Goal: Check status: Check status

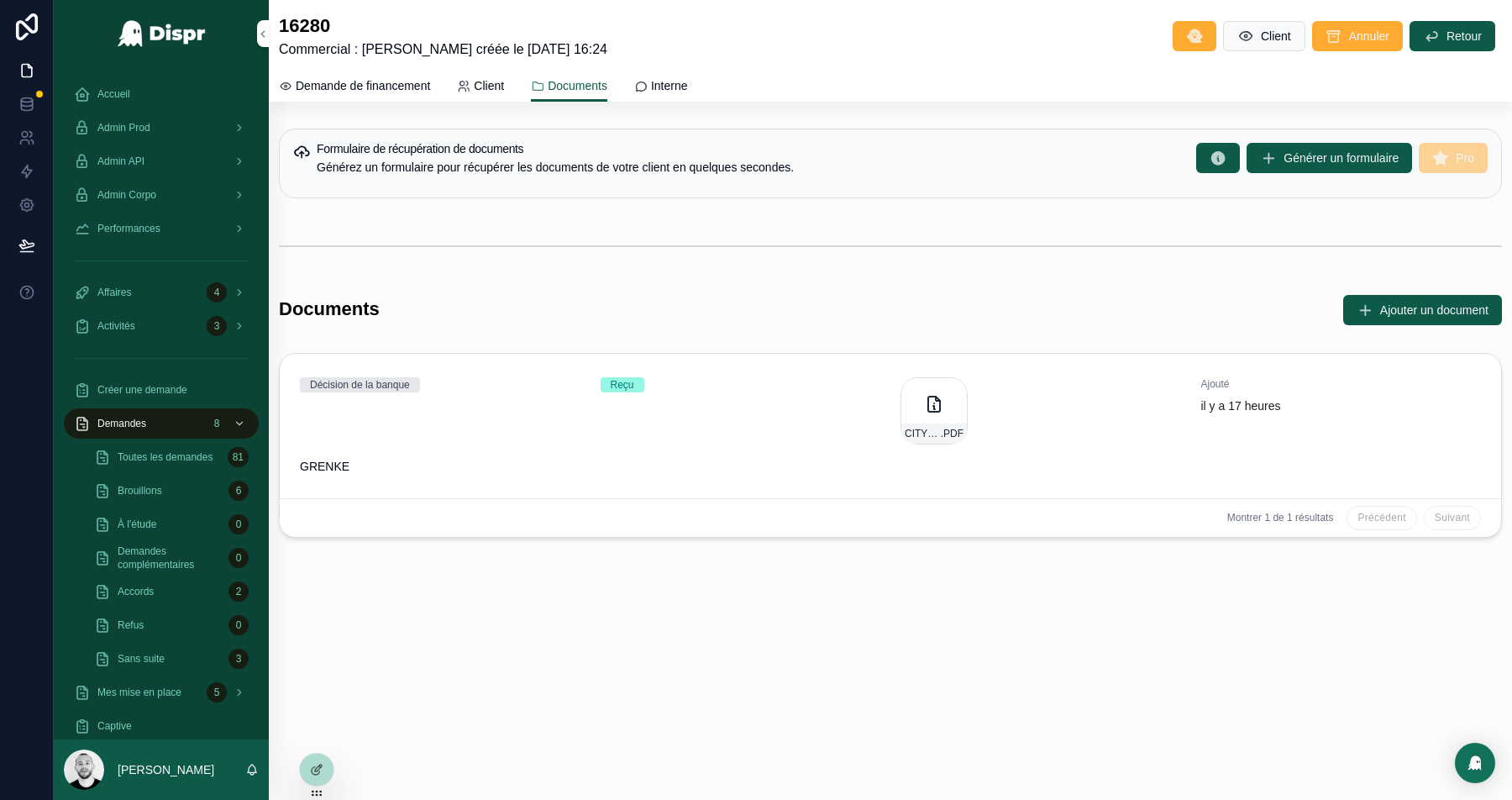
click at [172, 133] on div "Admin Prod" at bounding box center [161, 128] width 175 height 27
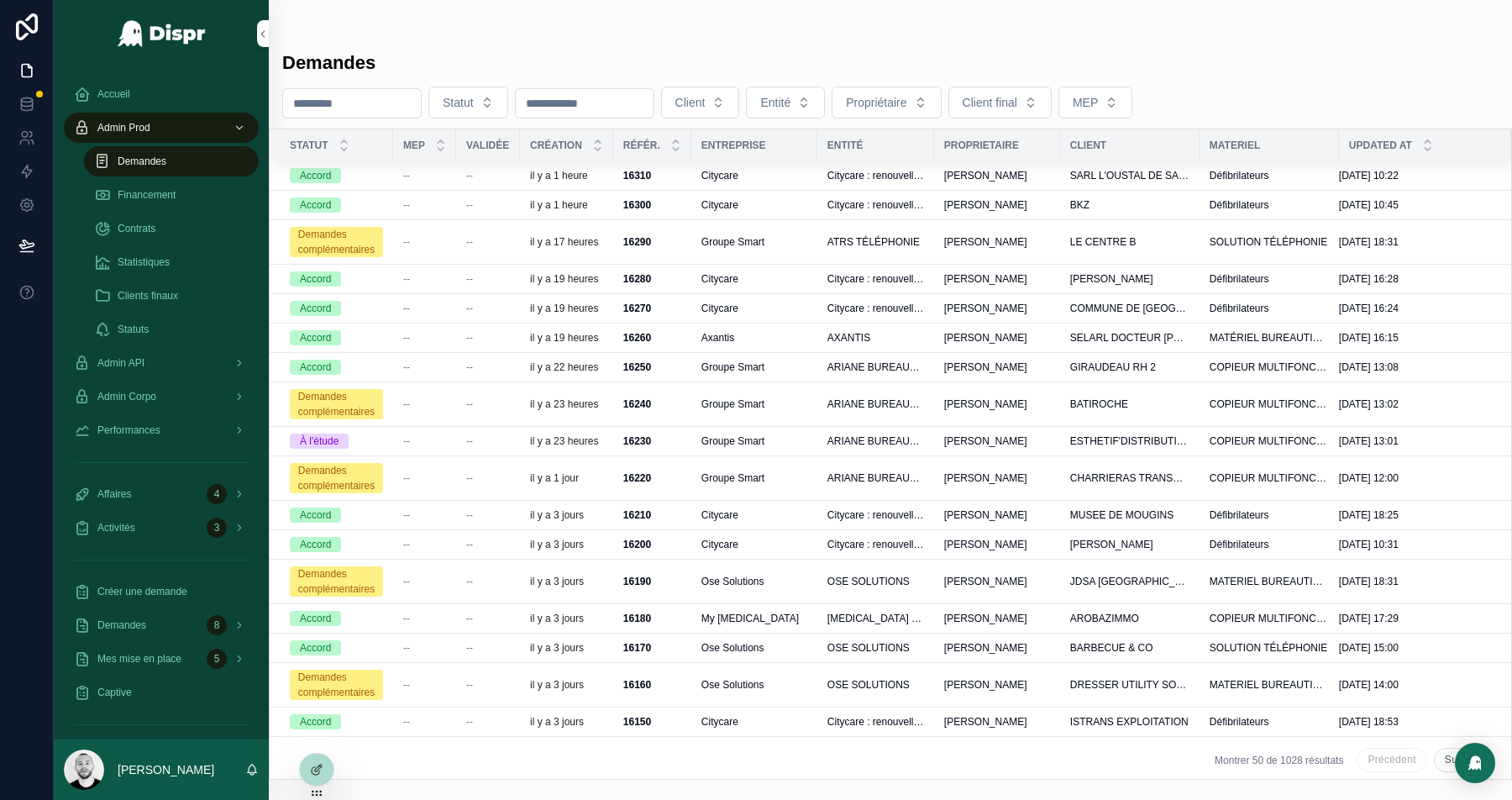
click at [1052, 88] on button "Client final" at bounding box center [1000, 102] width 103 height 32
type input "*******"
click at [152, 95] on div "Accueil" at bounding box center [161, 94] width 175 height 27
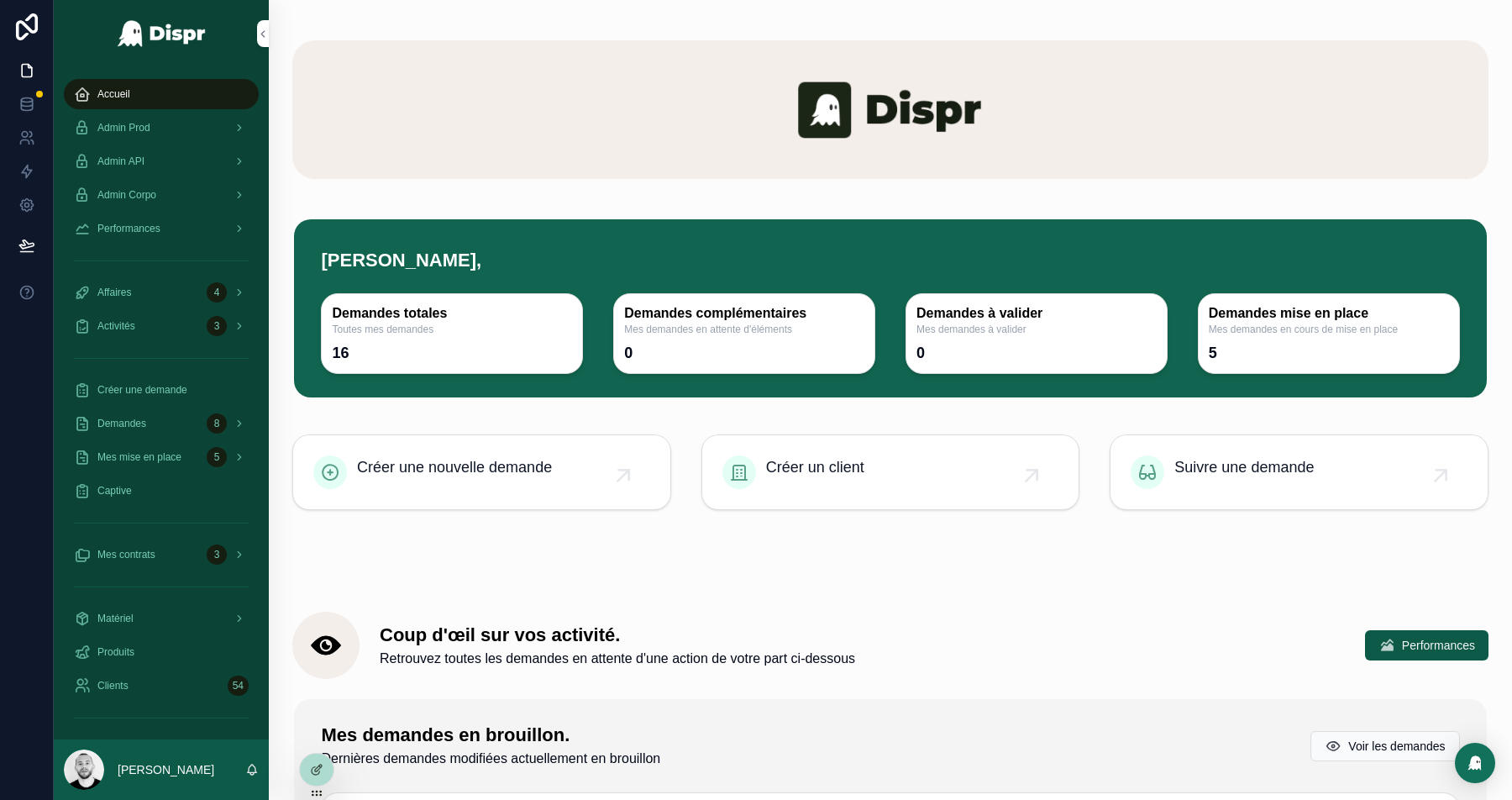
click at [1438, 799] on div at bounding box center [756, 800] width 1512 height 0
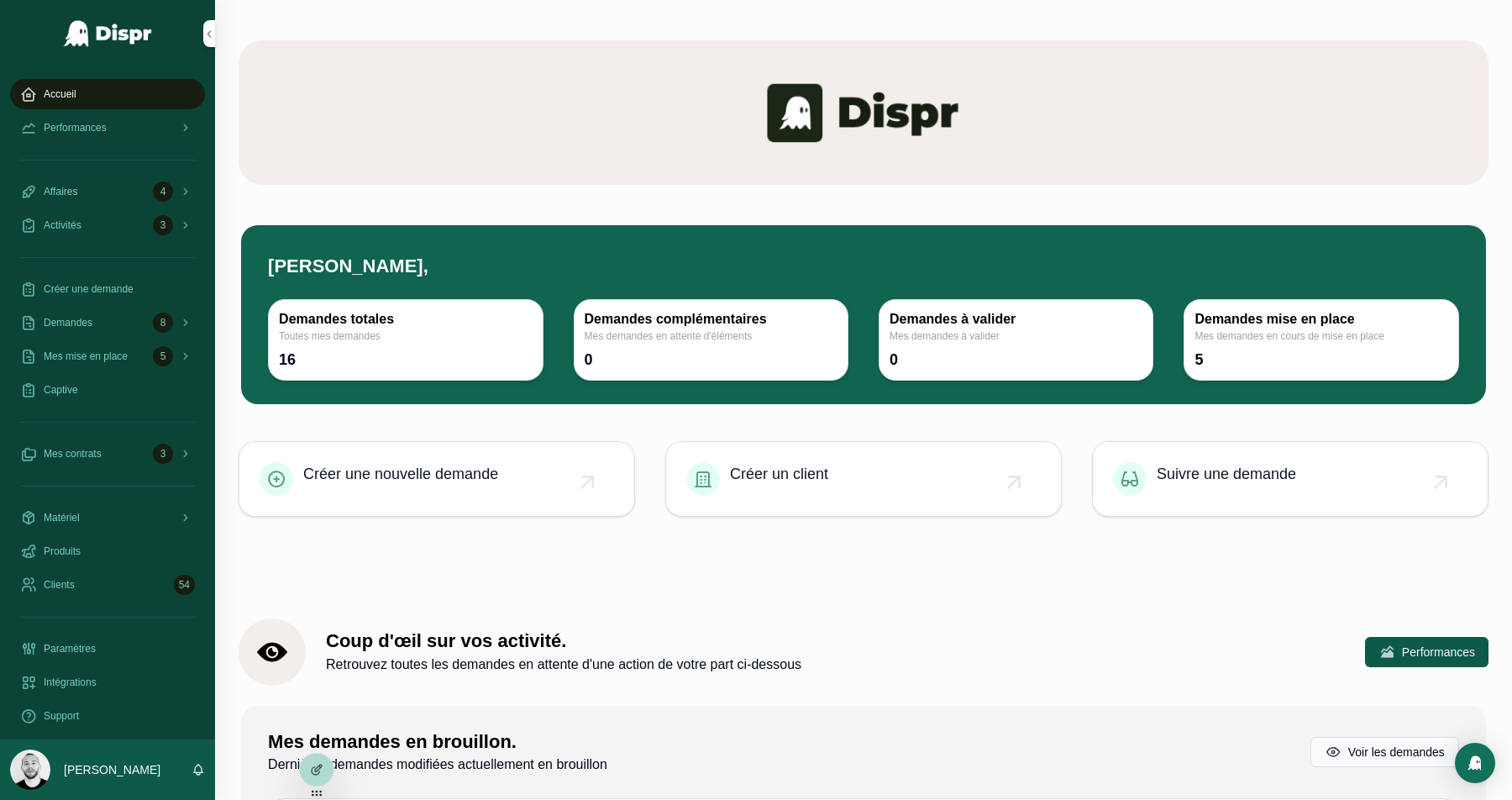
click at [1471, 799] on div at bounding box center [756, 800] width 1512 height 0
click at [0, 0] on icon at bounding box center [0, 0] width 0 height 0
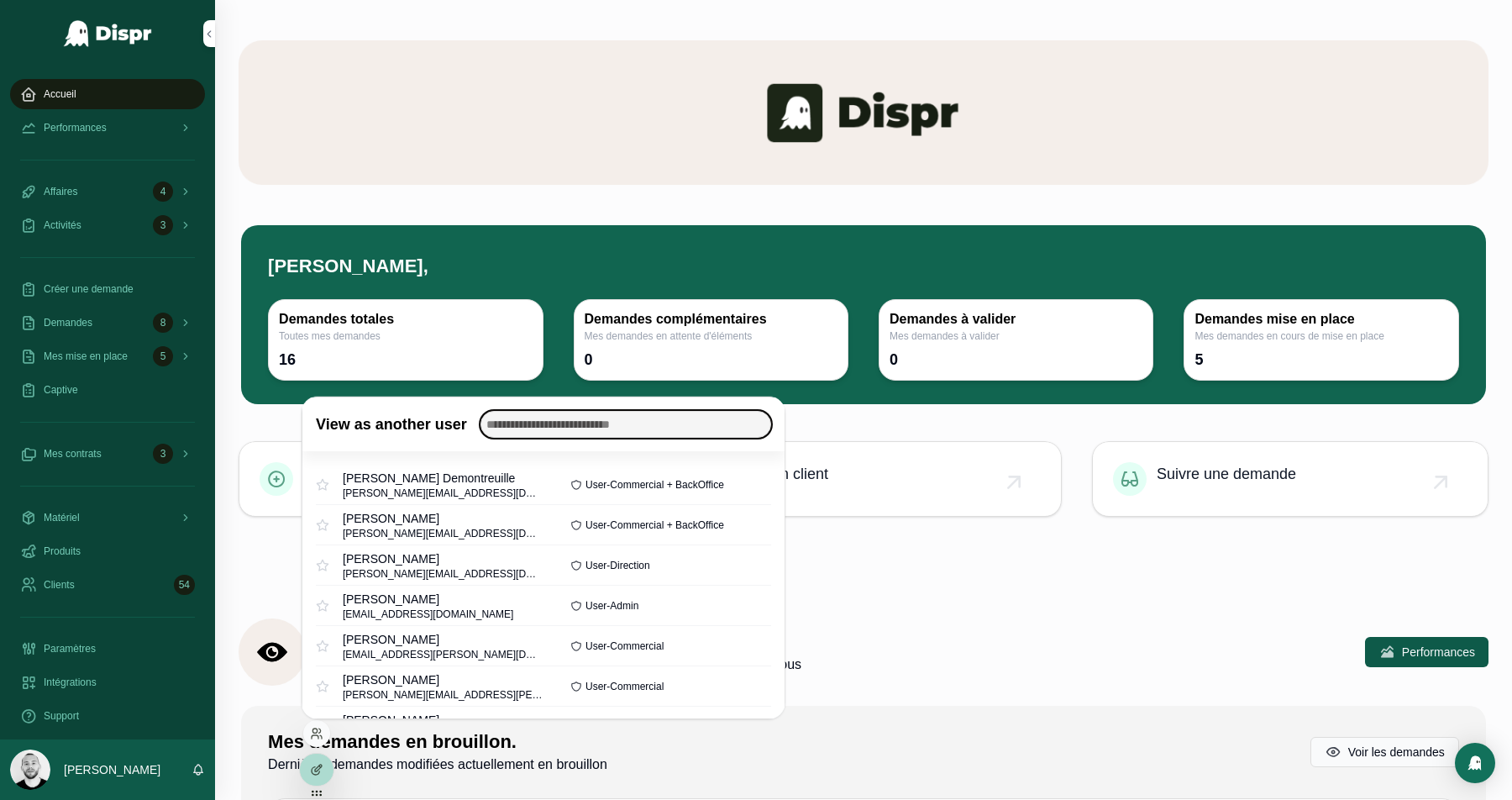
click at [550, 425] on input "text" at bounding box center [626, 424] width 290 height 27
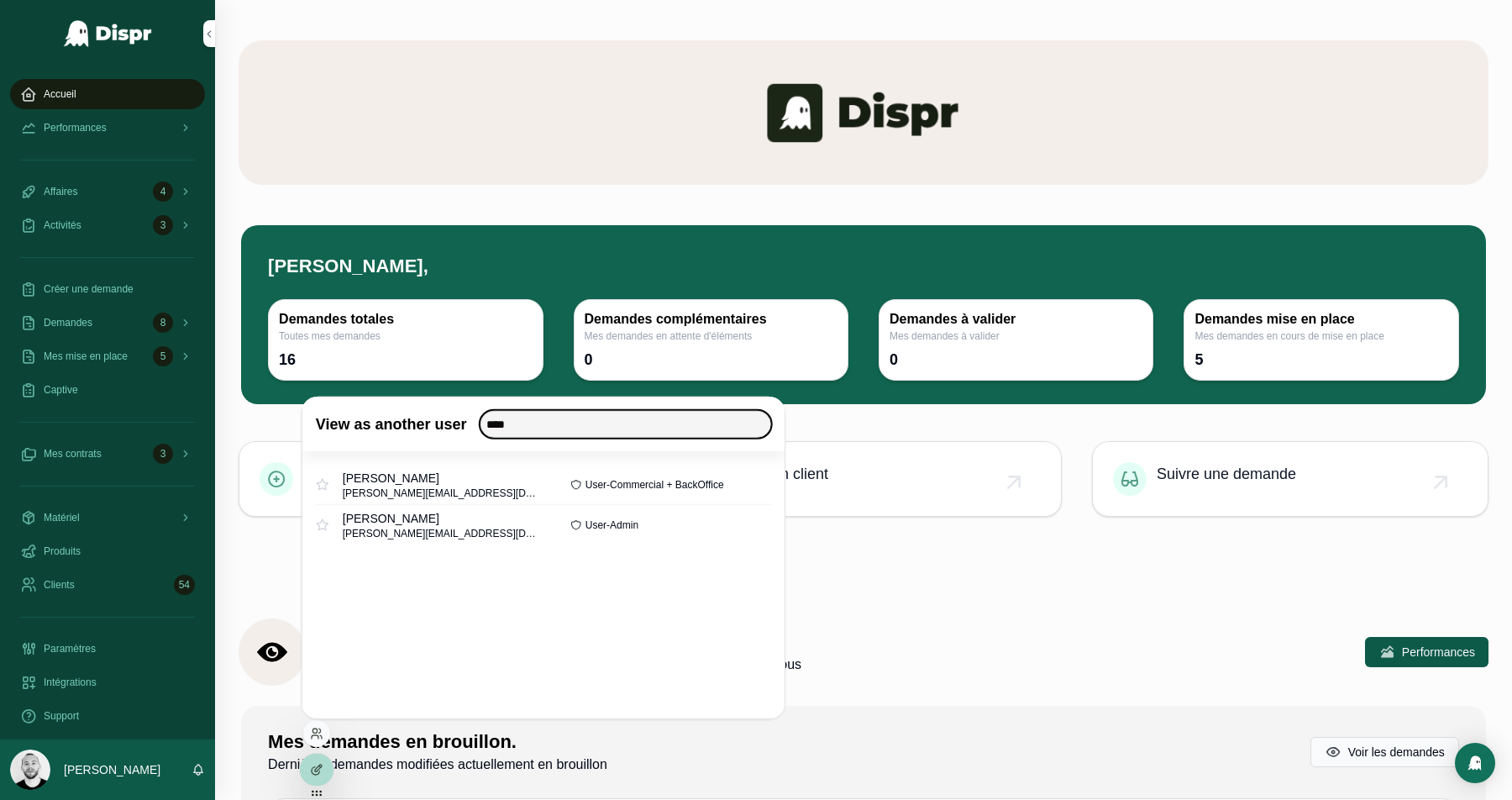
type input "****"
click at [0, 0] on button "Select" at bounding box center [0, 0] width 0 height 0
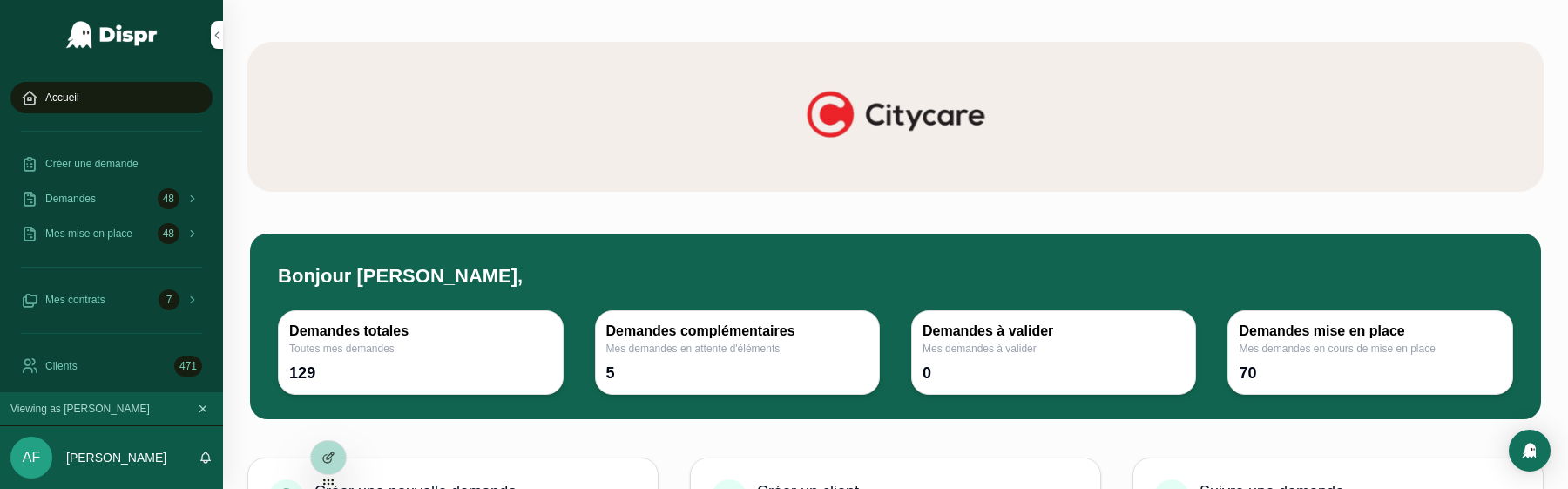
click at [358, 249] on h1 "Bonjour [PERSON_NAME]," at bounding box center [895, 268] width 1235 height 36
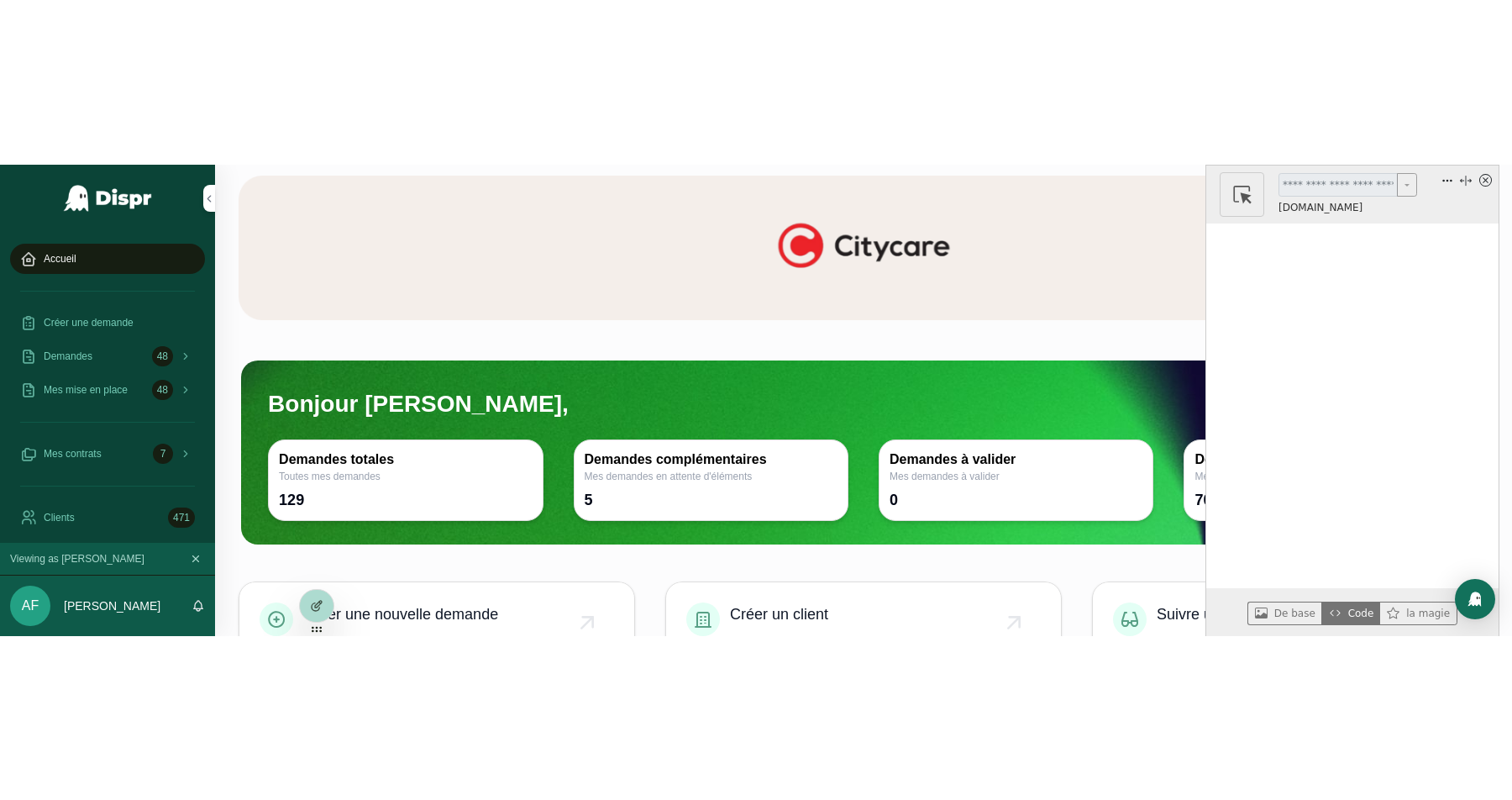
scroll to position [32, 0]
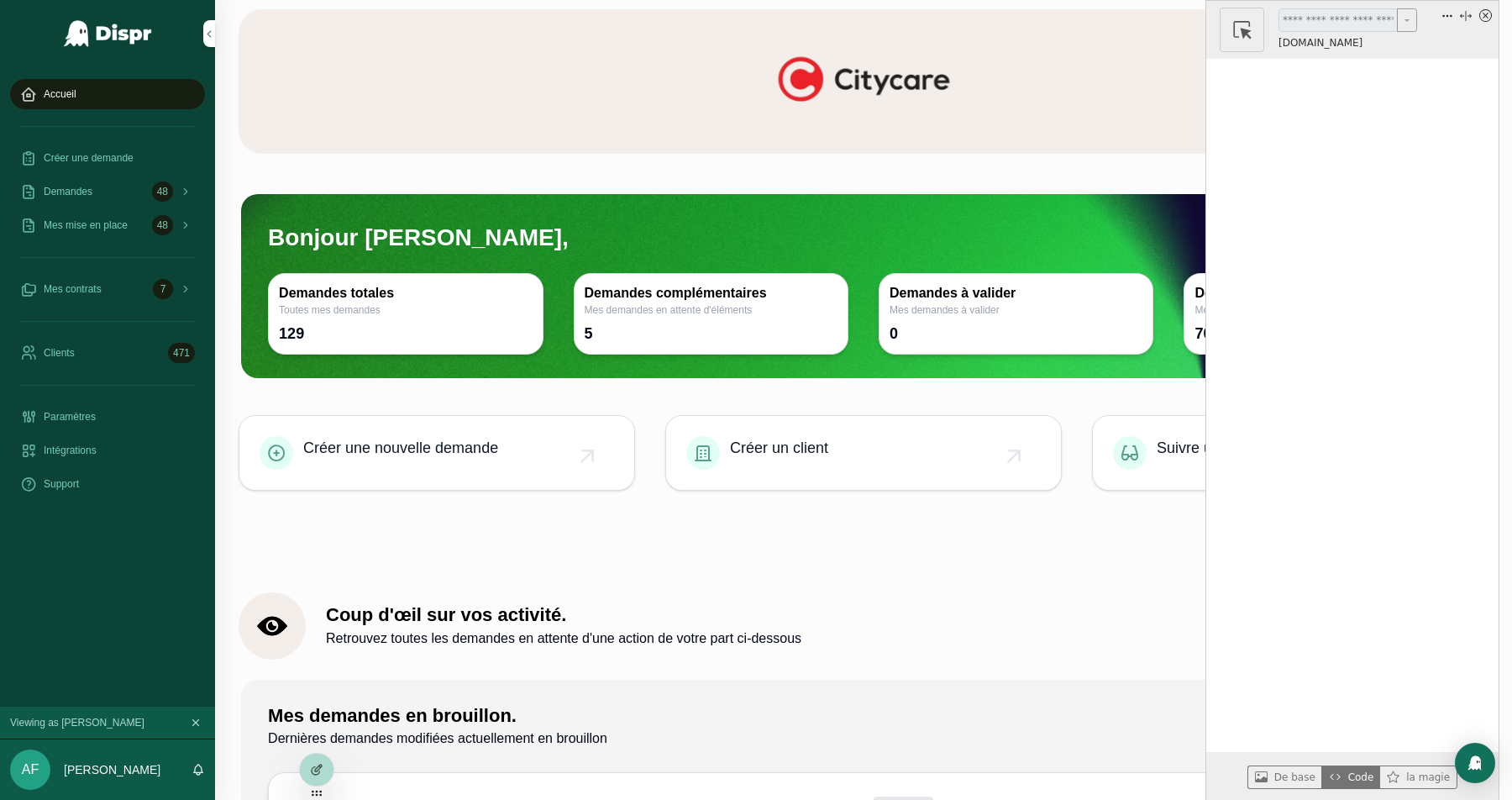
click at [1491, 16] on icon "x circle" at bounding box center [1485, 16] width 12 height 12
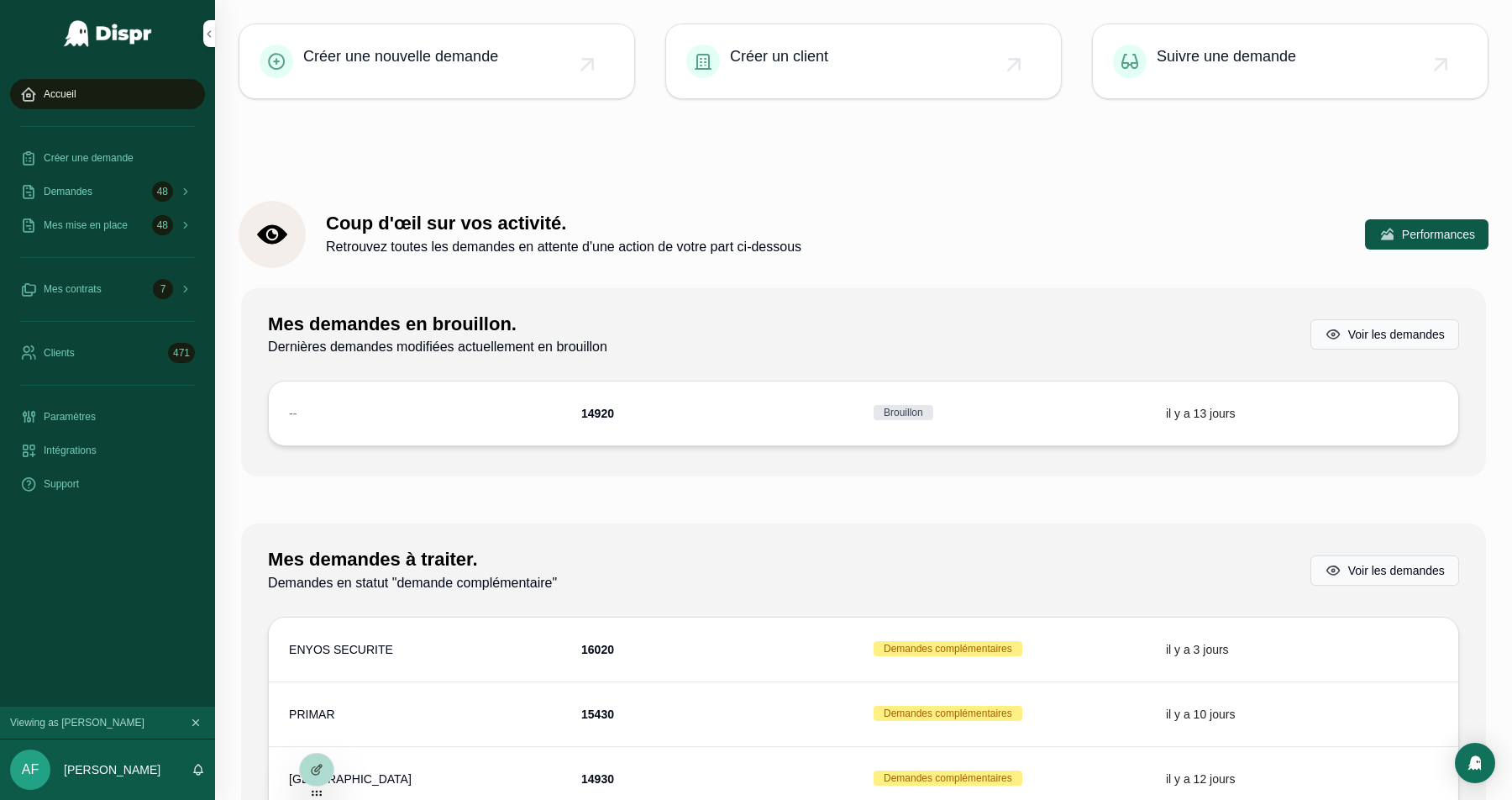
scroll to position [0, 0]
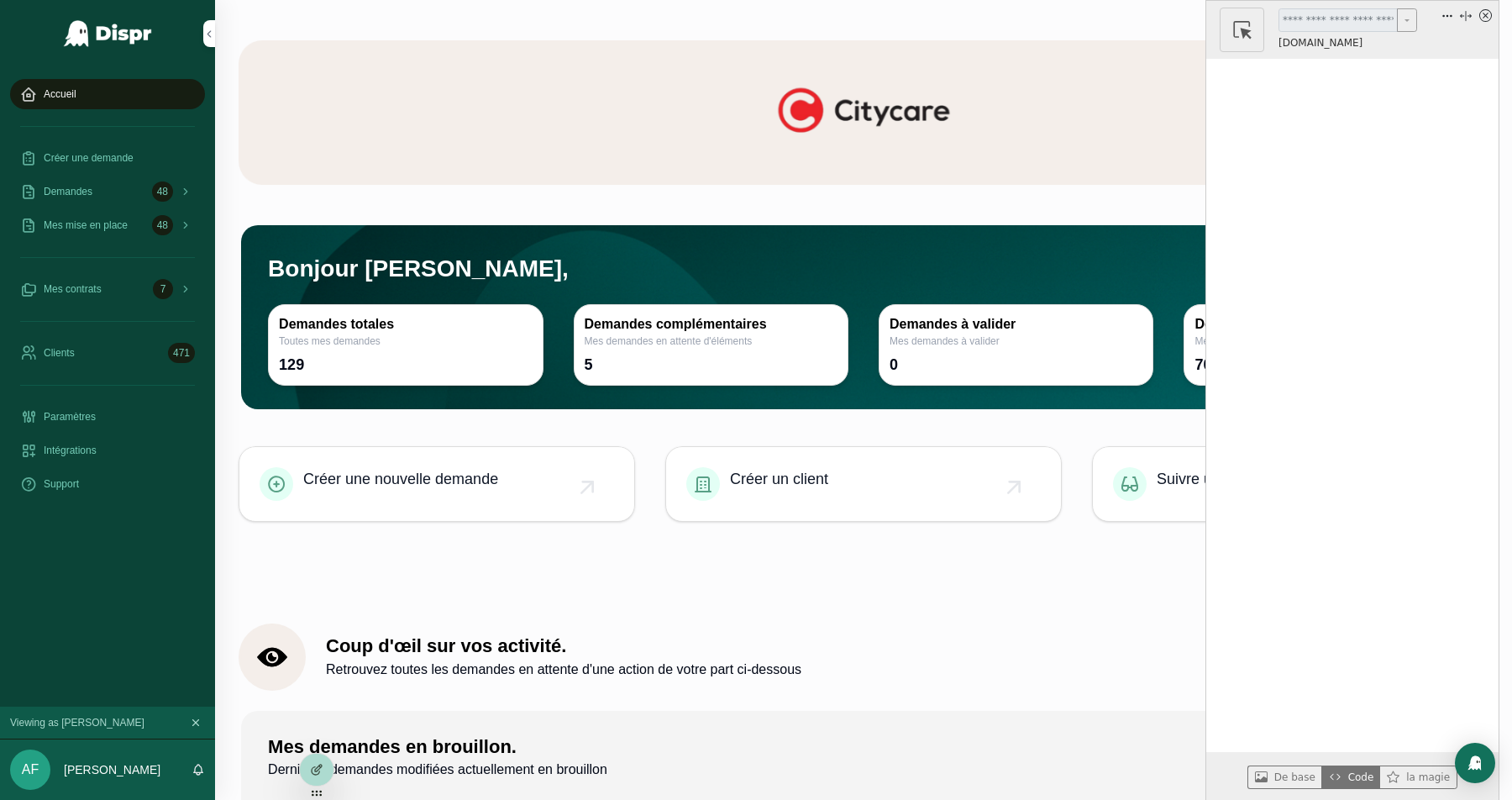
click at [1485, 12] on icon "x circle" at bounding box center [1485, 16] width 12 height 12
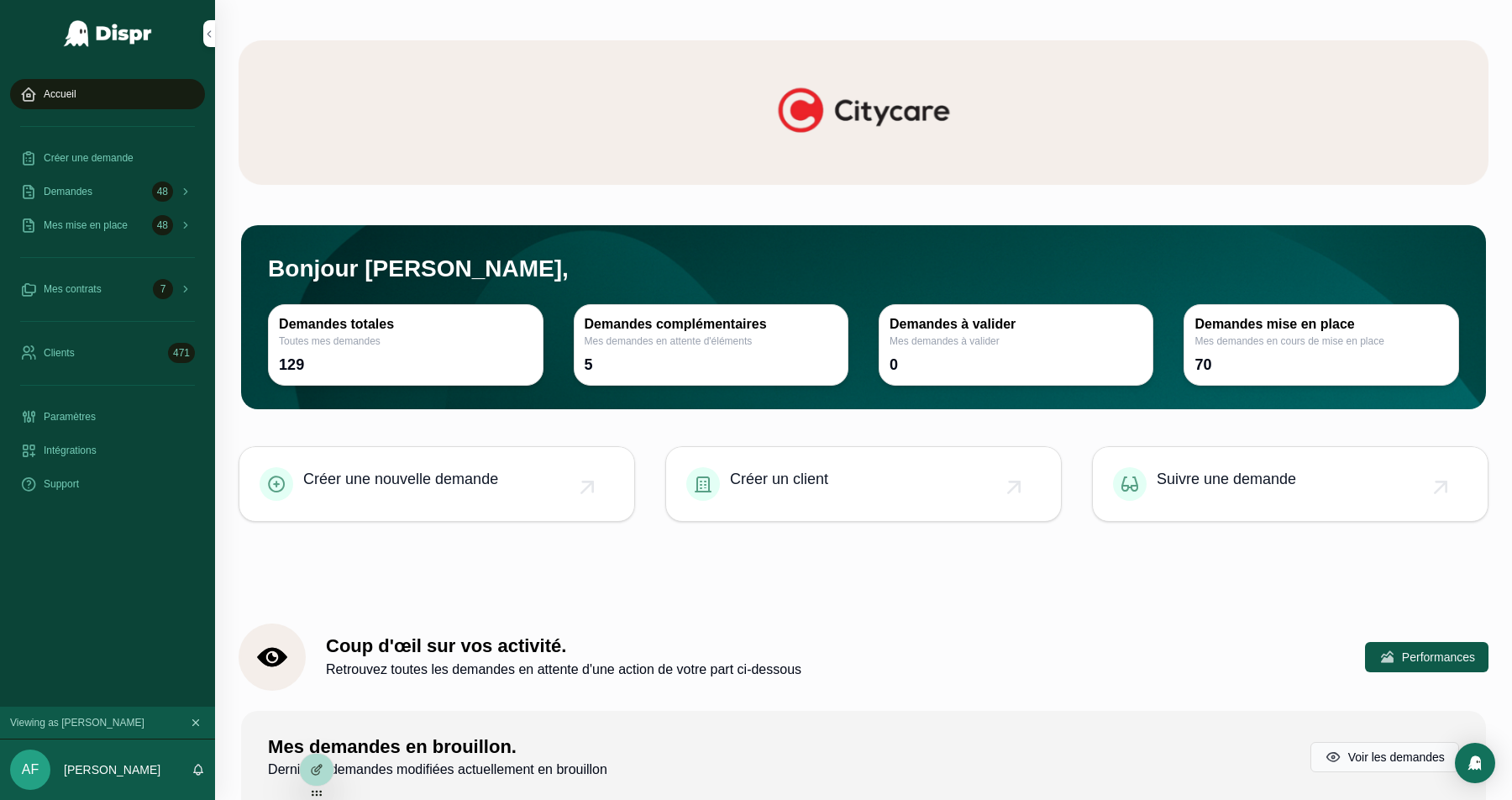
click at [315, 774] on icon at bounding box center [316, 769] width 13 height 13
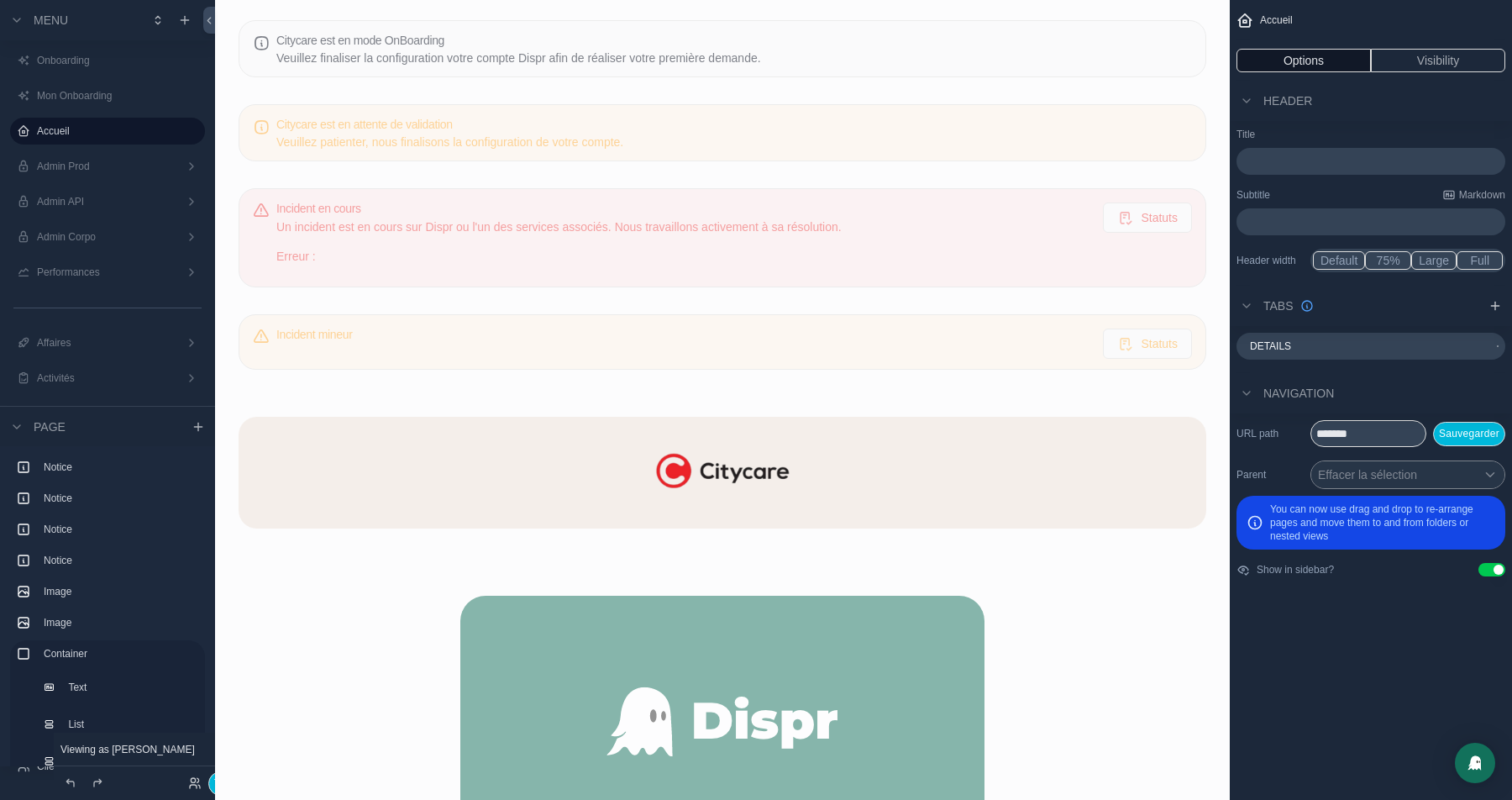
click at [394, 514] on div "scrollable content" at bounding box center [722, 472] width 988 height 165
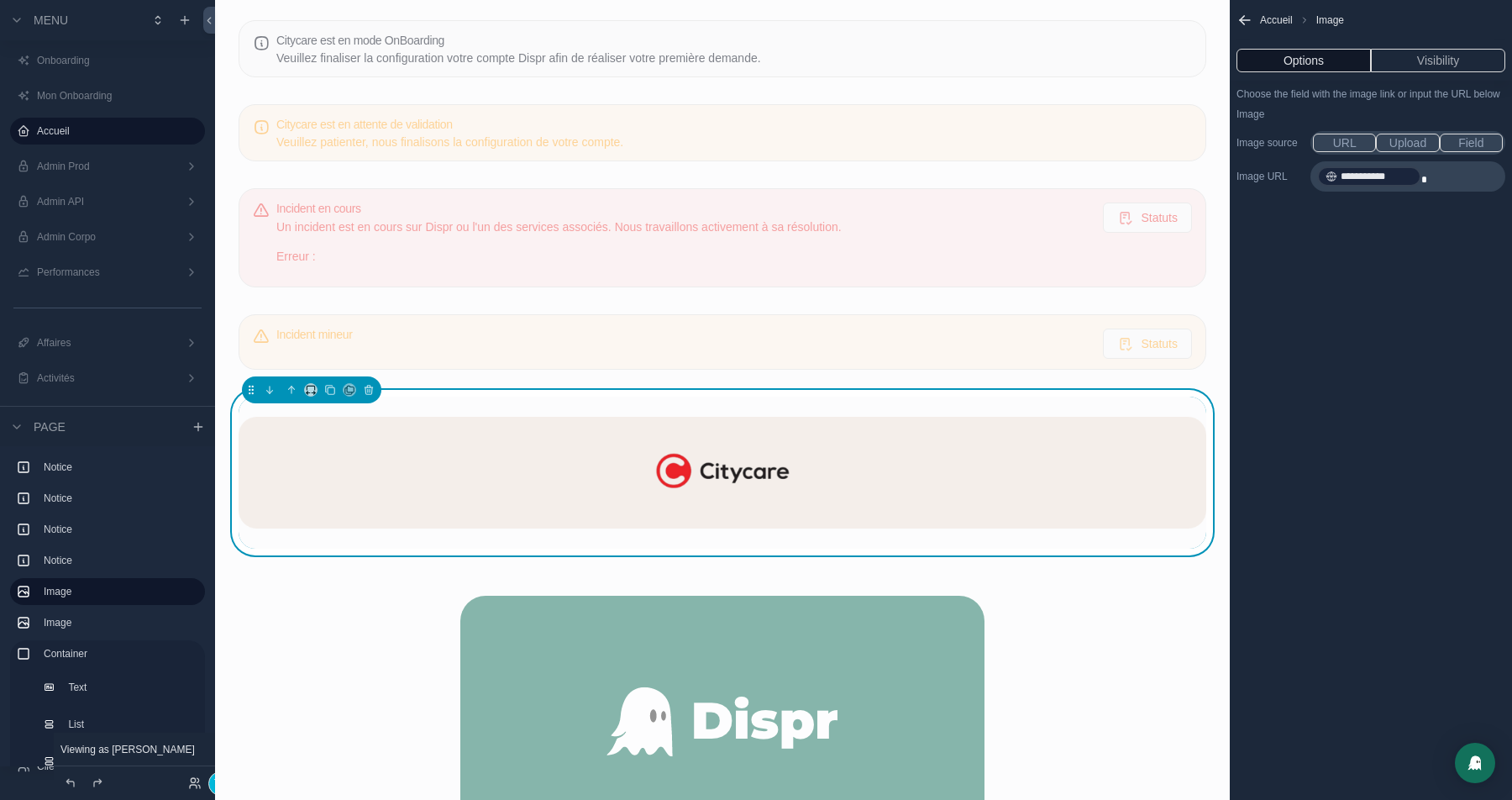
click at [1414, 53] on button "Visibility" at bounding box center [1438, 60] width 135 height 24
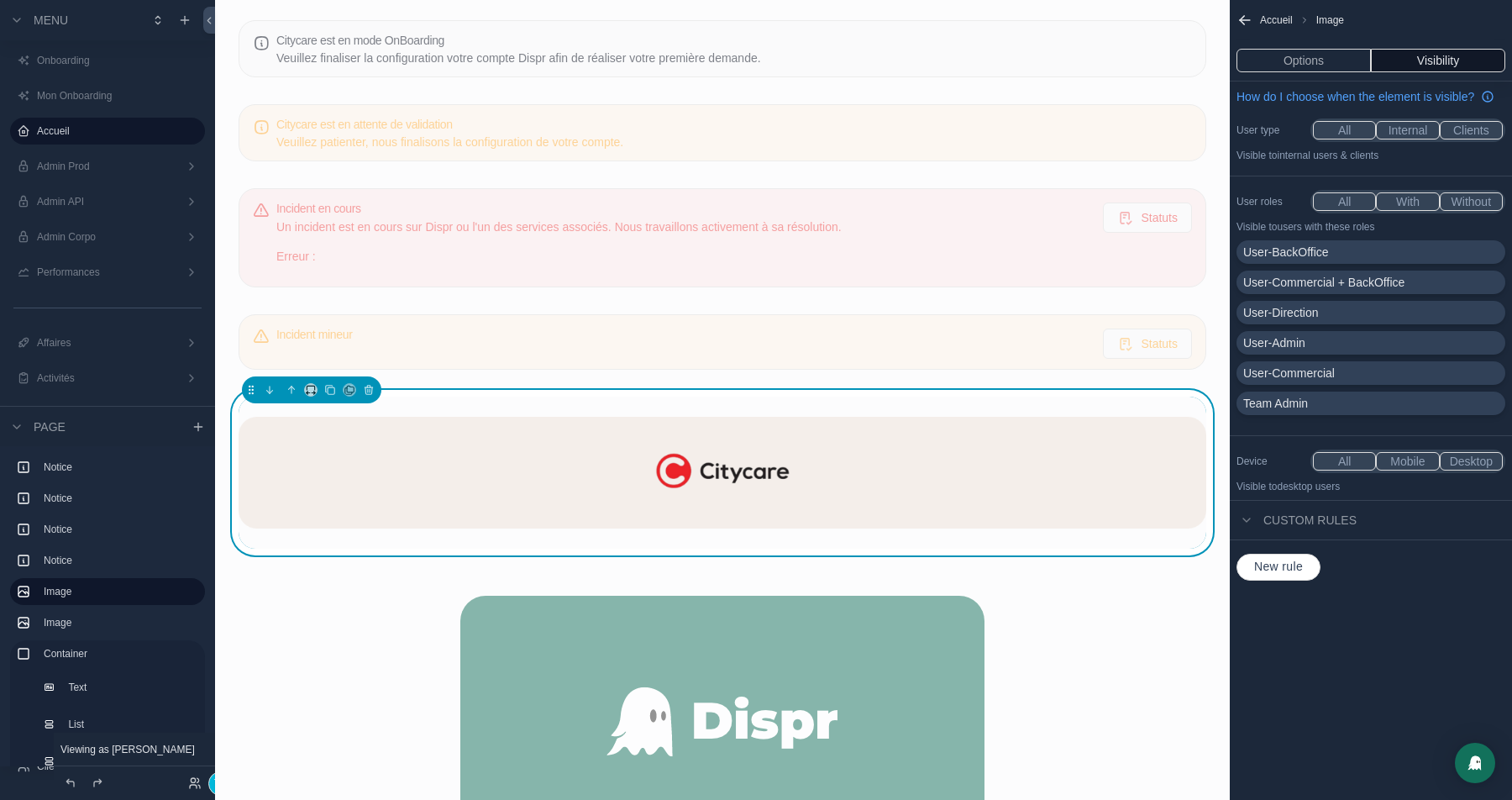
click at [1394, 471] on button "Mobile" at bounding box center [1407, 460] width 63 height 18
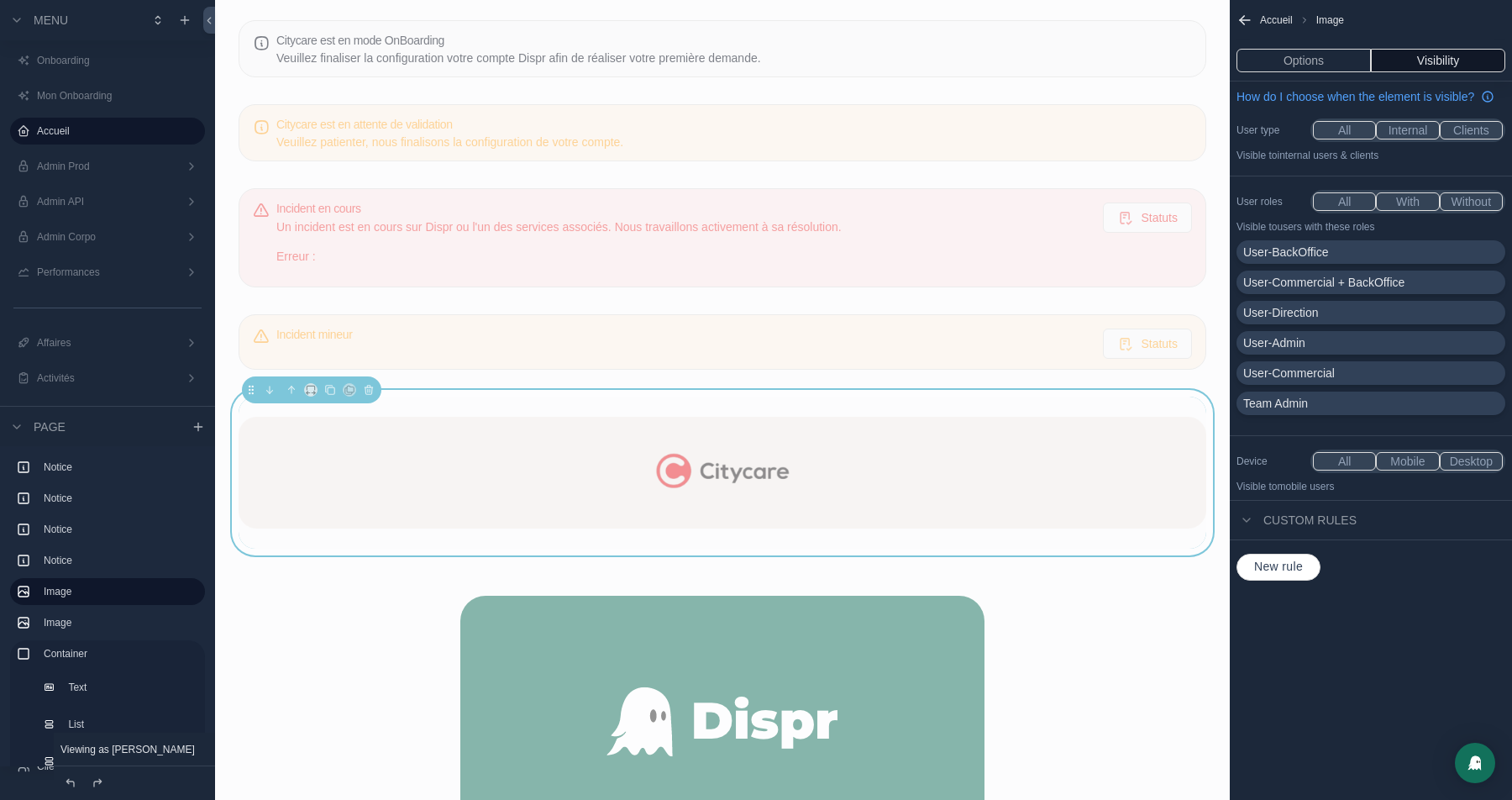
click at [1332, 471] on button "All" at bounding box center [1344, 460] width 63 height 18
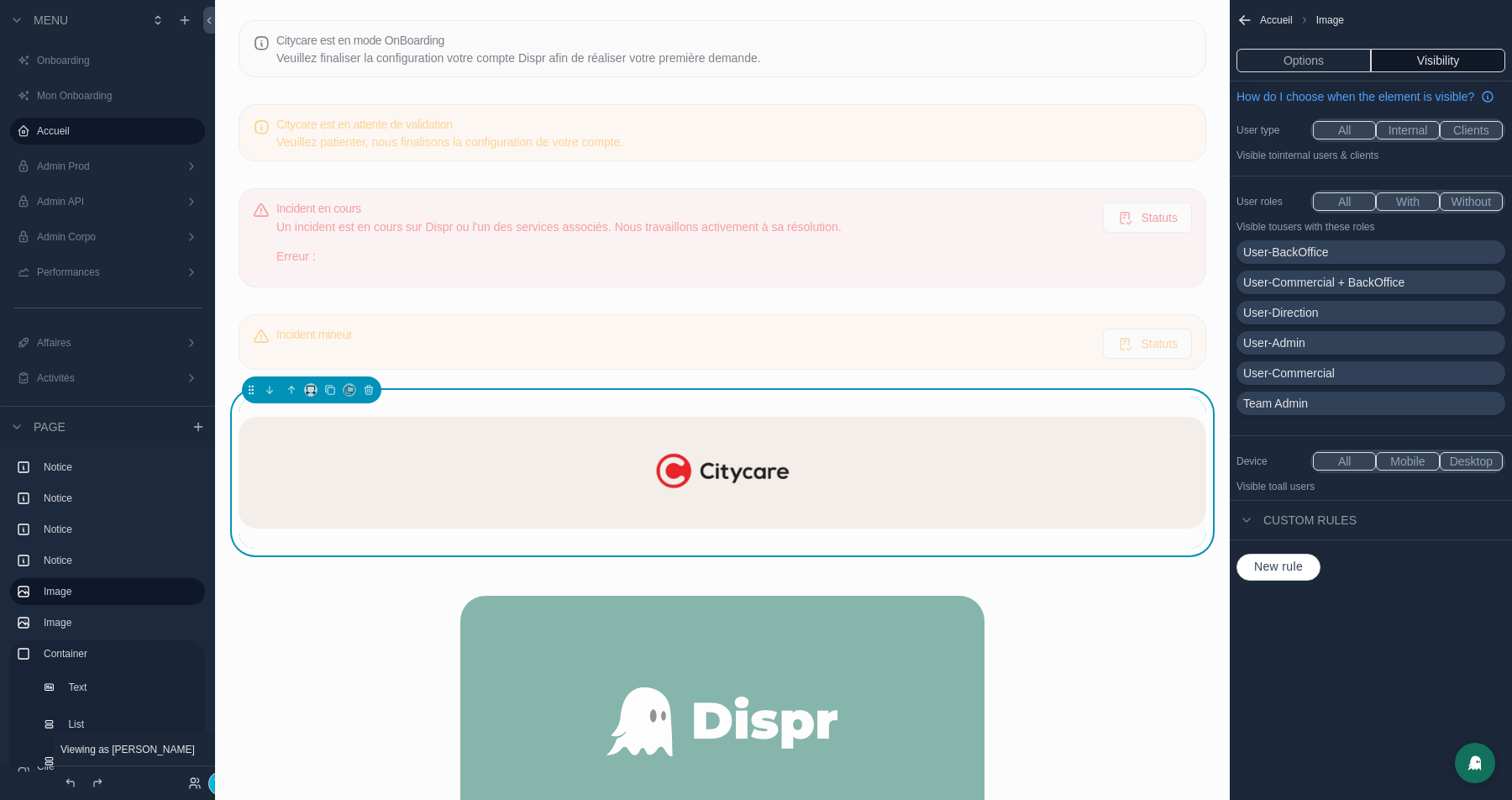
click at [1287, 575] on span "New rule" at bounding box center [1278, 566] width 62 height 15
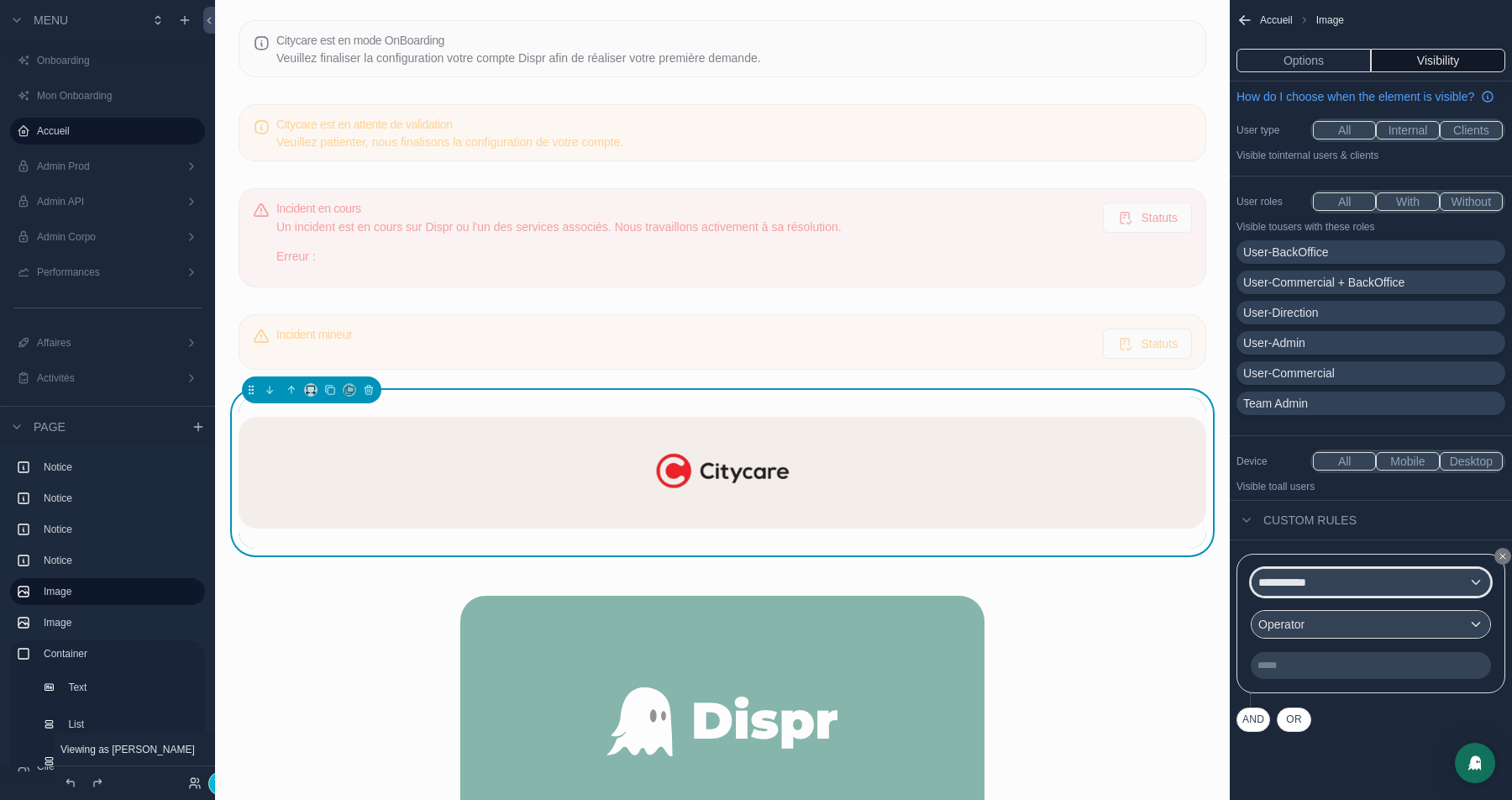
click at [1335, 590] on div "**********" at bounding box center [1370, 582] width 239 height 27
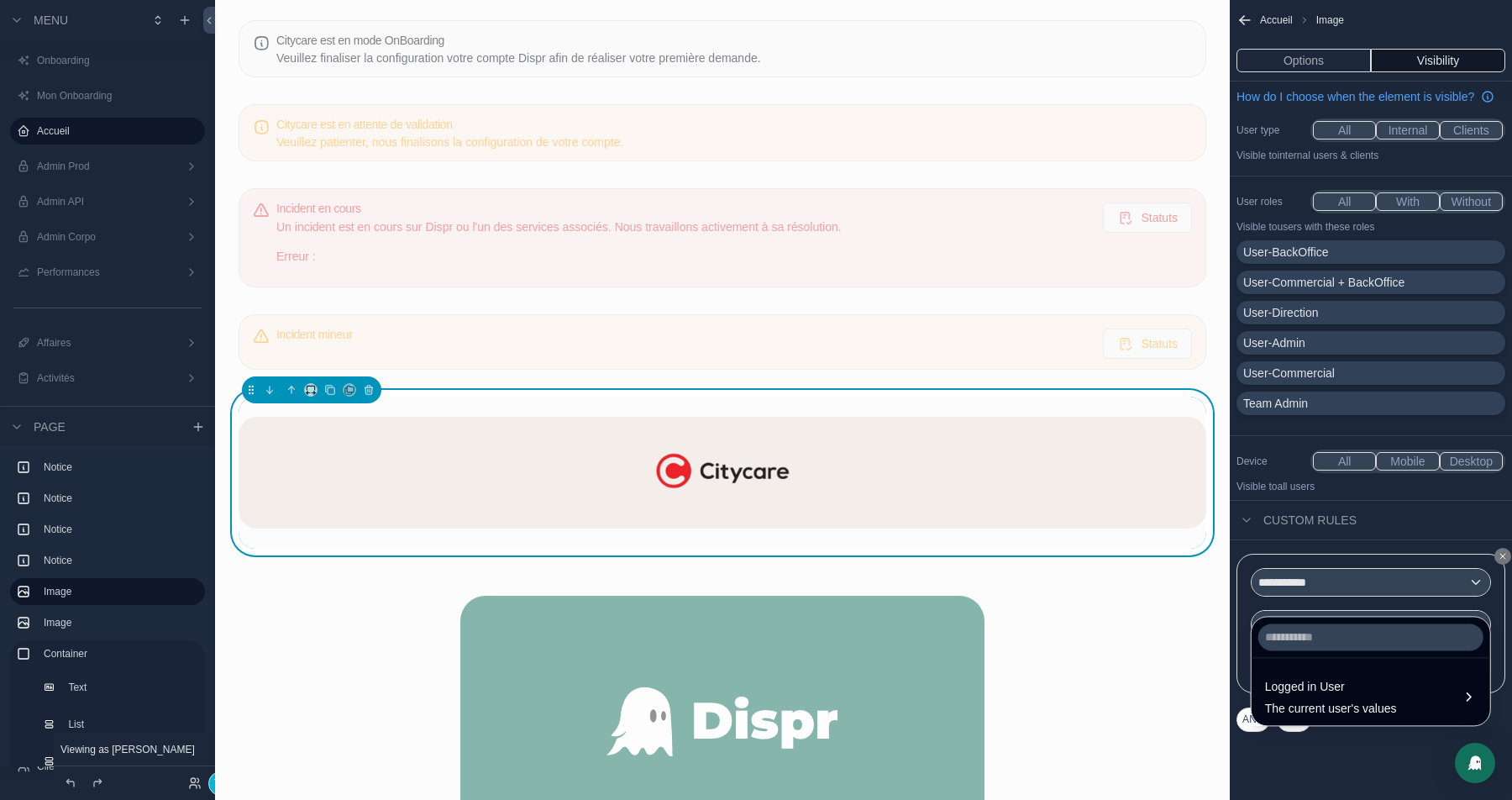
click at [1306, 700] on span "The current user's values" at bounding box center [1331, 708] width 132 height 17
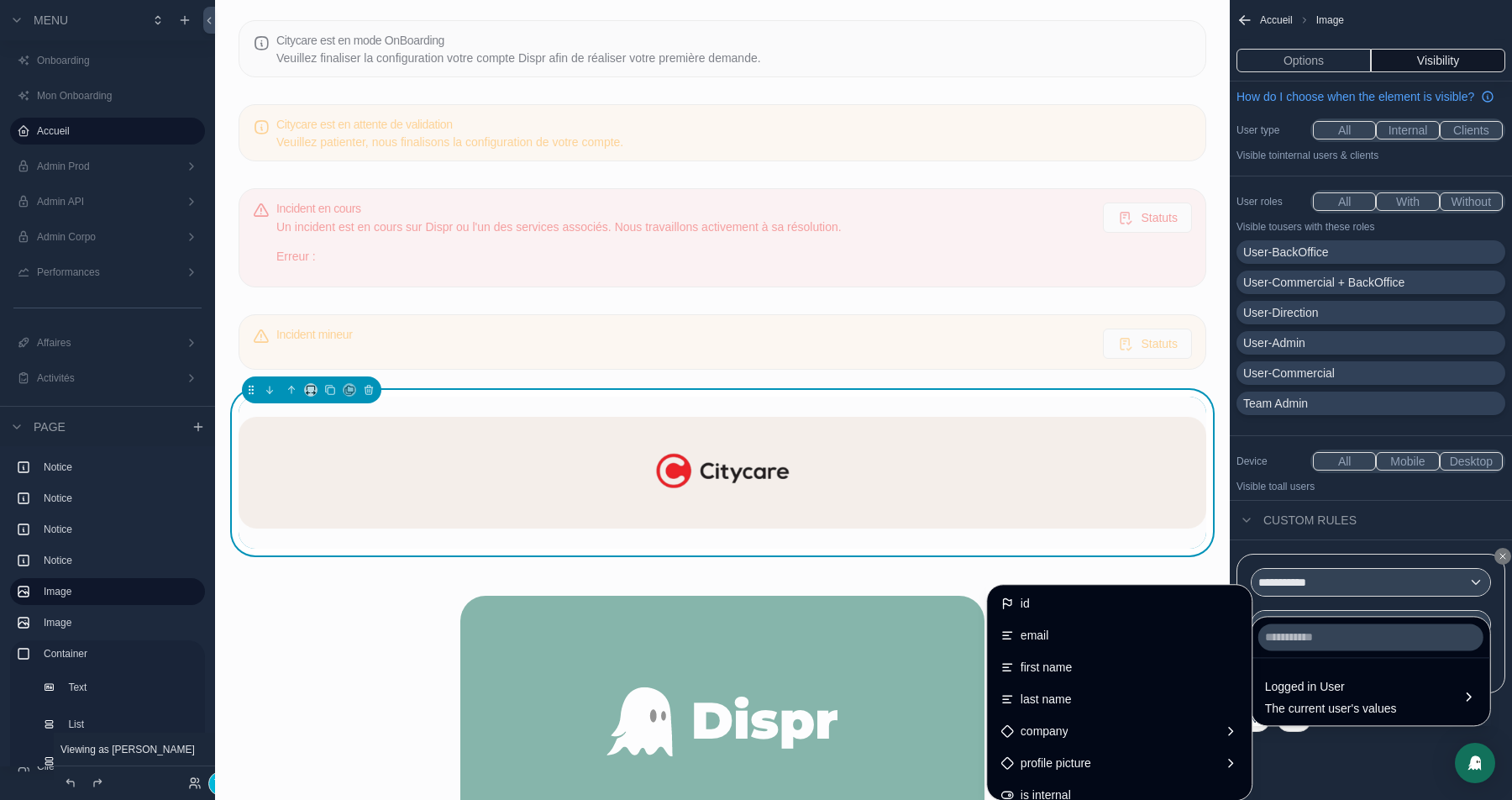
click at [1041, 670] on span "first name" at bounding box center [1046, 667] width 52 height 20
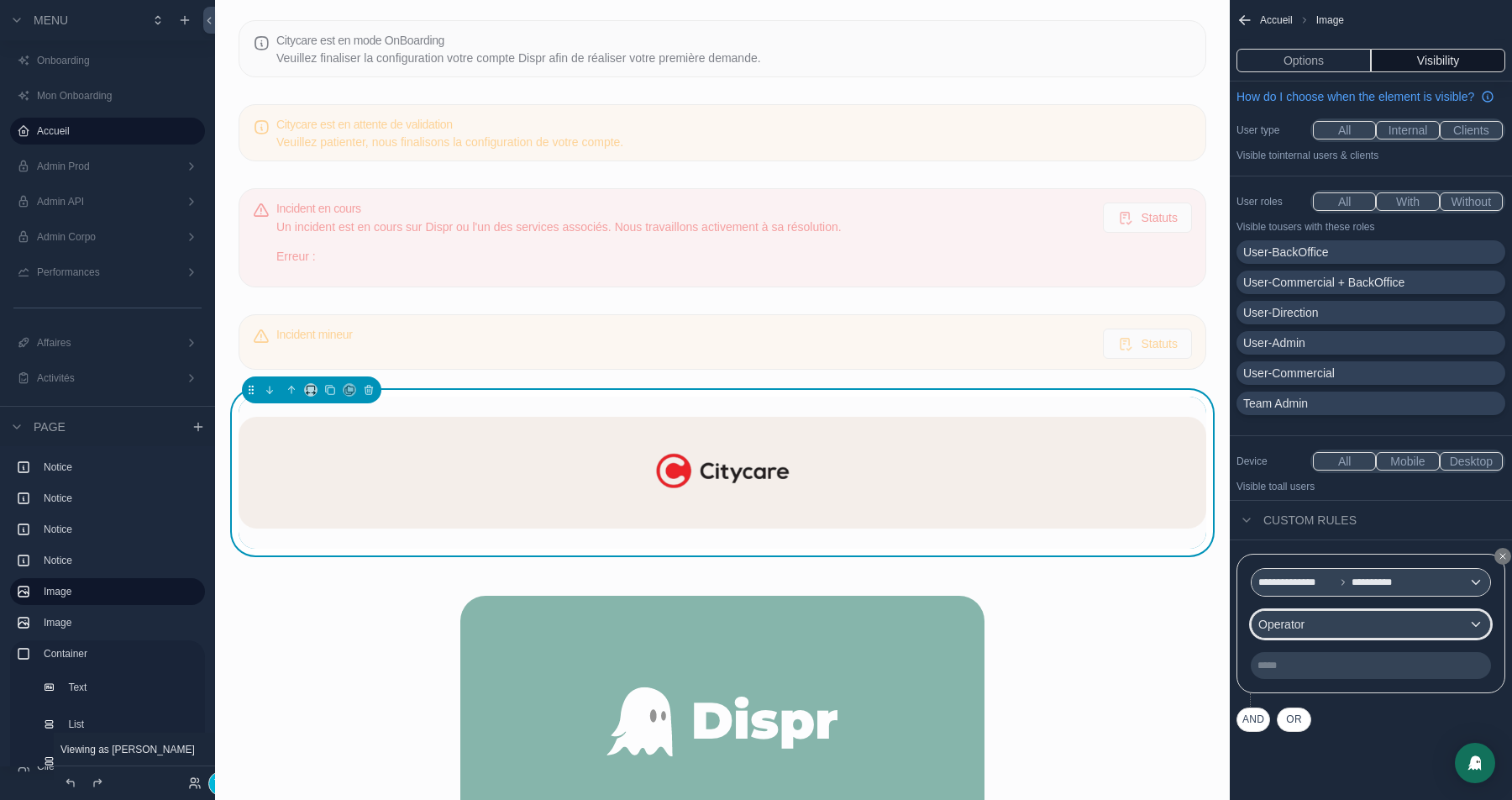
click at [1338, 632] on div "Operator" at bounding box center [1370, 624] width 239 height 27
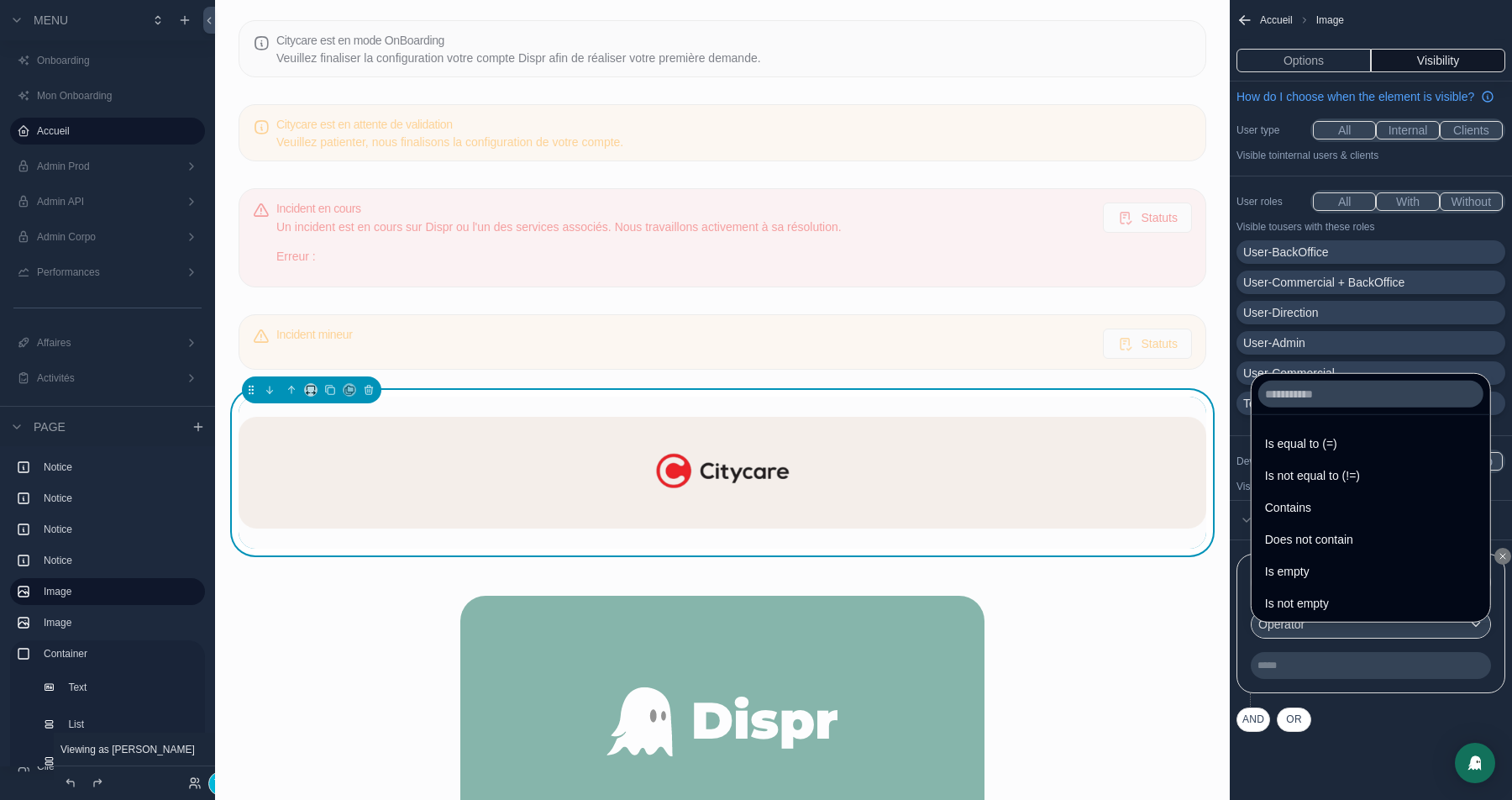
click at [1309, 434] on span "Is equal to (=)" at bounding box center [1301, 443] width 73 height 20
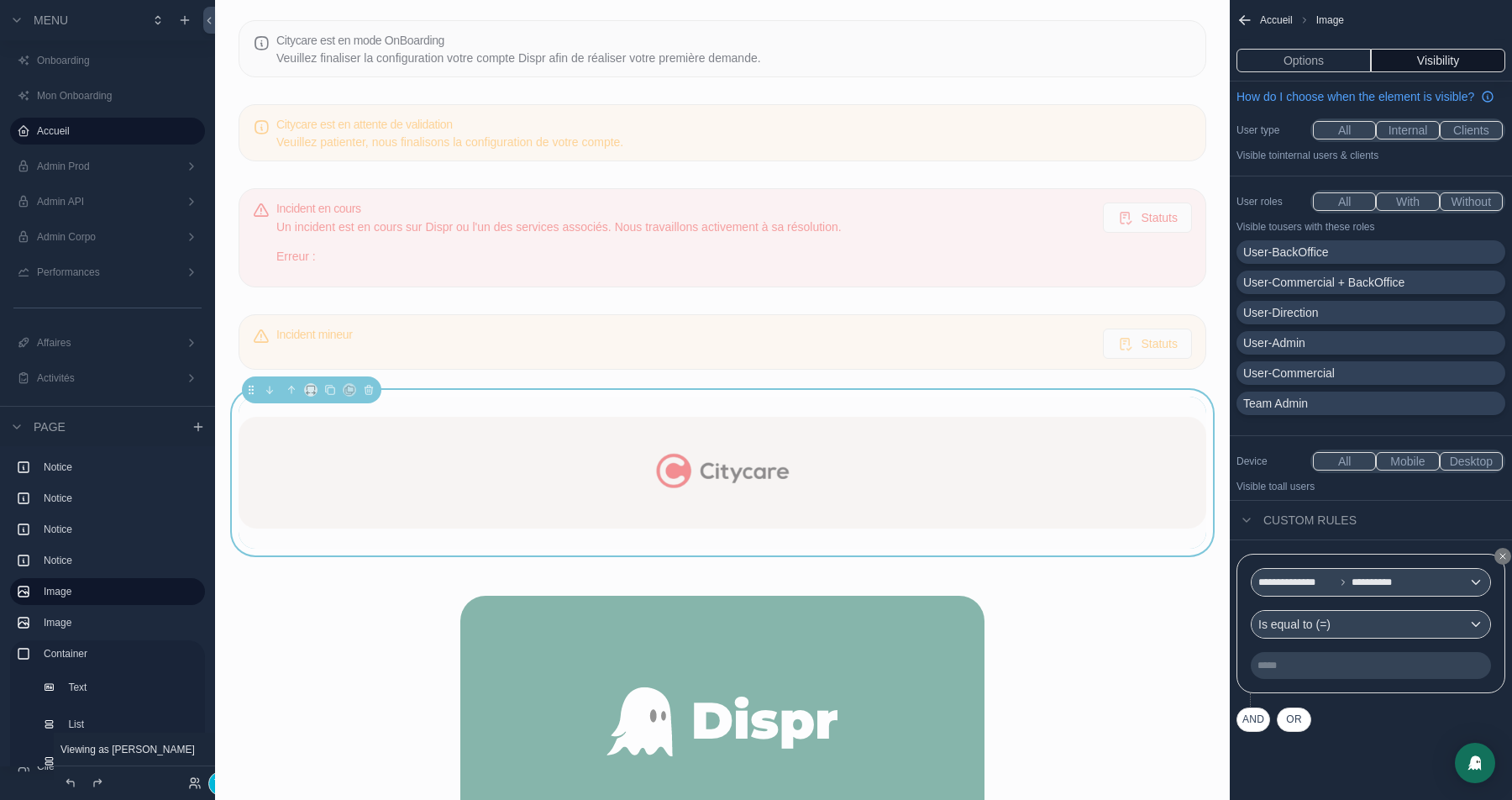
click at [1272, 672] on p "***** ﻿" at bounding box center [1372, 665] width 230 height 13
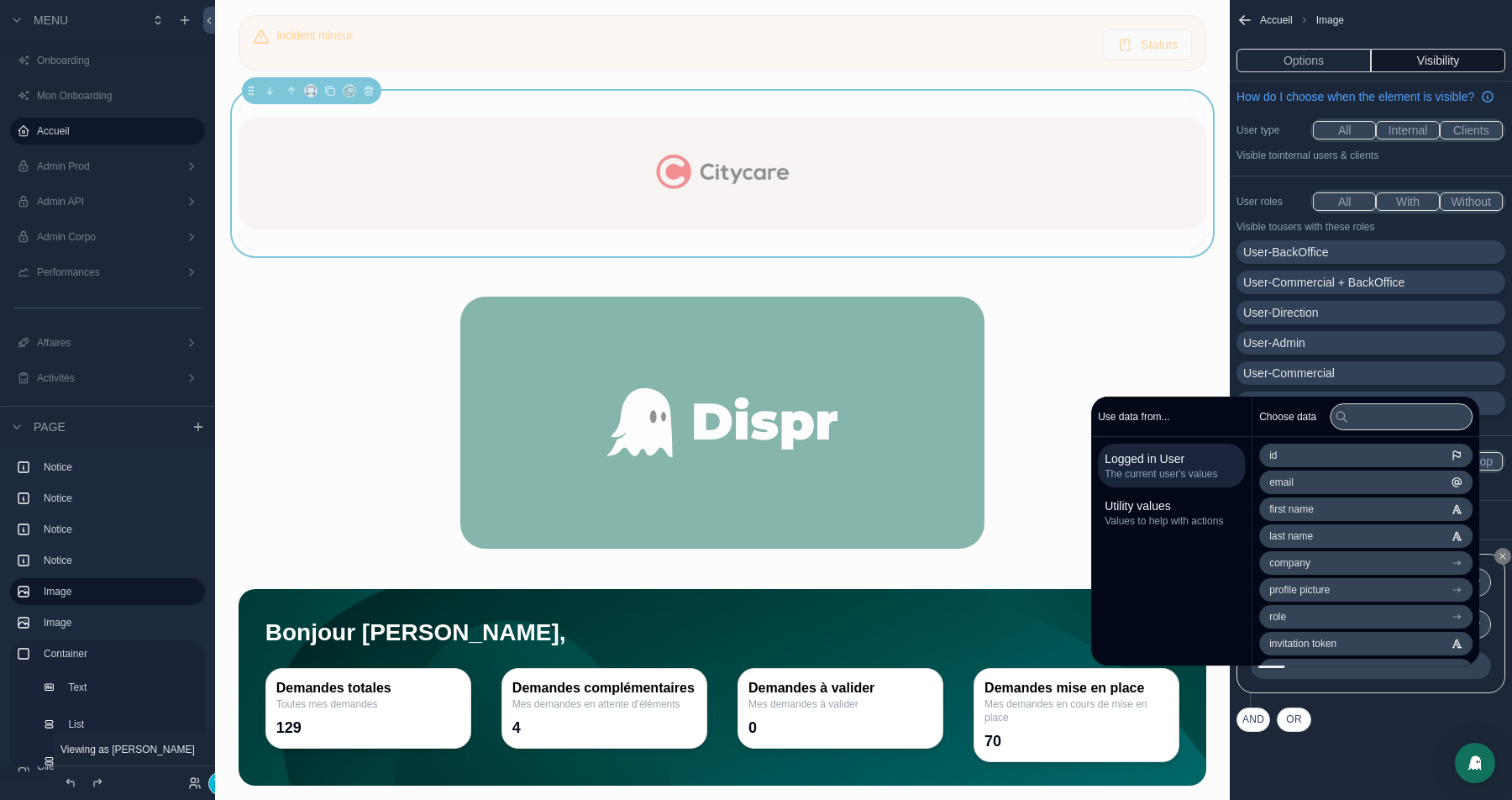
scroll to position [511, 0]
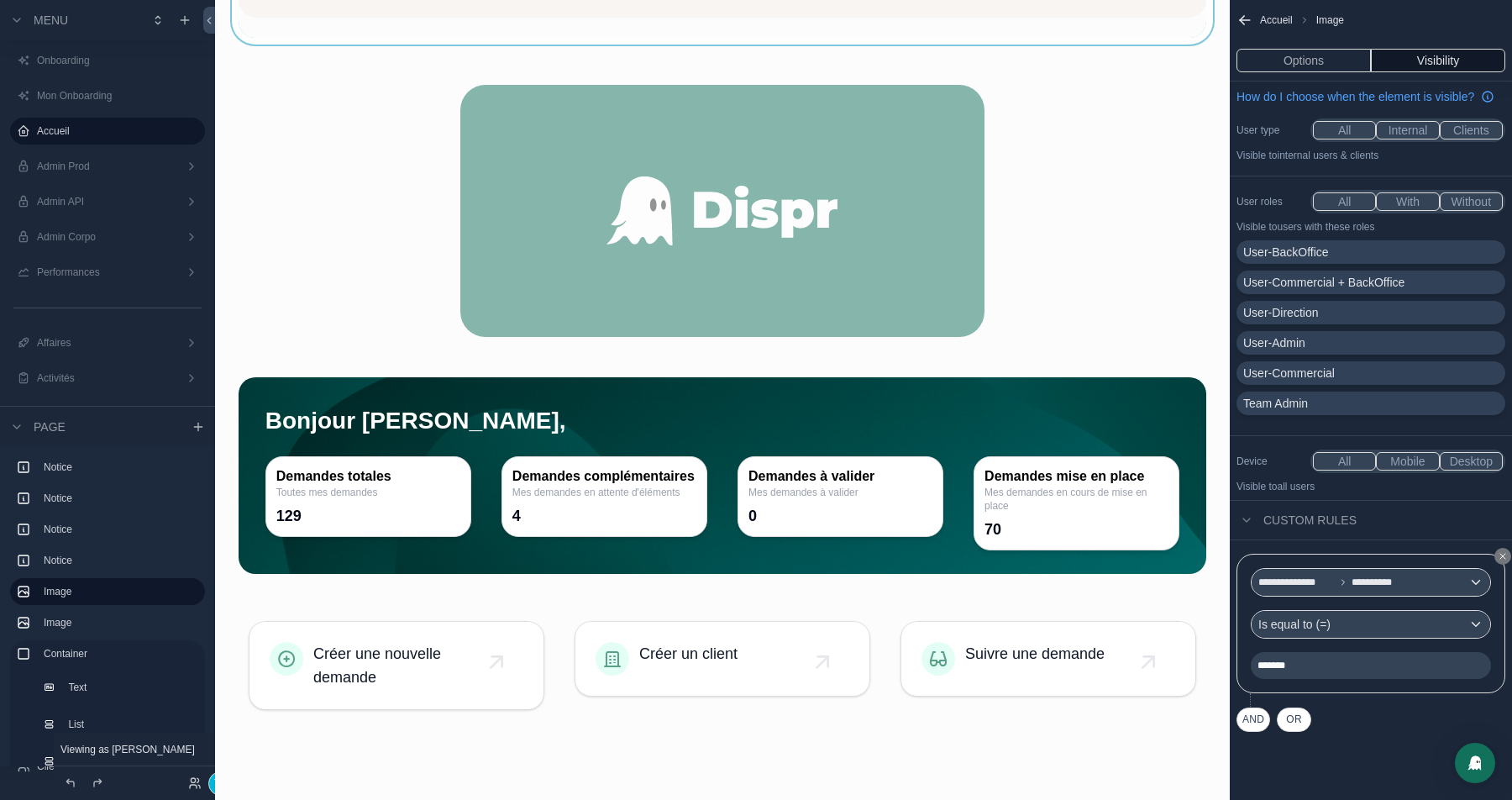
click at [411, 417] on div "scrollable content" at bounding box center [723, 476] width 968 height 198
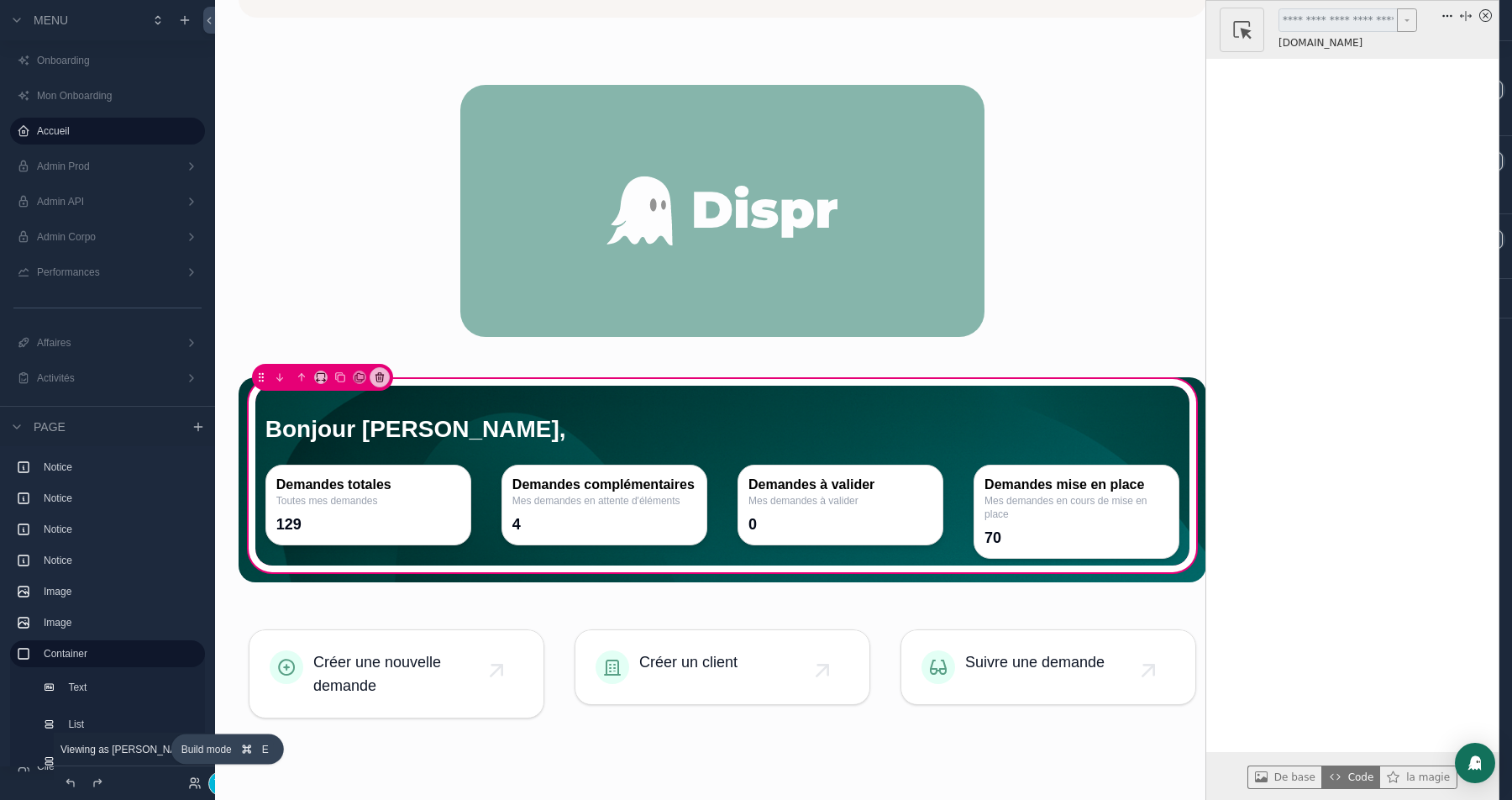
click at [208, 787] on button "Terminer" at bounding box center [234, 783] width 52 height 25
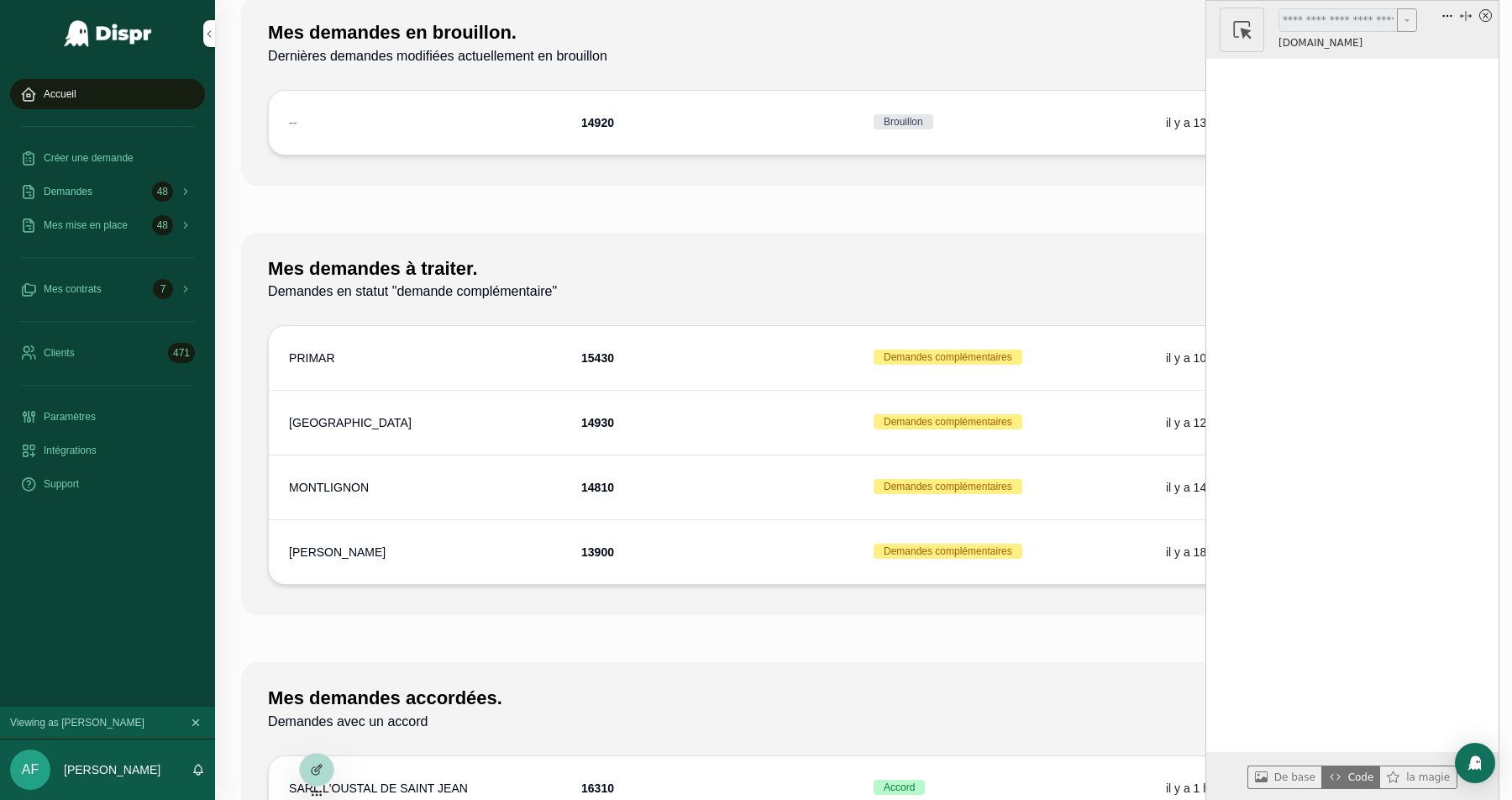
click at [1484, 14] on icon "x circle" at bounding box center [1485, 15] width 6 height 6
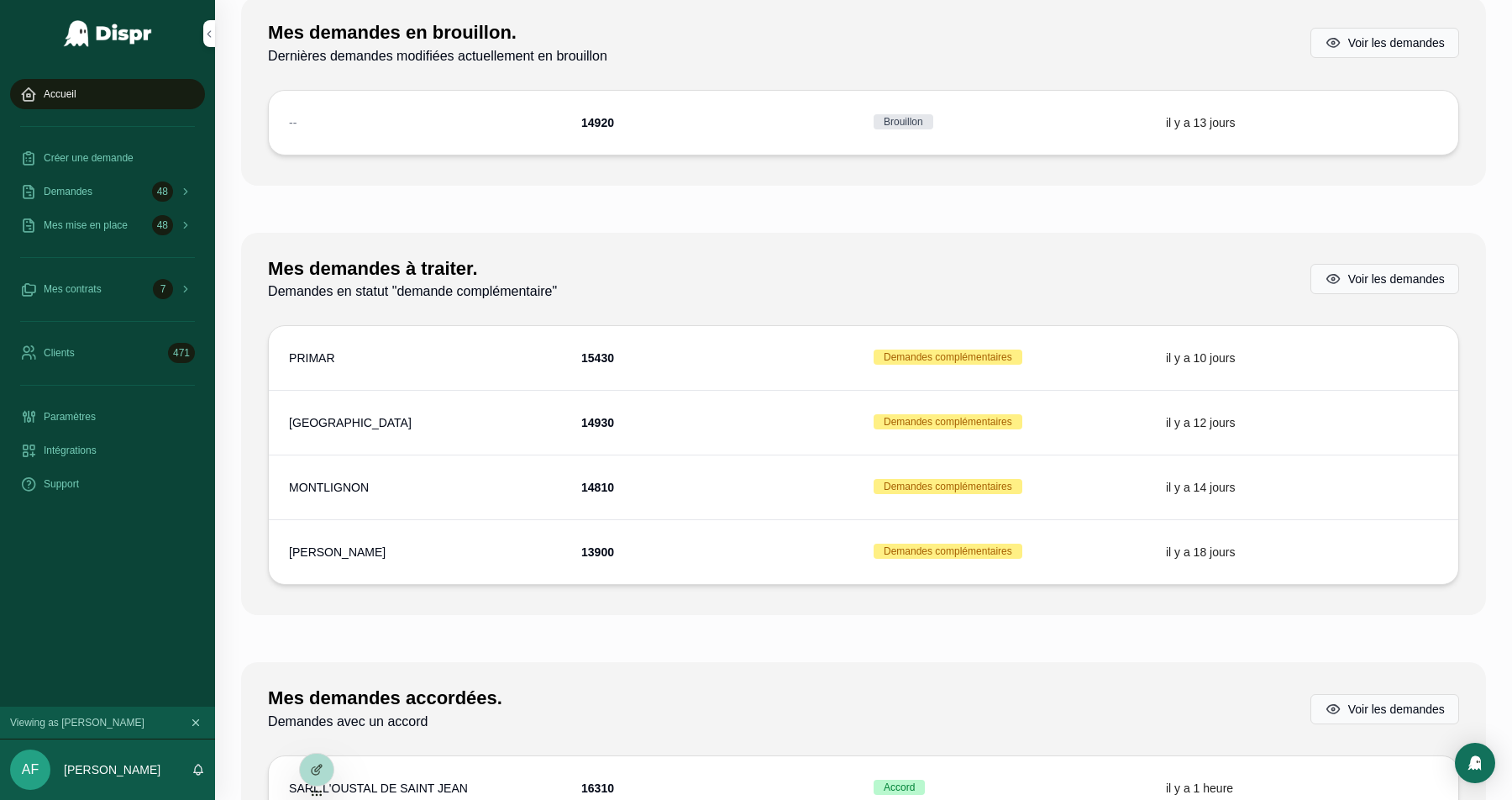
scroll to position [0, 0]
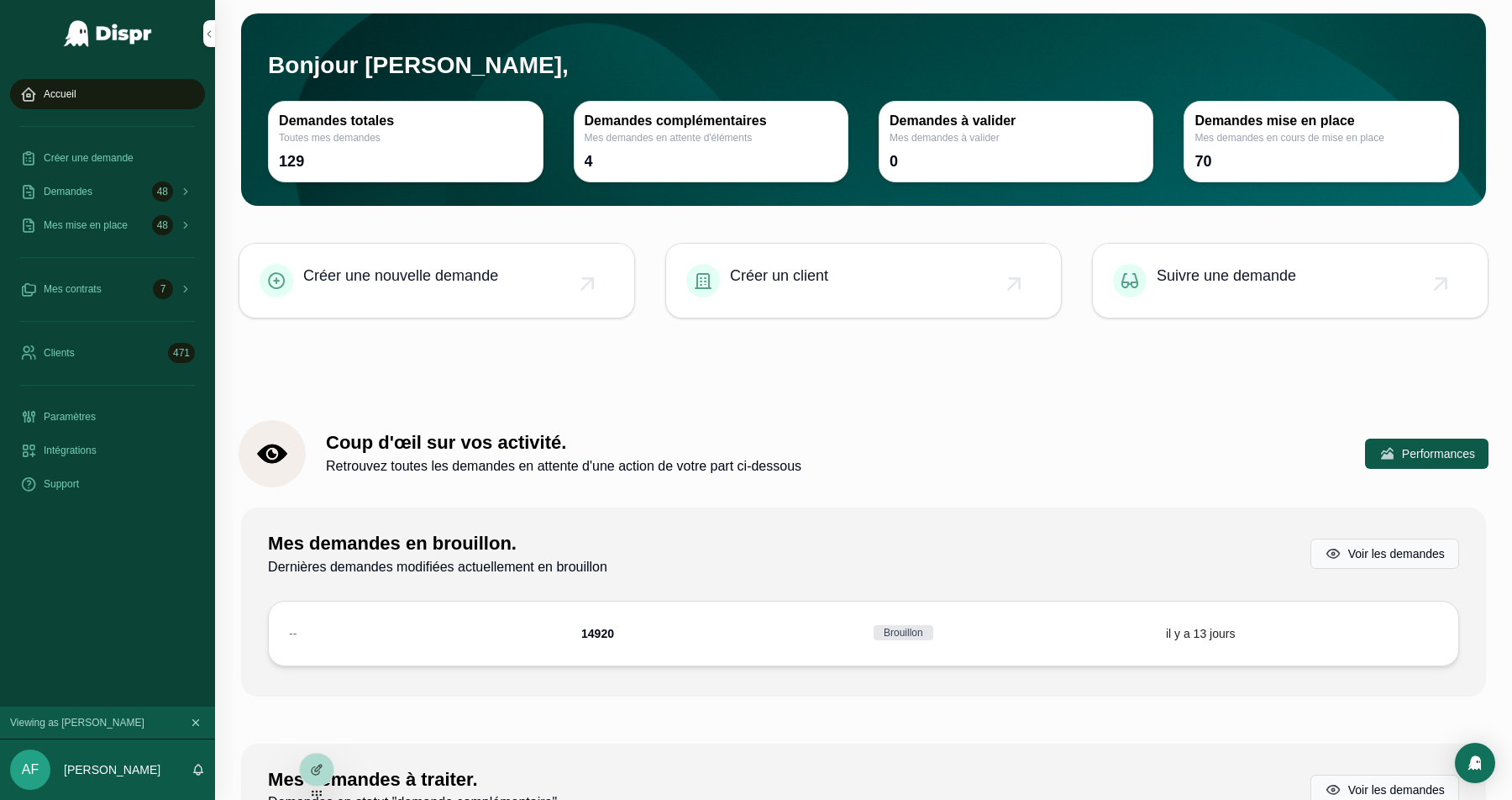
click at [1334, 799] on div at bounding box center [756, 800] width 1512 height 0
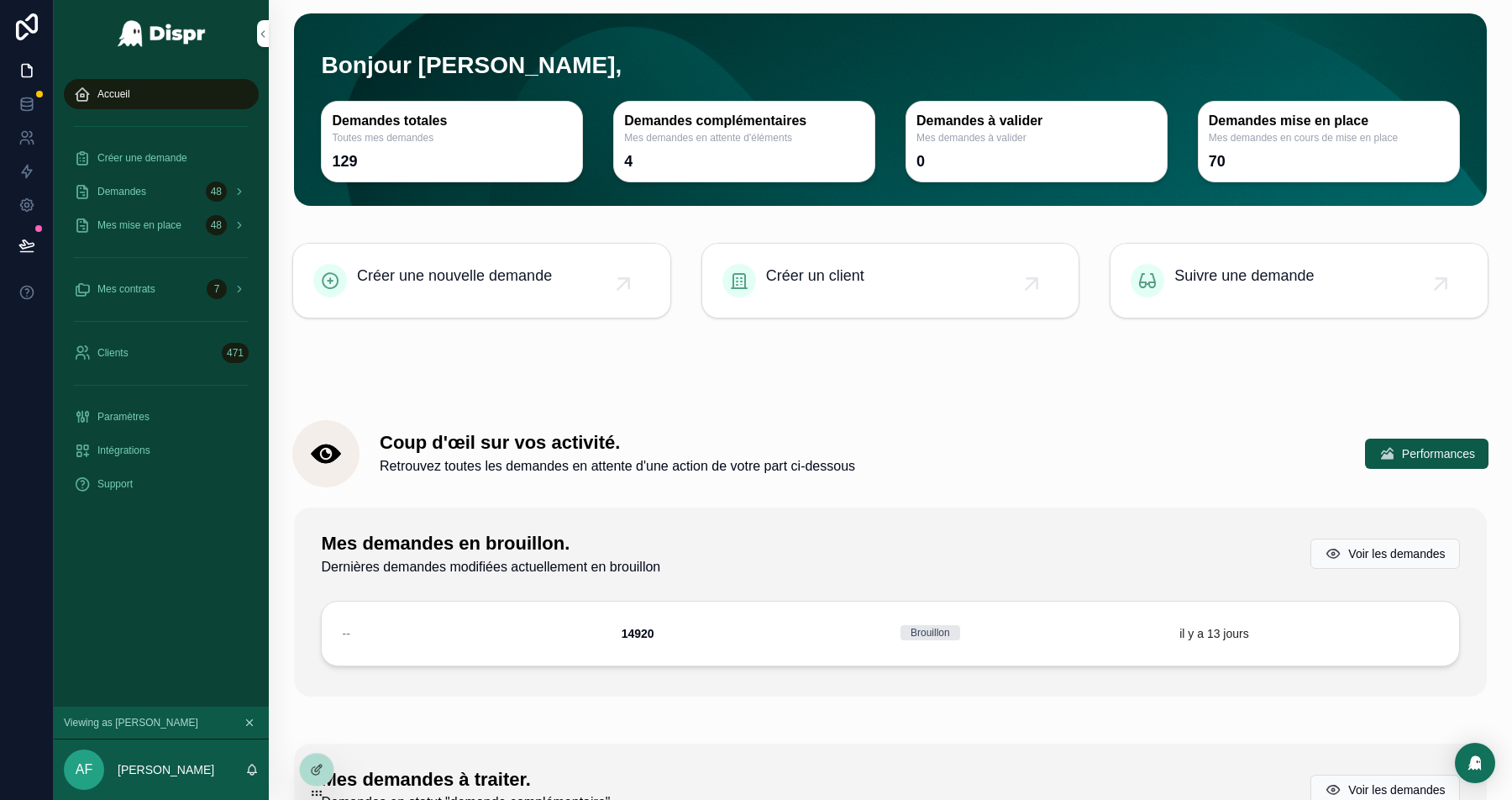
click at [1474, 799] on div at bounding box center [756, 800] width 1512 height 0
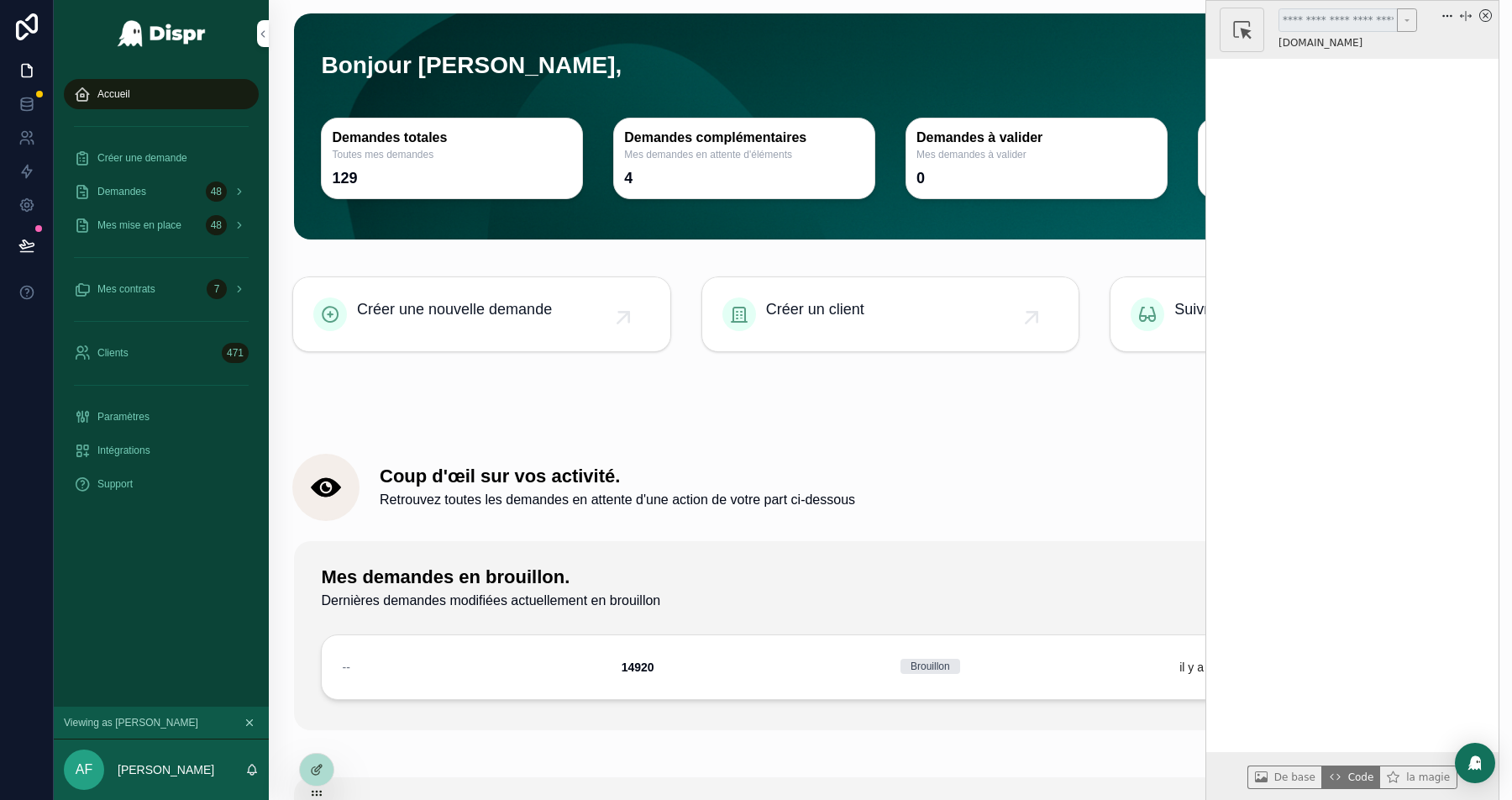
click at [1486, 11] on icon "x circle" at bounding box center [1485, 16] width 12 height 12
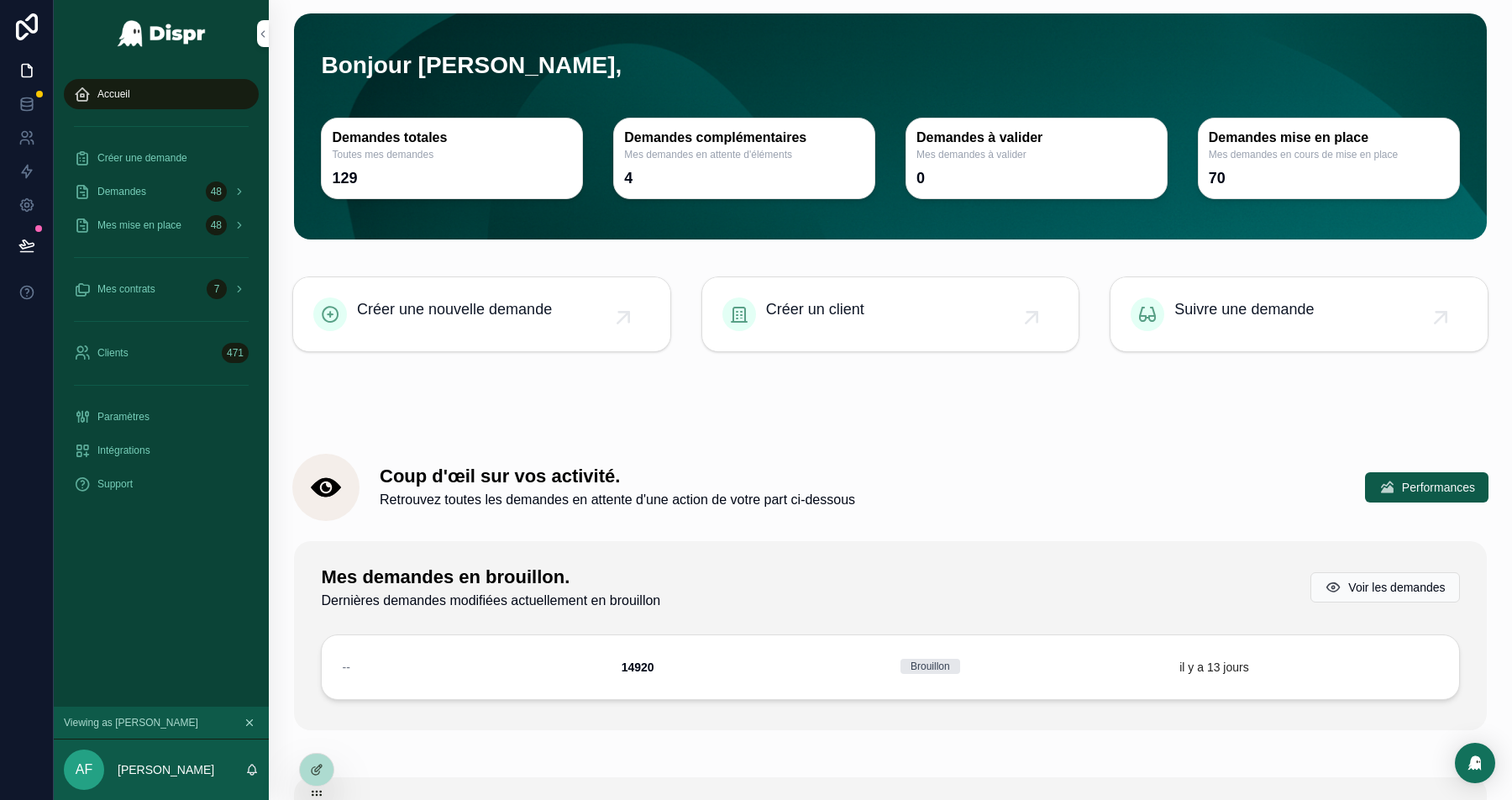
click at [1450, 799] on div at bounding box center [756, 800] width 1512 height 0
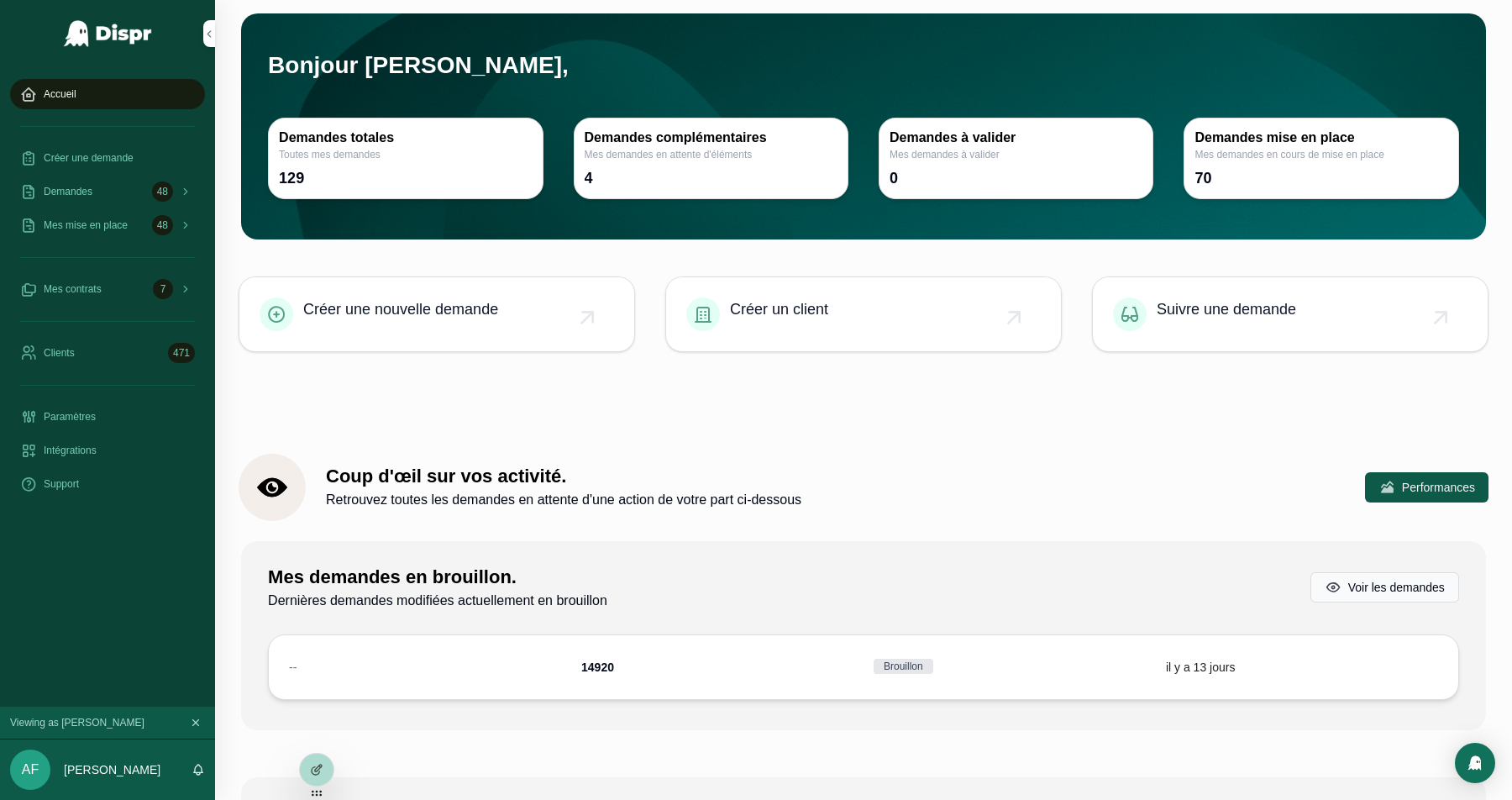
click at [1050, 346] on link "Créer un client" at bounding box center [863, 314] width 395 height 74
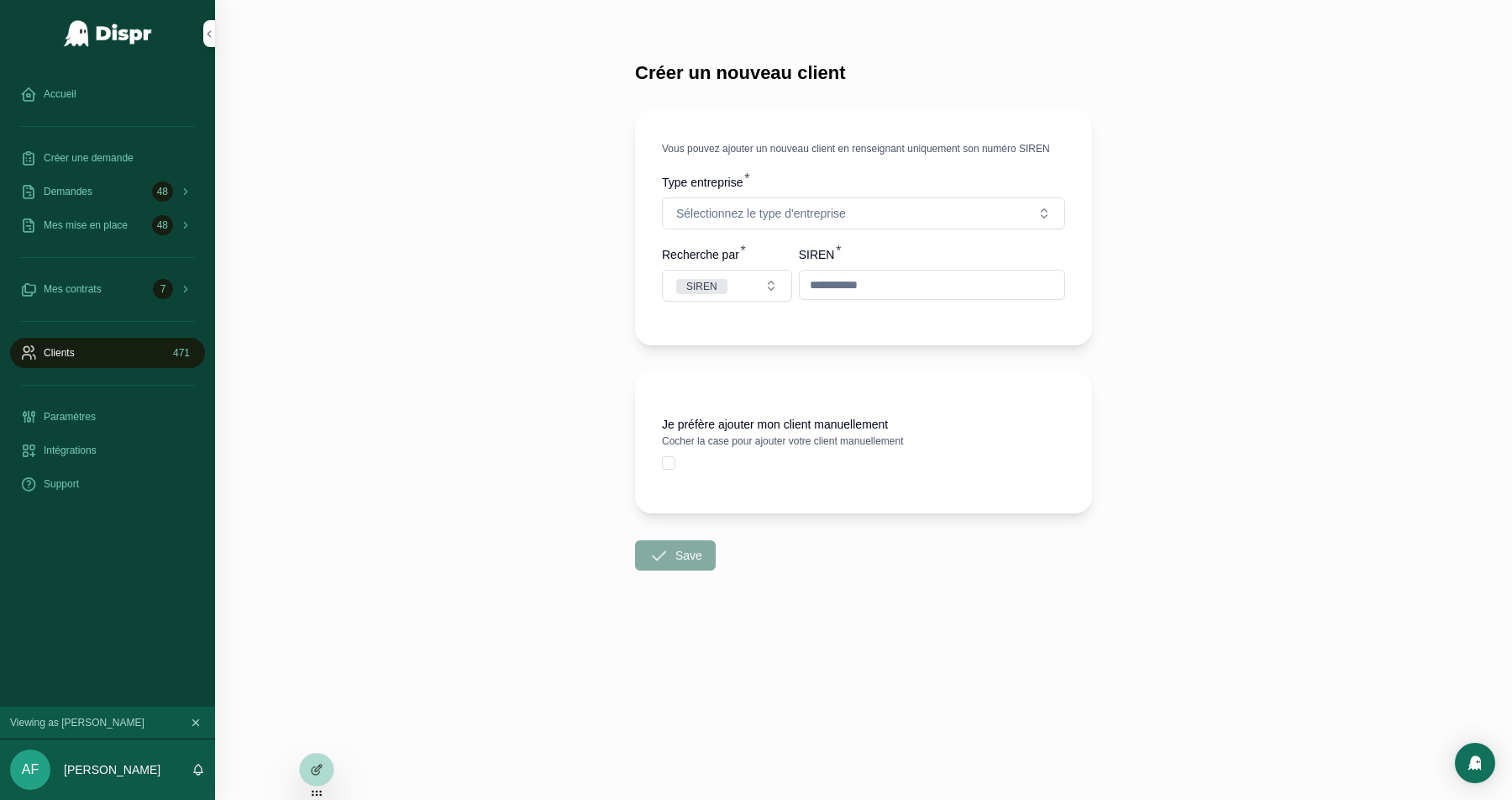
click at [1466, 799] on div at bounding box center [756, 800] width 1512 height 0
click at [102, 81] on div "Accueil" at bounding box center [108, 94] width 175 height 27
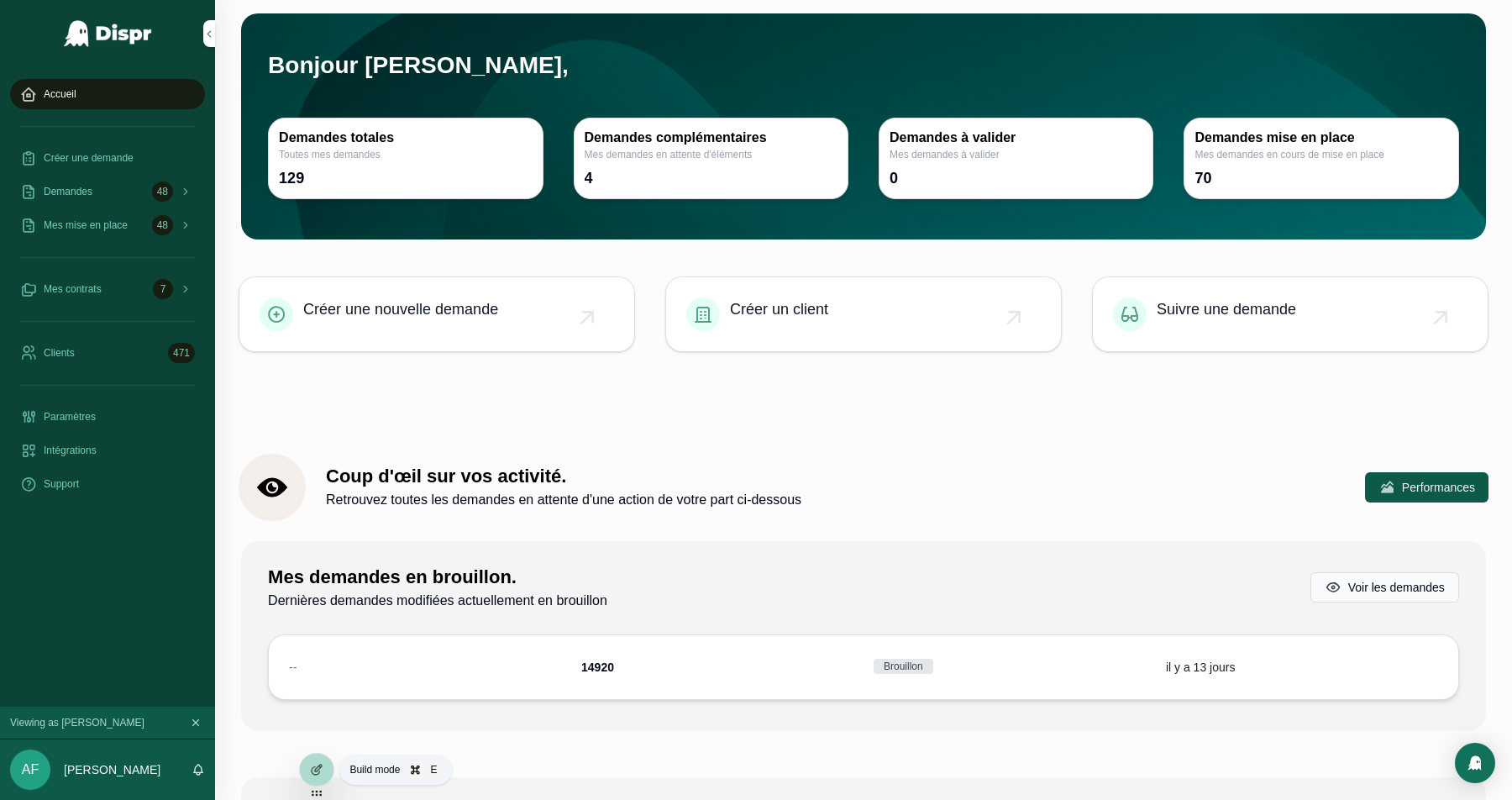
click at [316, 775] on icon at bounding box center [315, 770] width 8 height 8
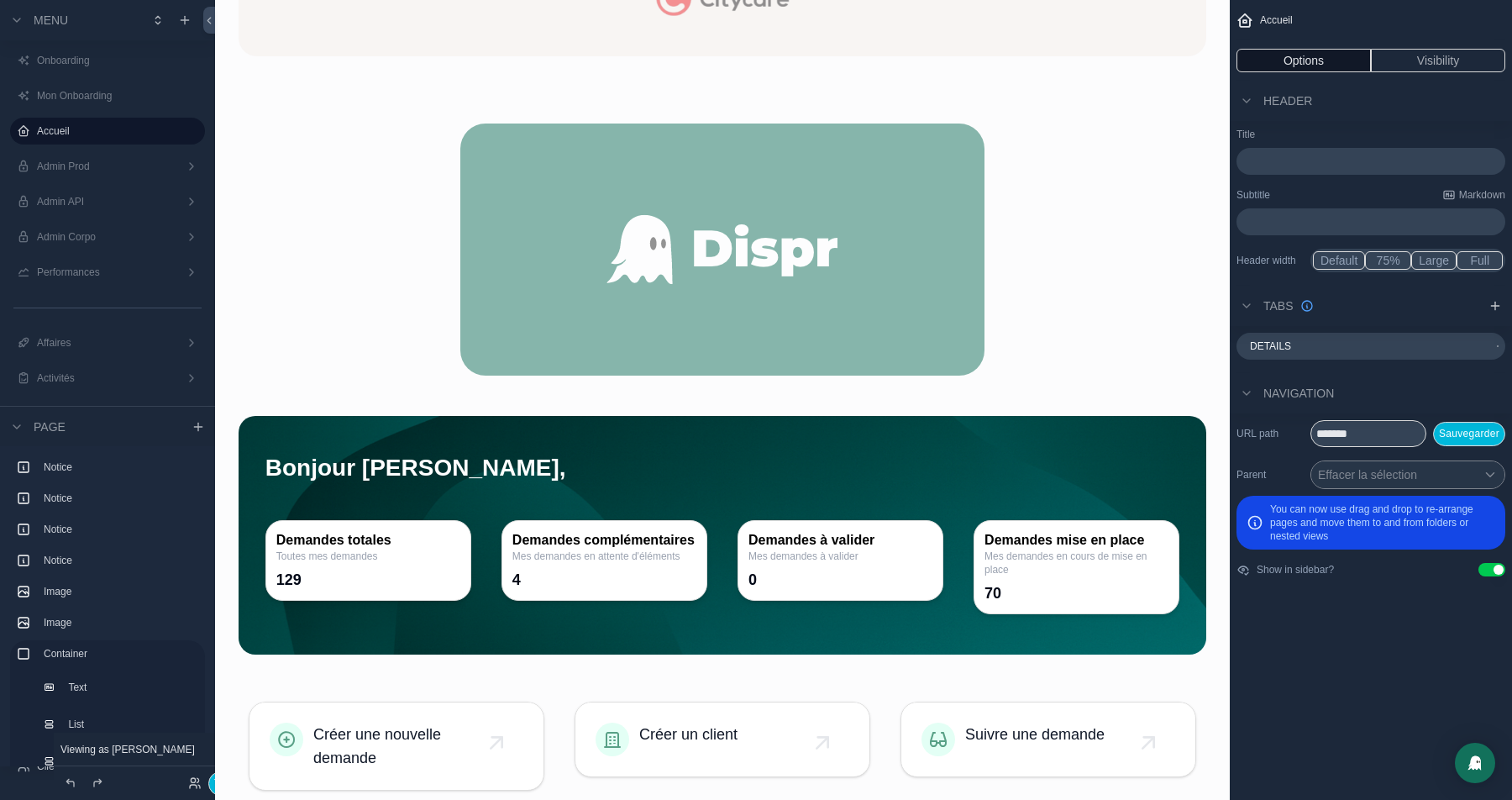
scroll to position [576, 0]
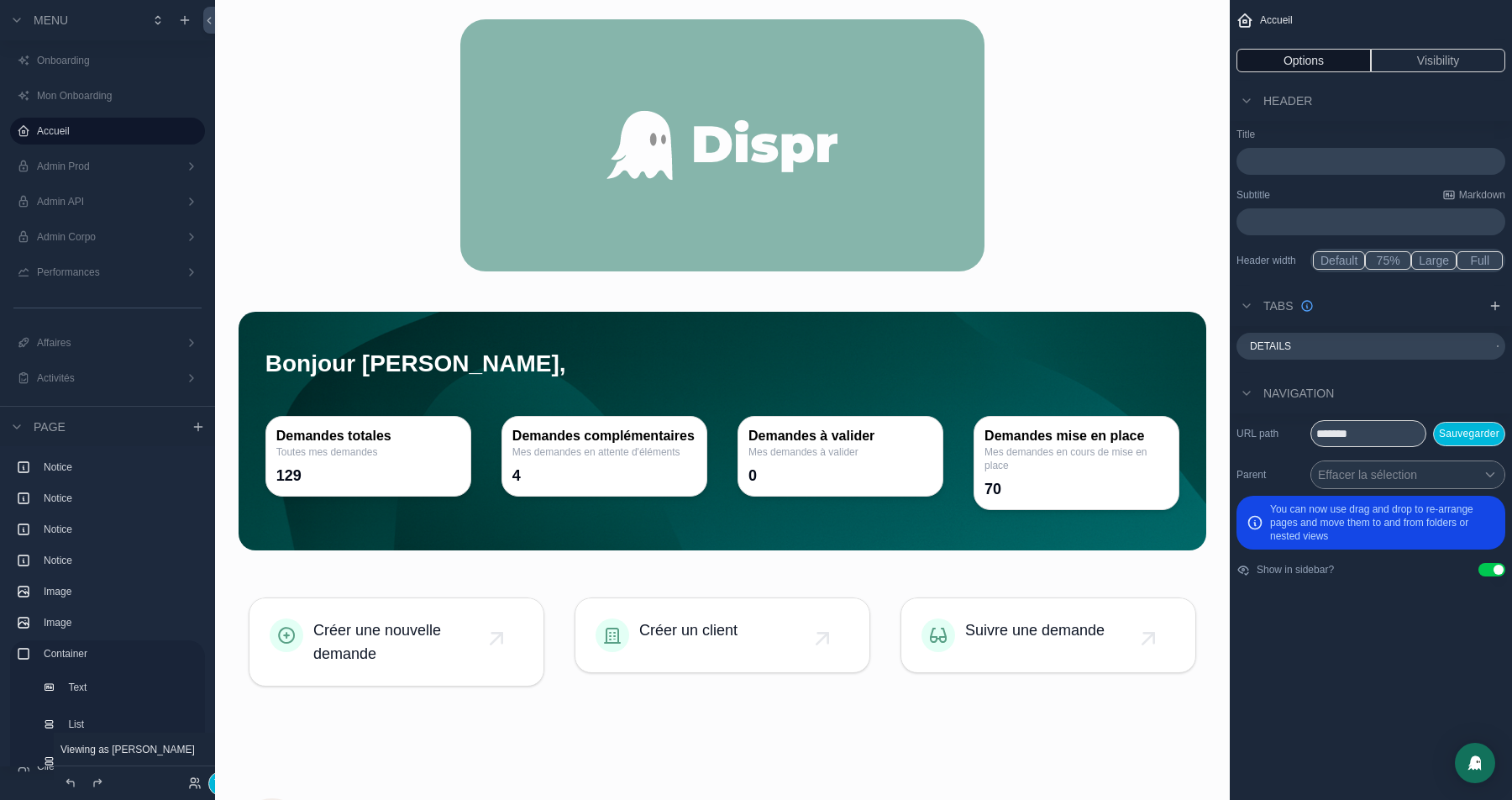
click at [406, 396] on div "scrollable content" at bounding box center [723, 432] width 968 height 240
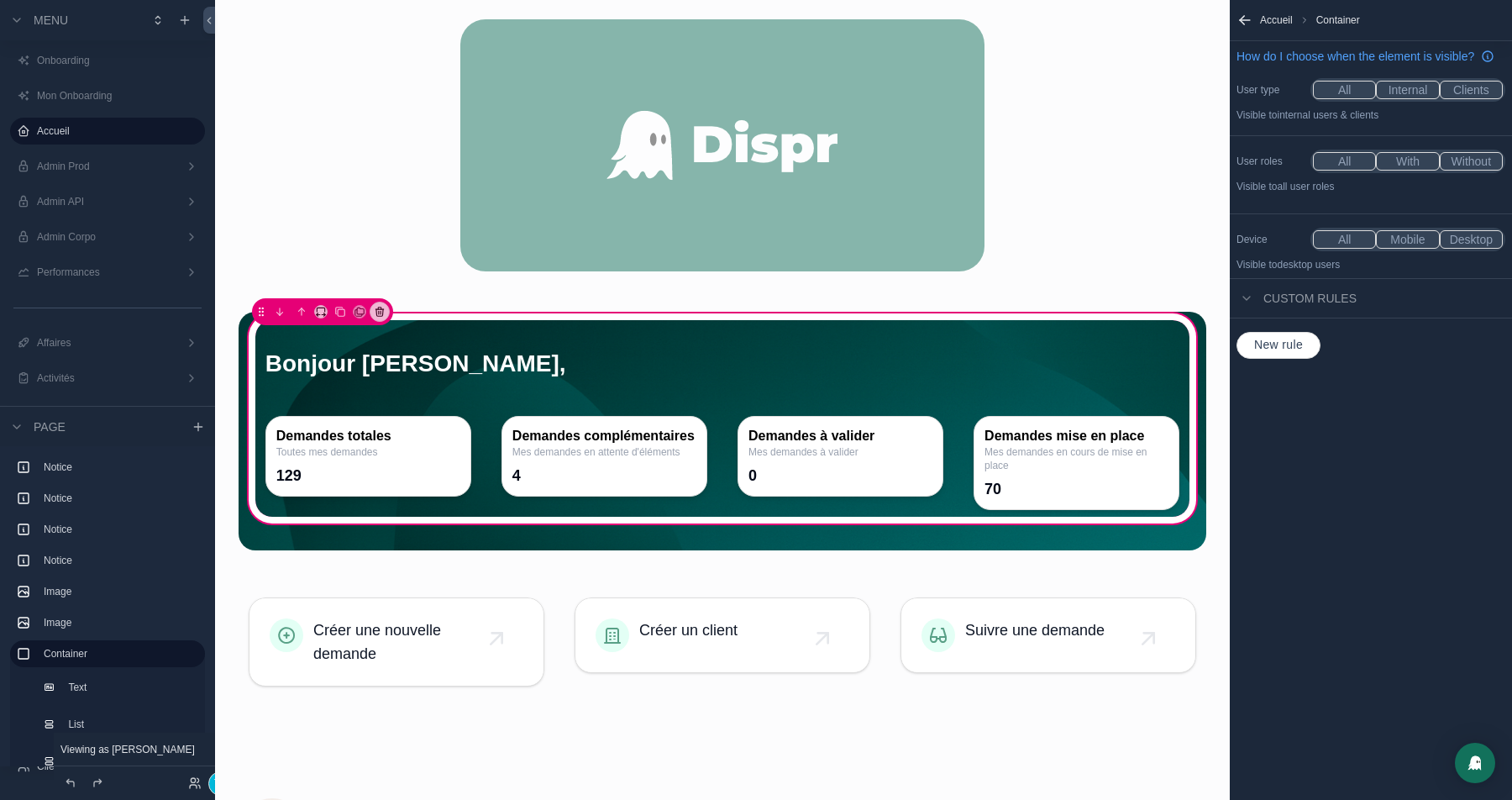
click at [417, 366] on div "scrollable content" at bounding box center [722, 360] width 934 height 79
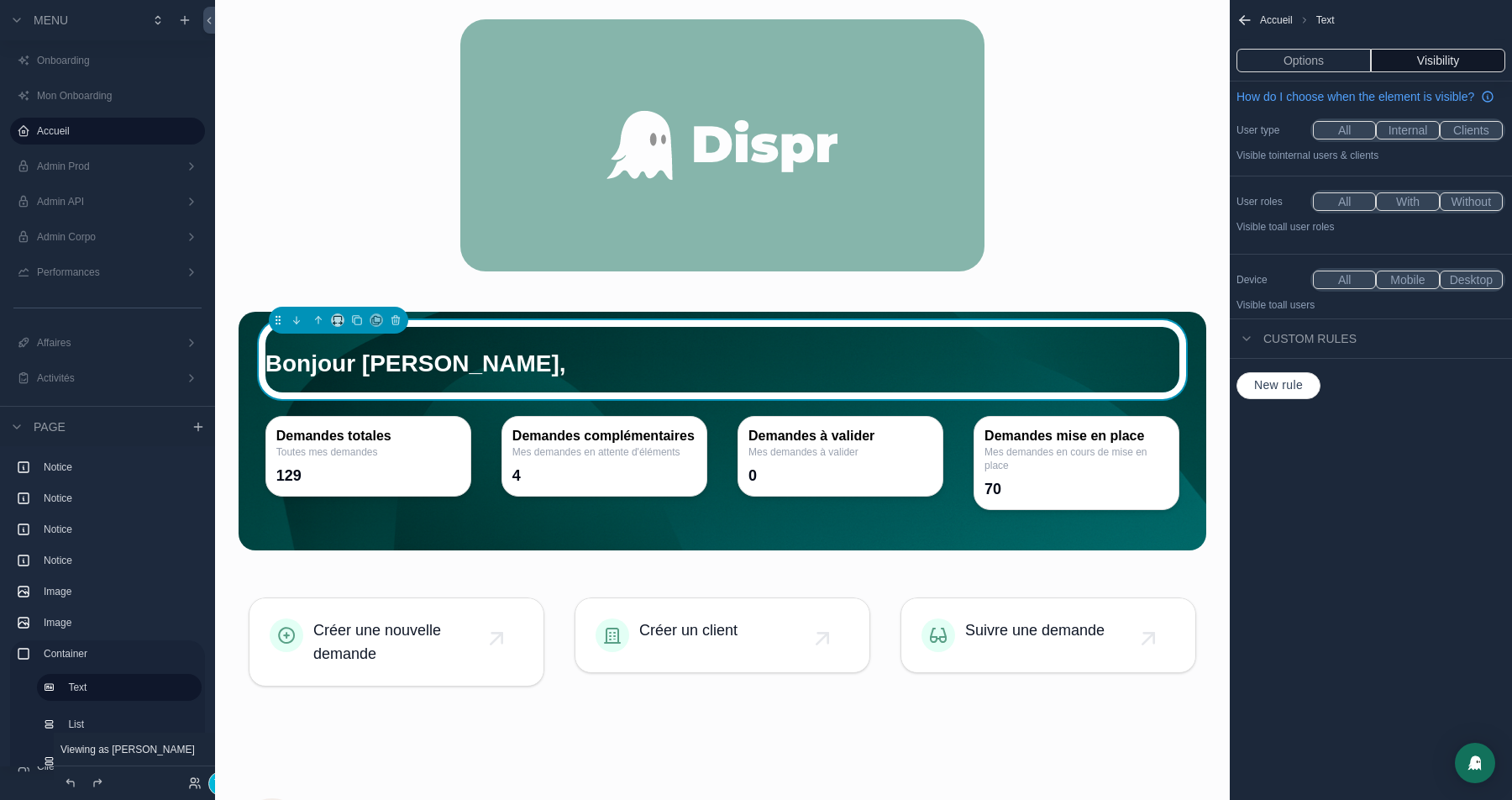
click at [1312, 59] on button "Options" at bounding box center [1304, 60] width 135 height 24
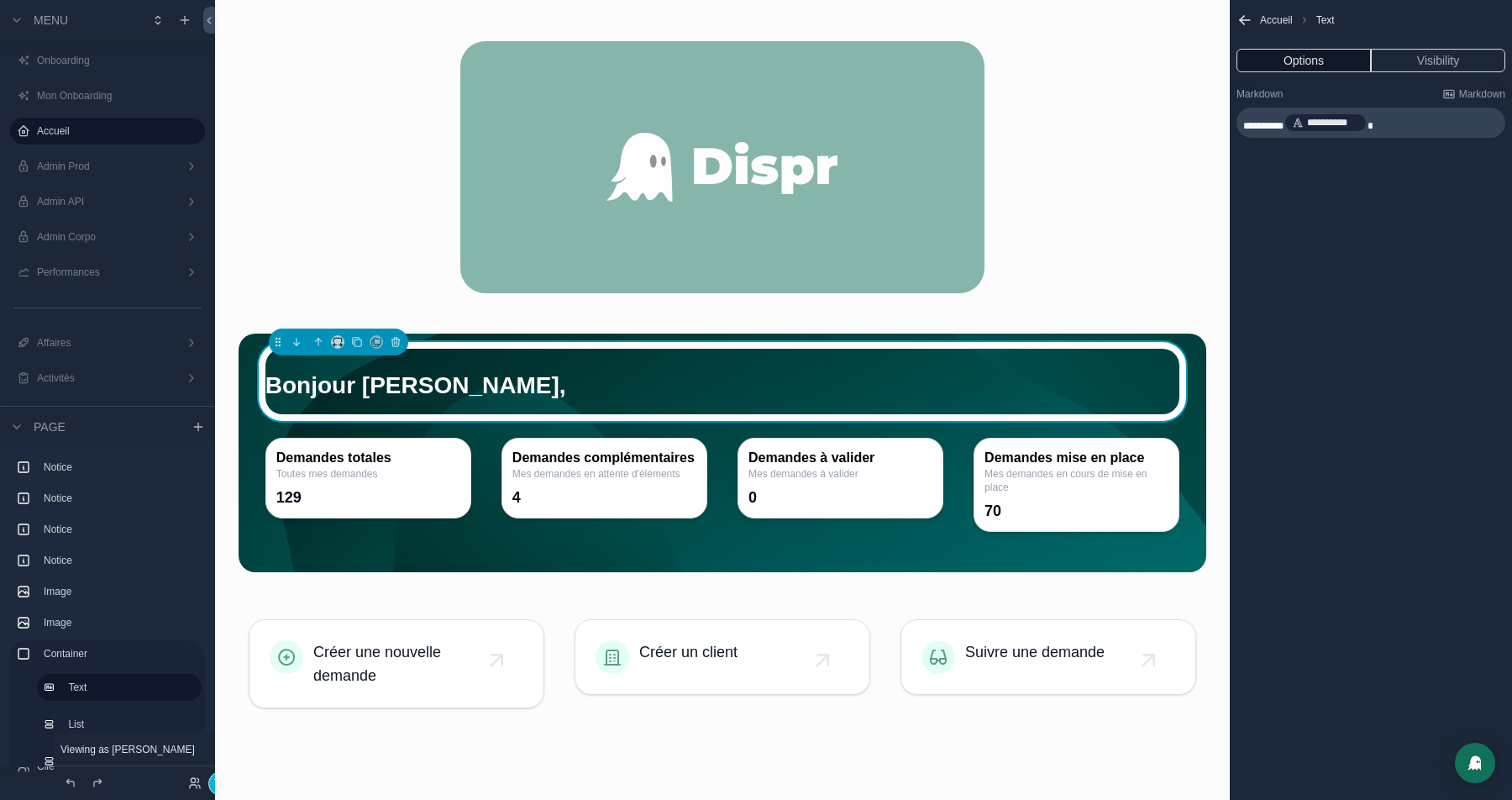
scroll to position [666, 0]
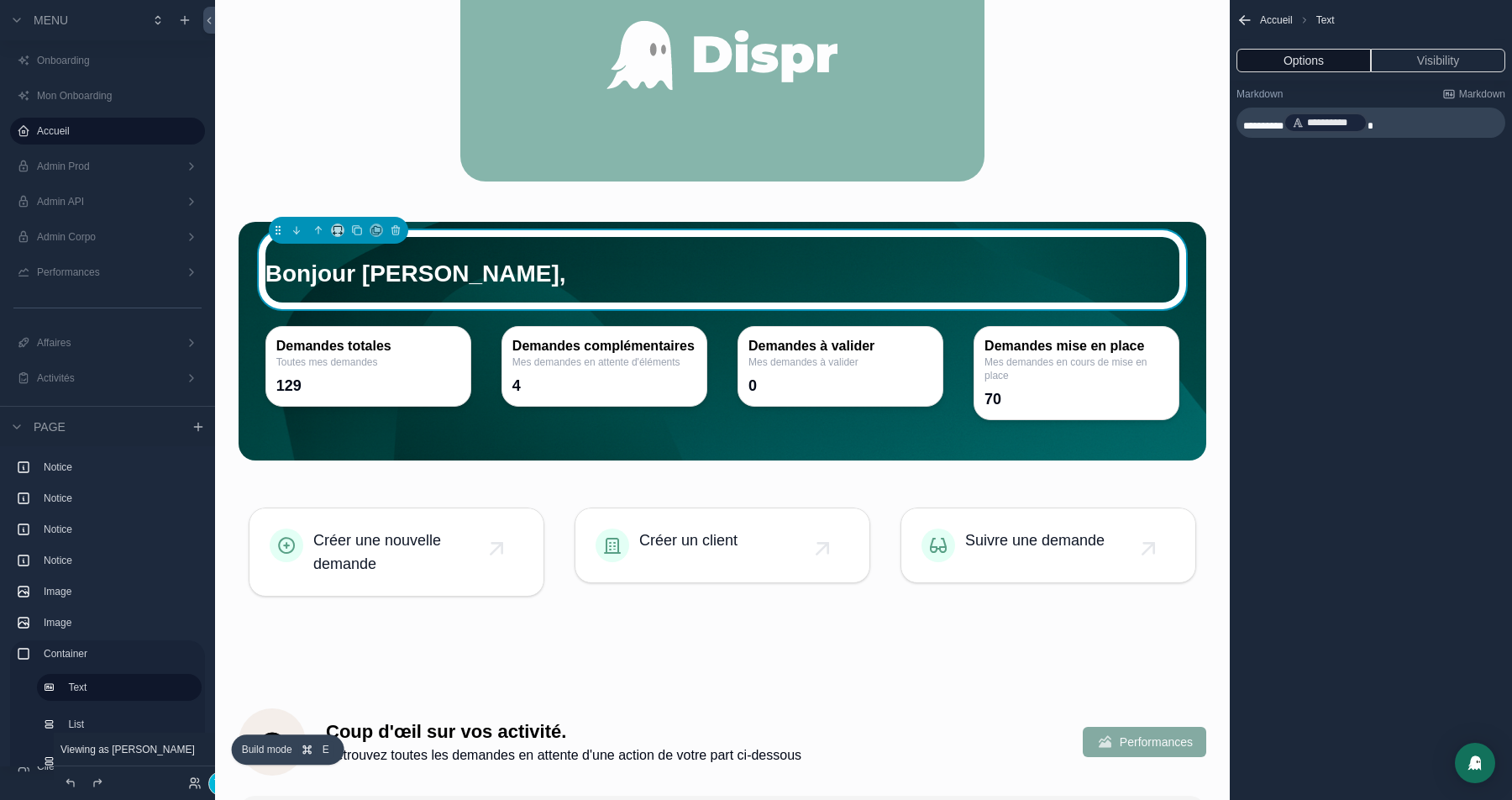
click at [208, 784] on button "Terminer" at bounding box center [234, 783] width 52 height 25
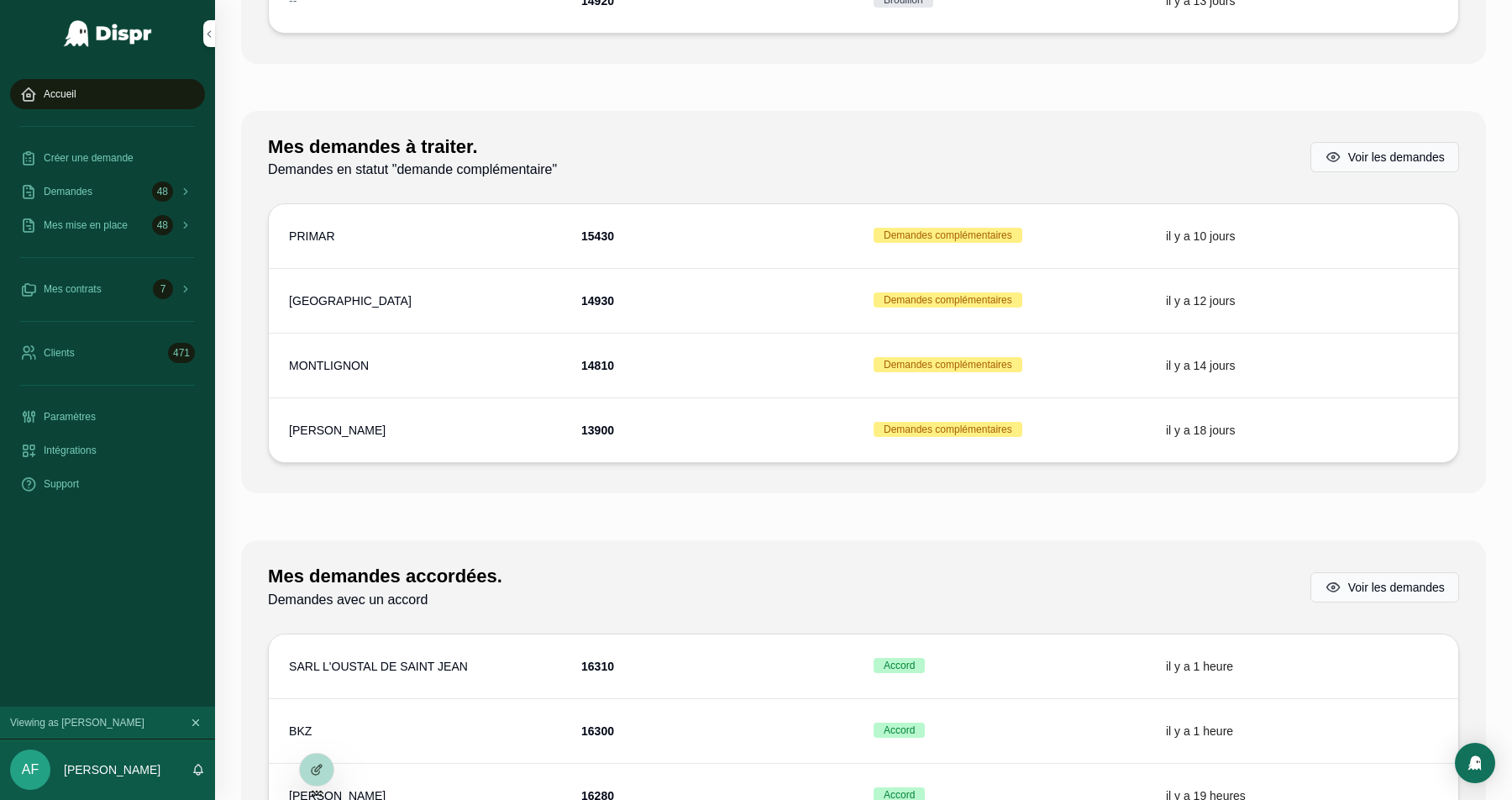
scroll to position [0, 0]
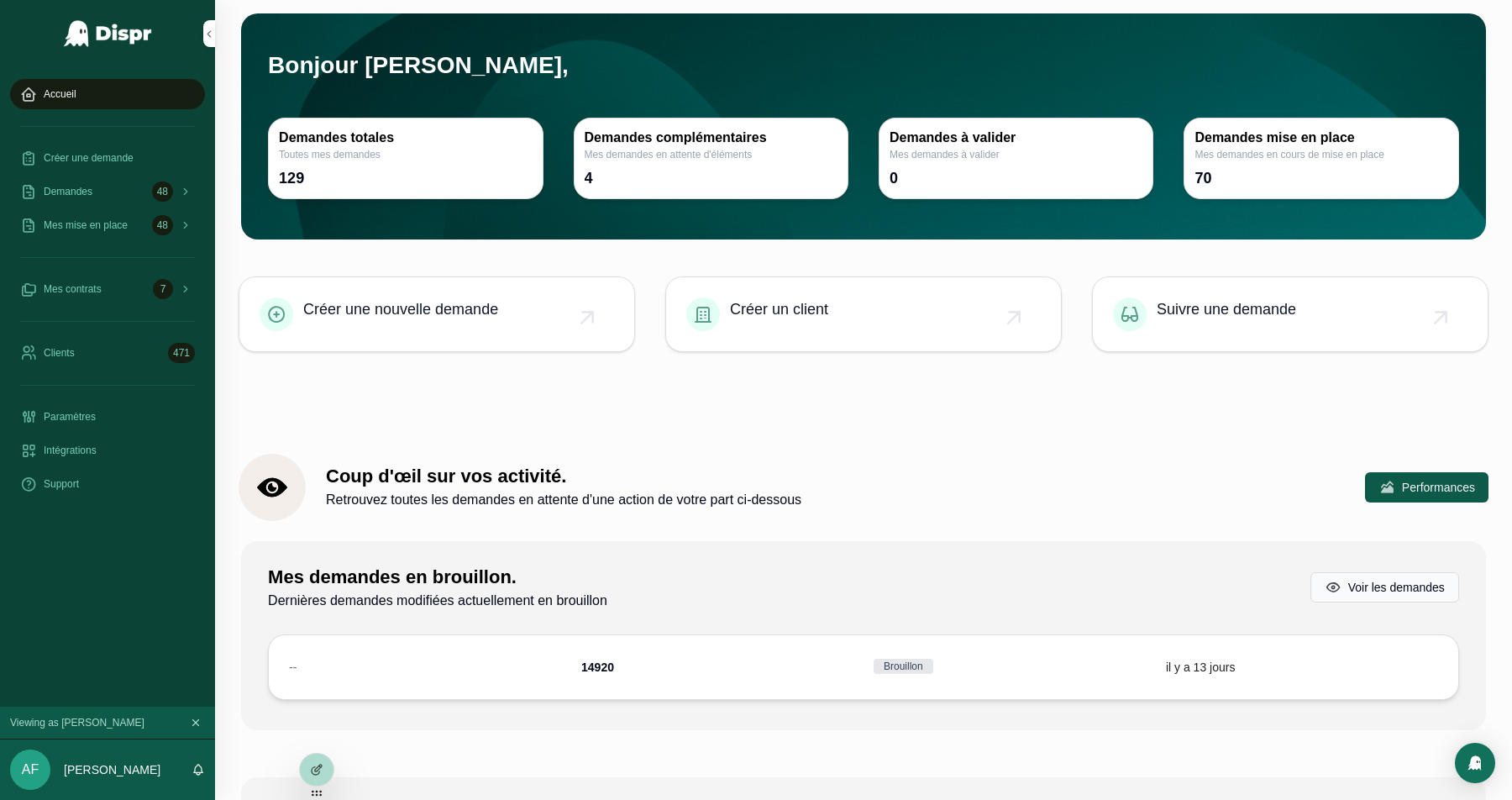
click at [314, 775] on icon at bounding box center [316, 769] width 13 height 13
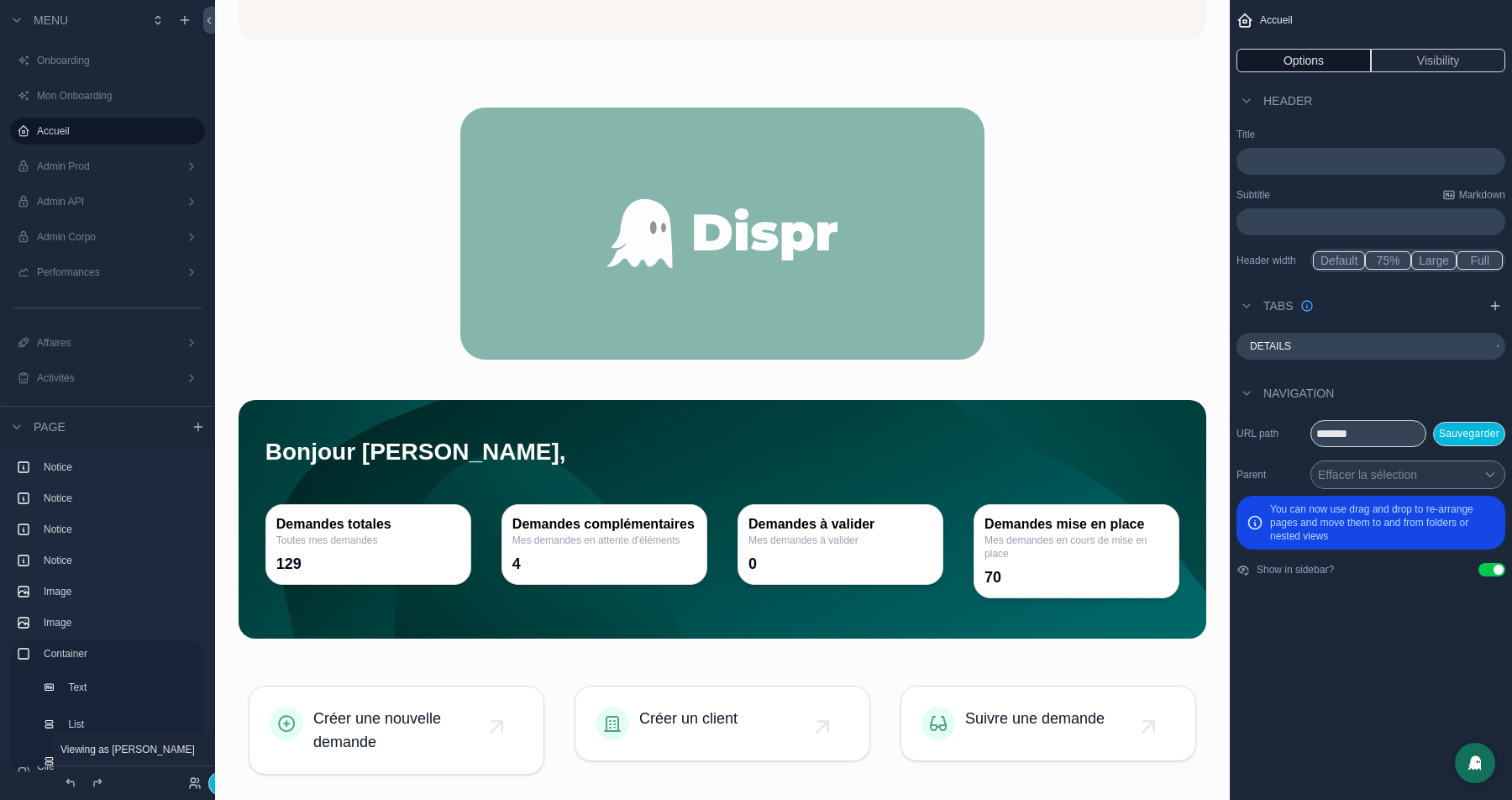
scroll to position [723, 0]
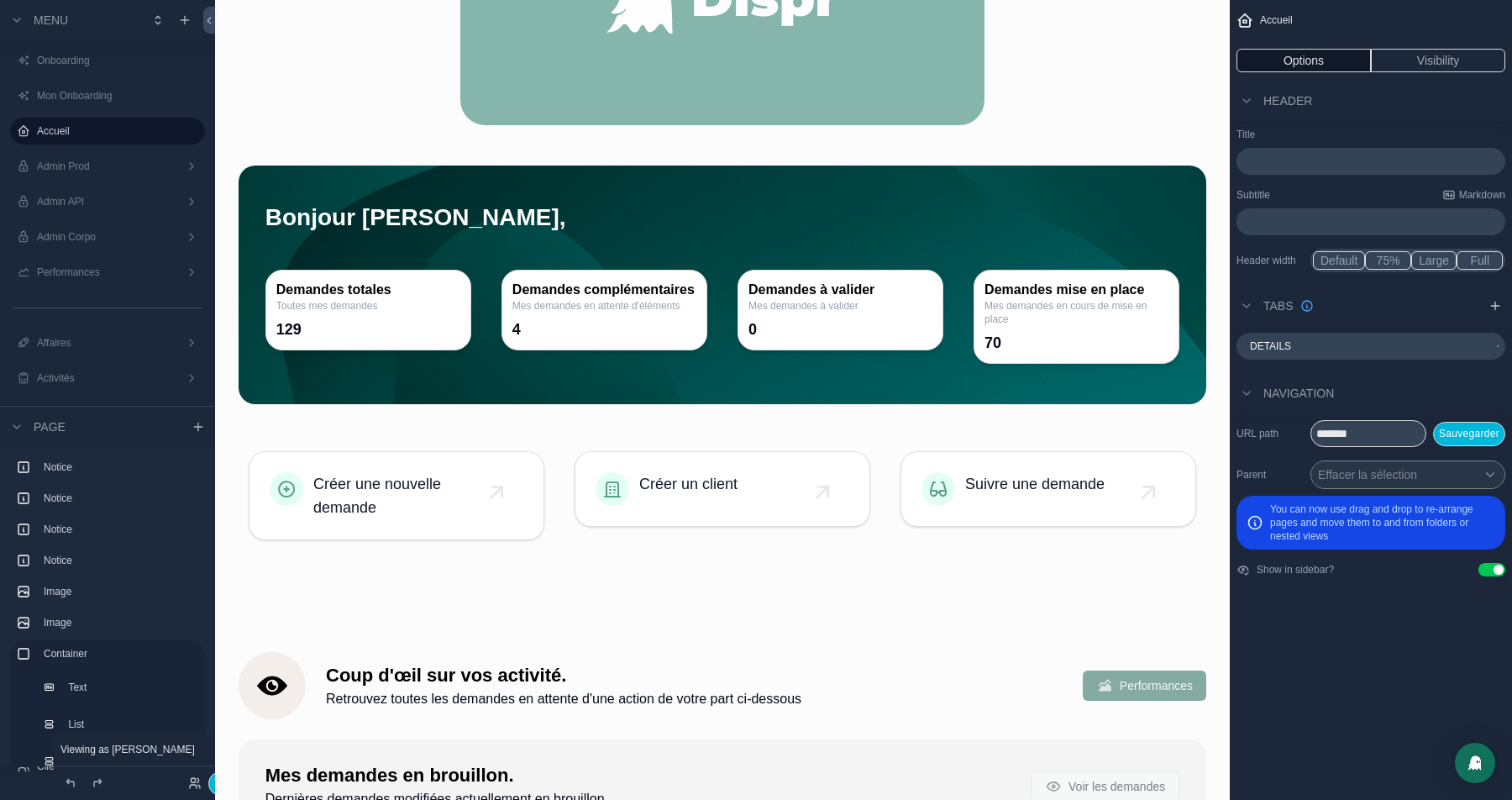
click at [316, 490] on div "scrollable content" at bounding box center [722, 495] width 988 height 123
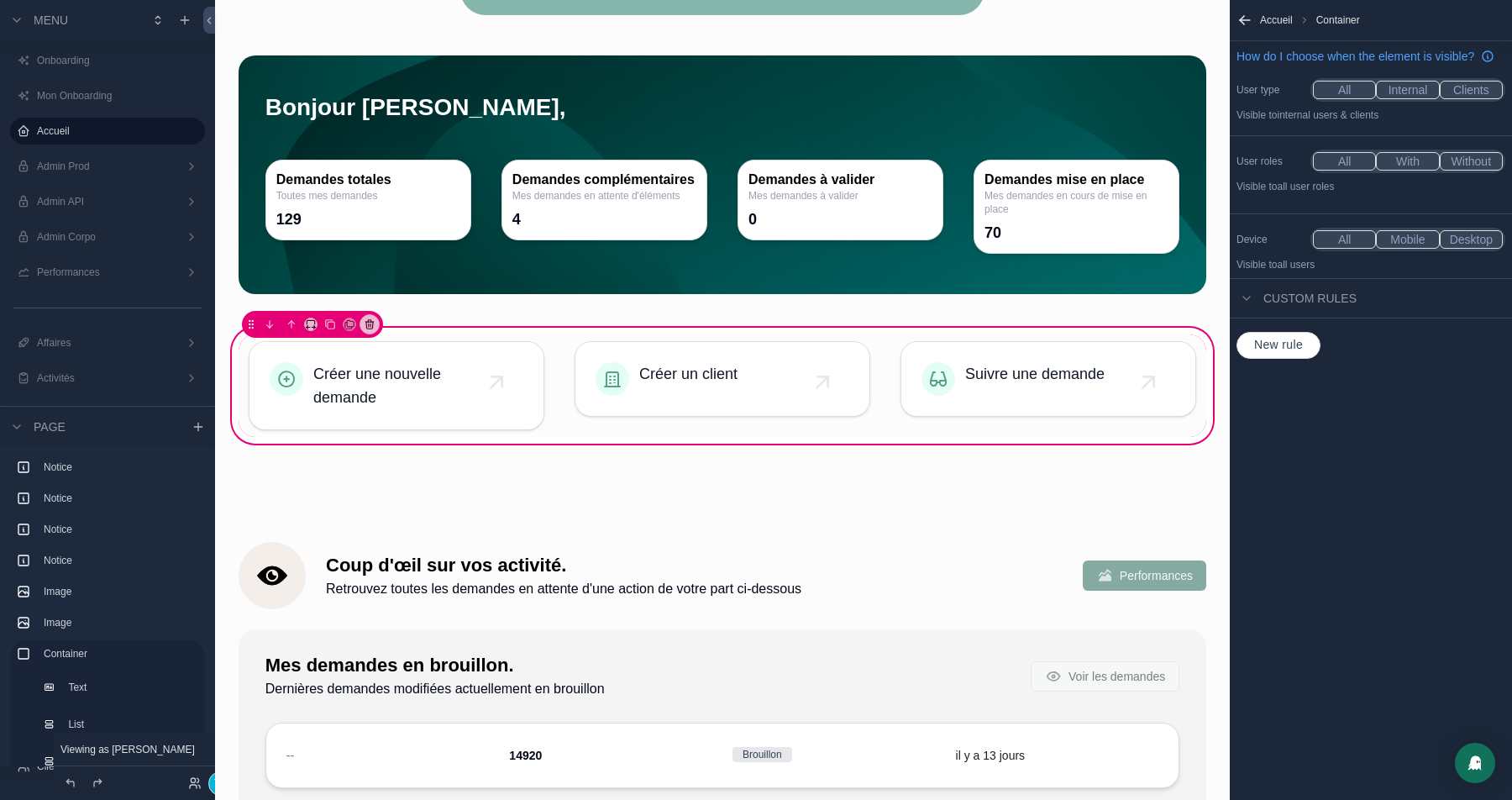
scroll to position [846, 0]
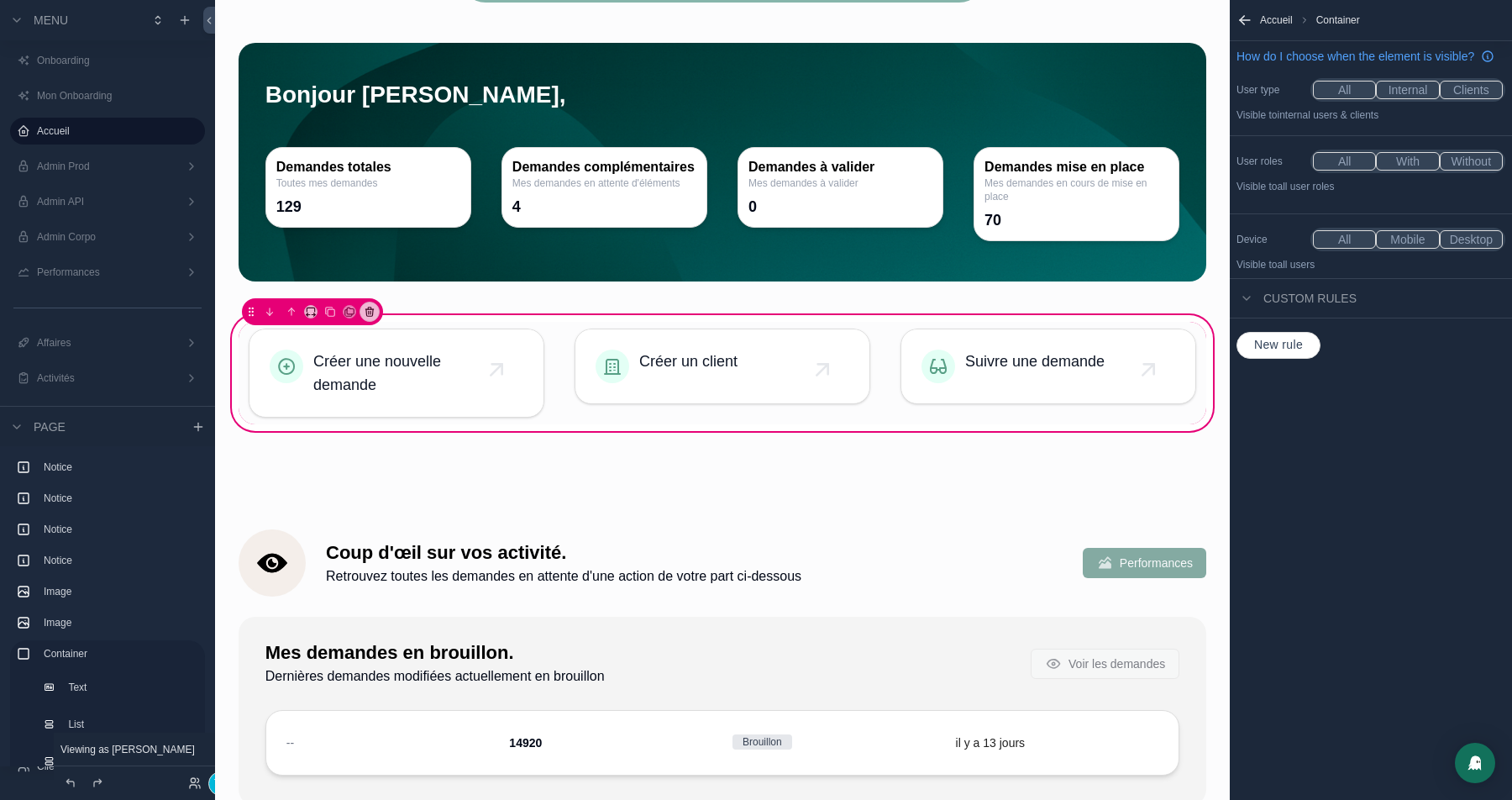
click at [489, 117] on div "scrollable content" at bounding box center [723, 163] width 968 height 240
click at [390, 226] on div "scrollable content" at bounding box center [723, 163] width 968 height 240
click at [430, 100] on div "scrollable content" at bounding box center [723, 163] width 968 height 240
click at [469, 568] on div "scrollable content" at bounding box center [722, 559] width 988 height 88
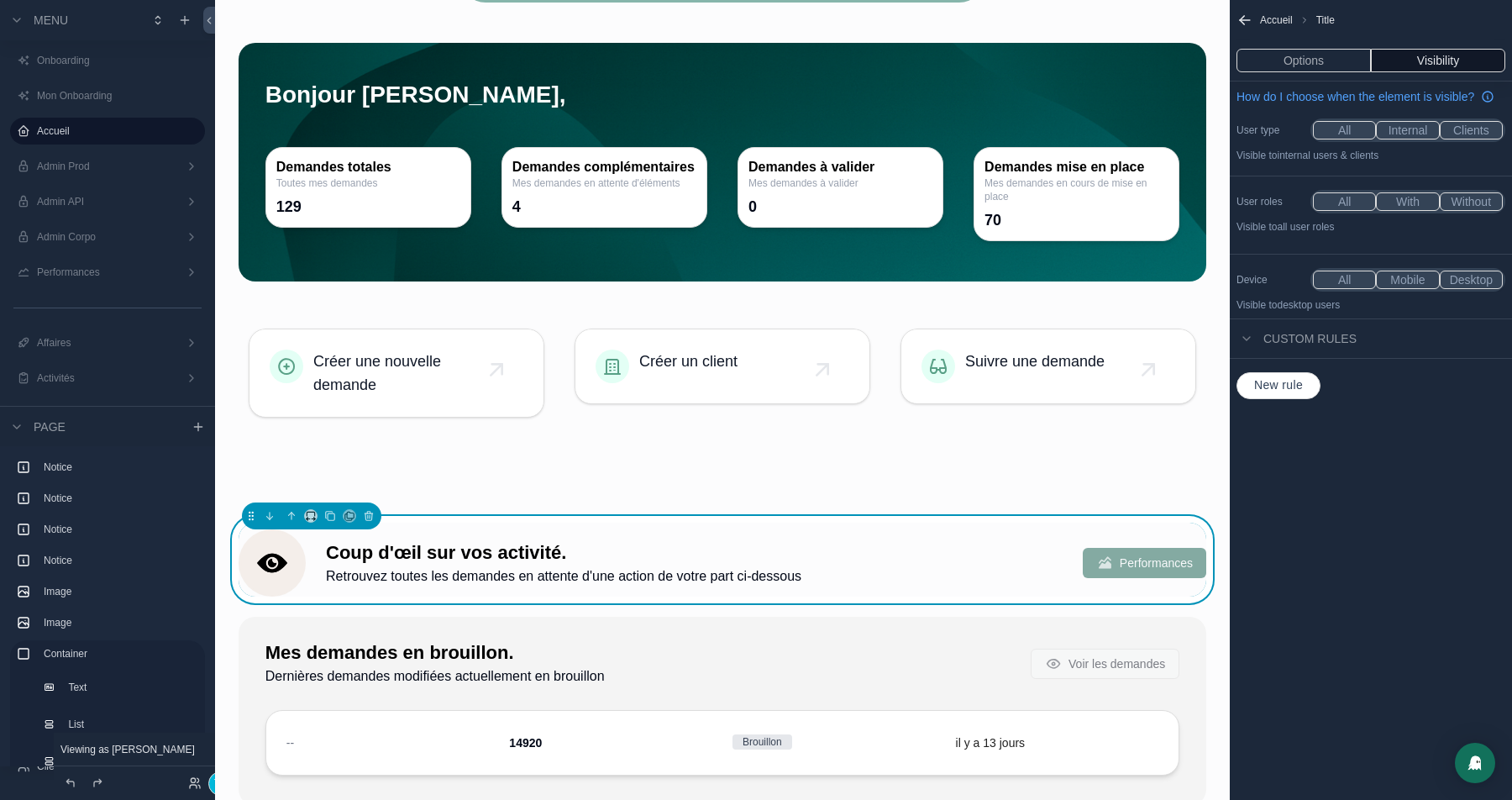
click at [367, 397] on div "scrollable content" at bounding box center [722, 373] width 988 height 123
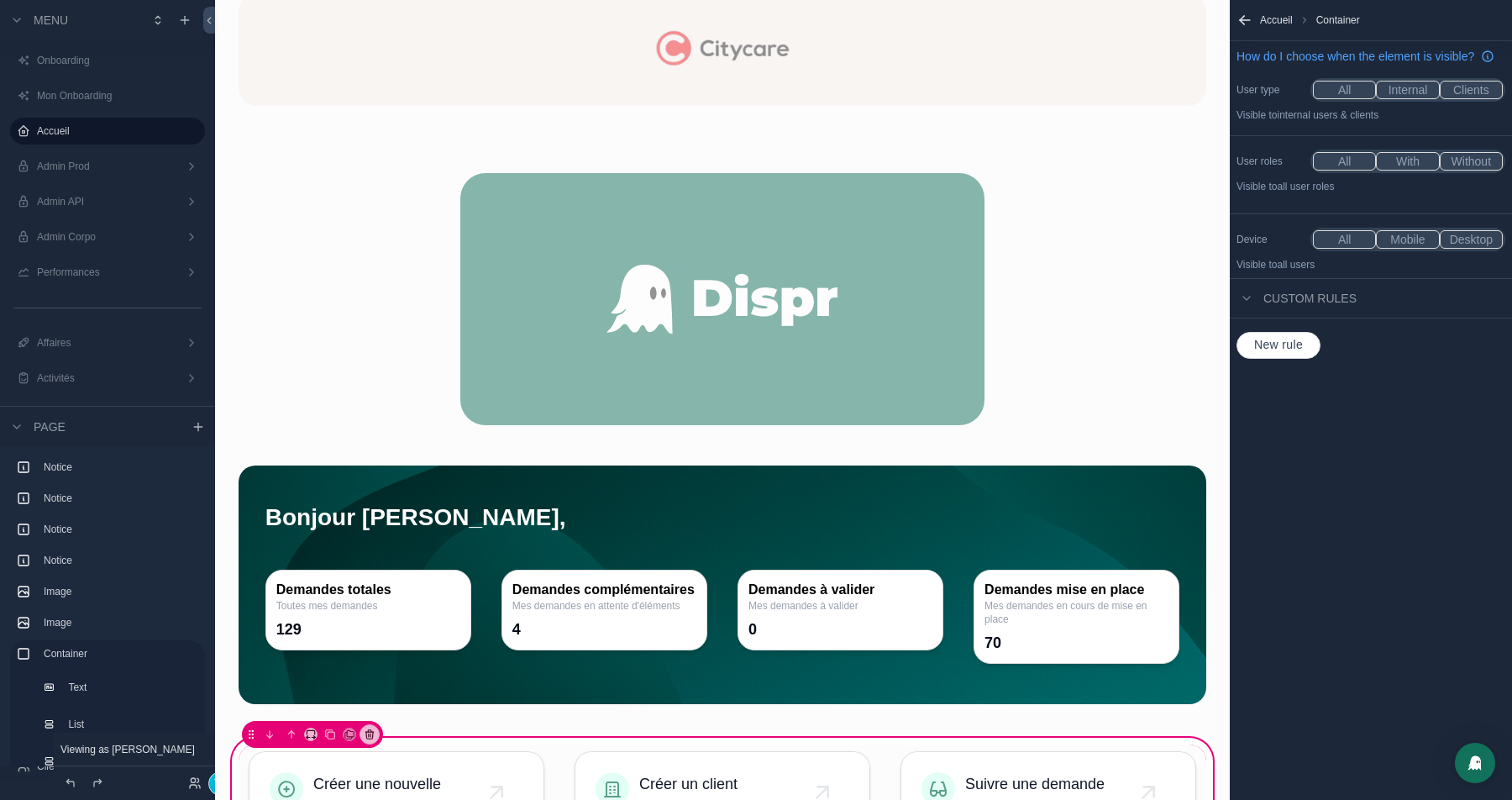
scroll to position [714, 0]
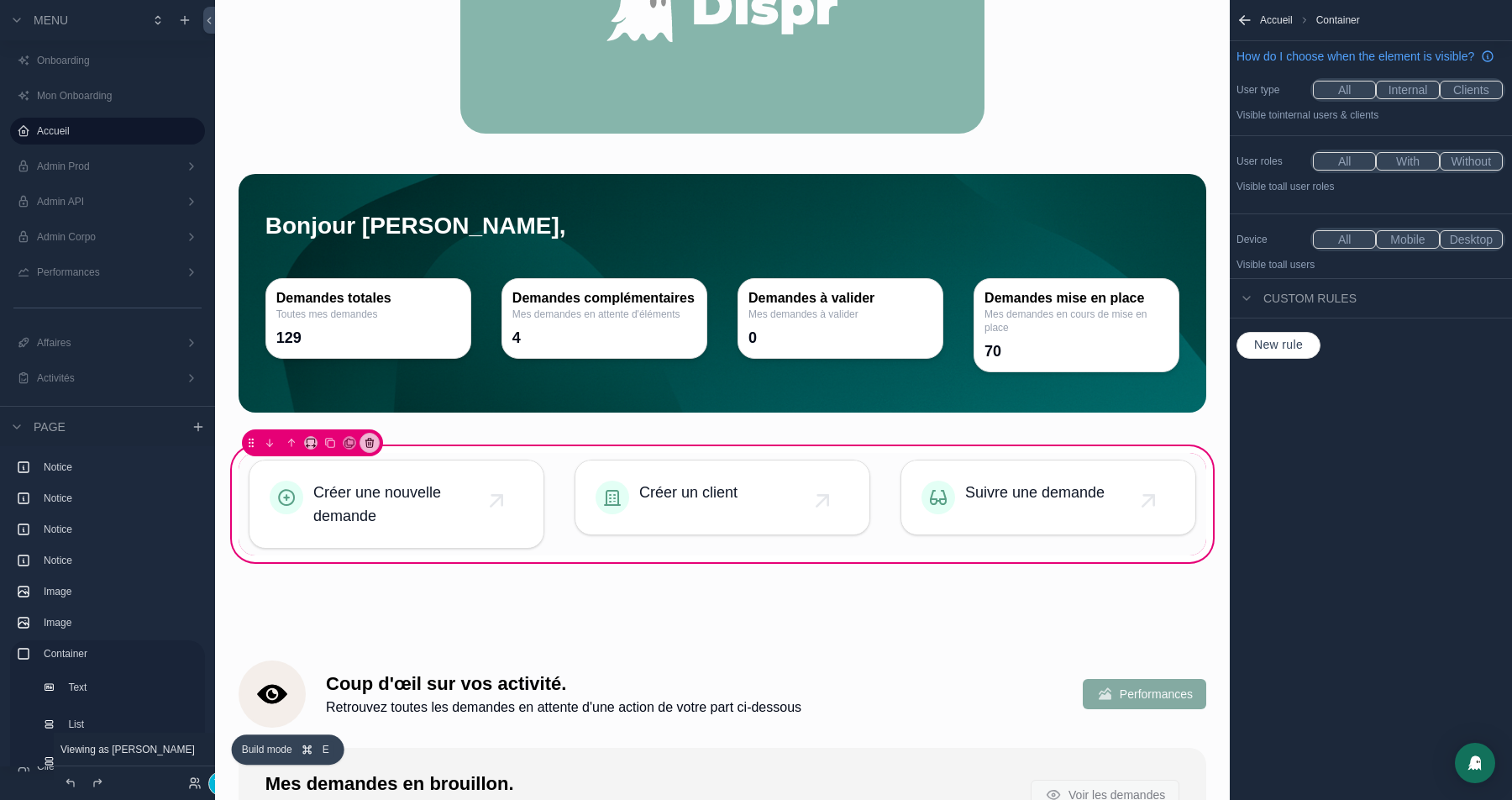
click at [210, 789] on button "Terminer" at bounding box center [234, 783] width 52 height 25
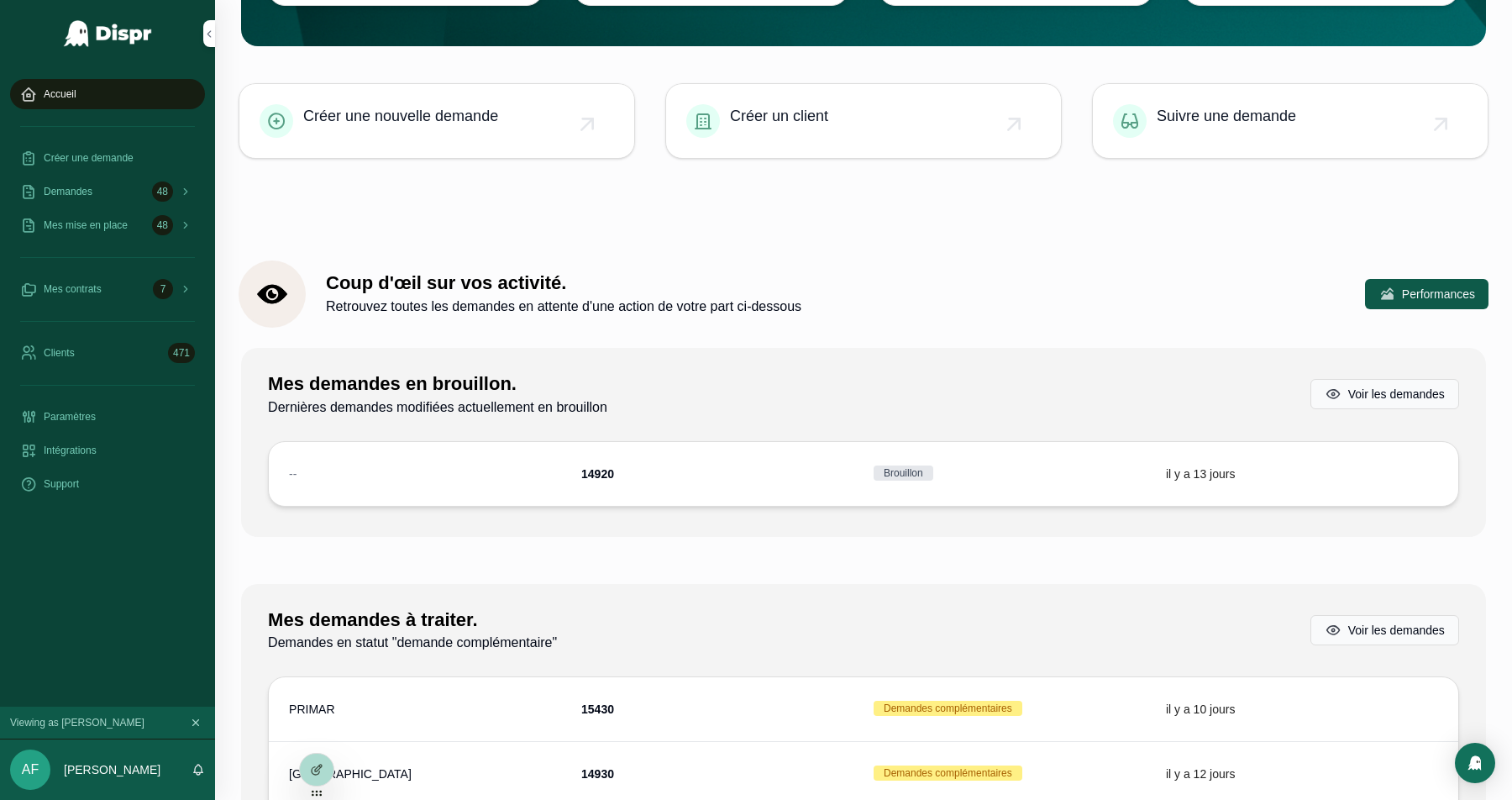
scroll to position [0, 0]
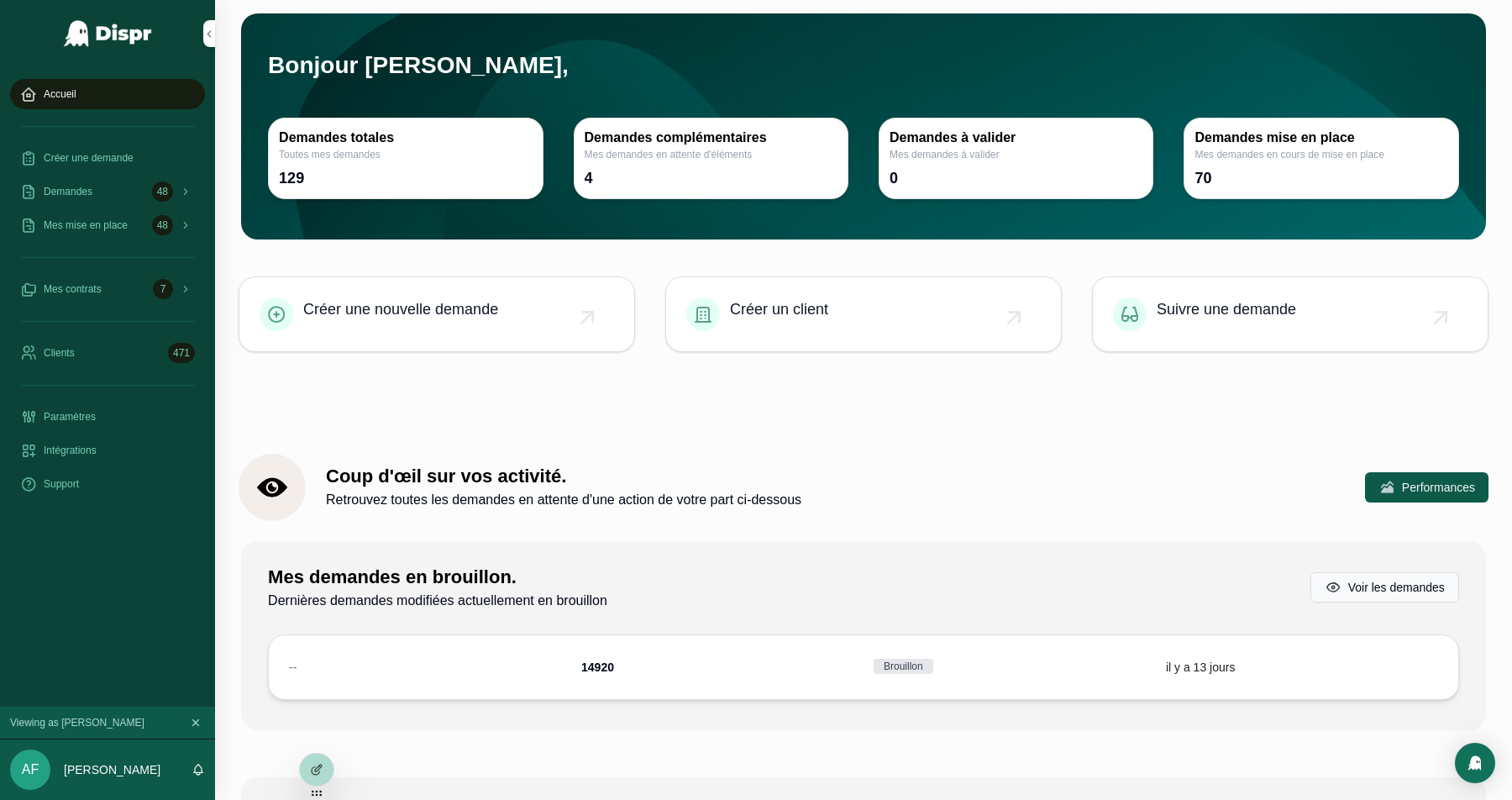
click at [318, 768] on icon at bounding box center [318, 768] width 7 height 7
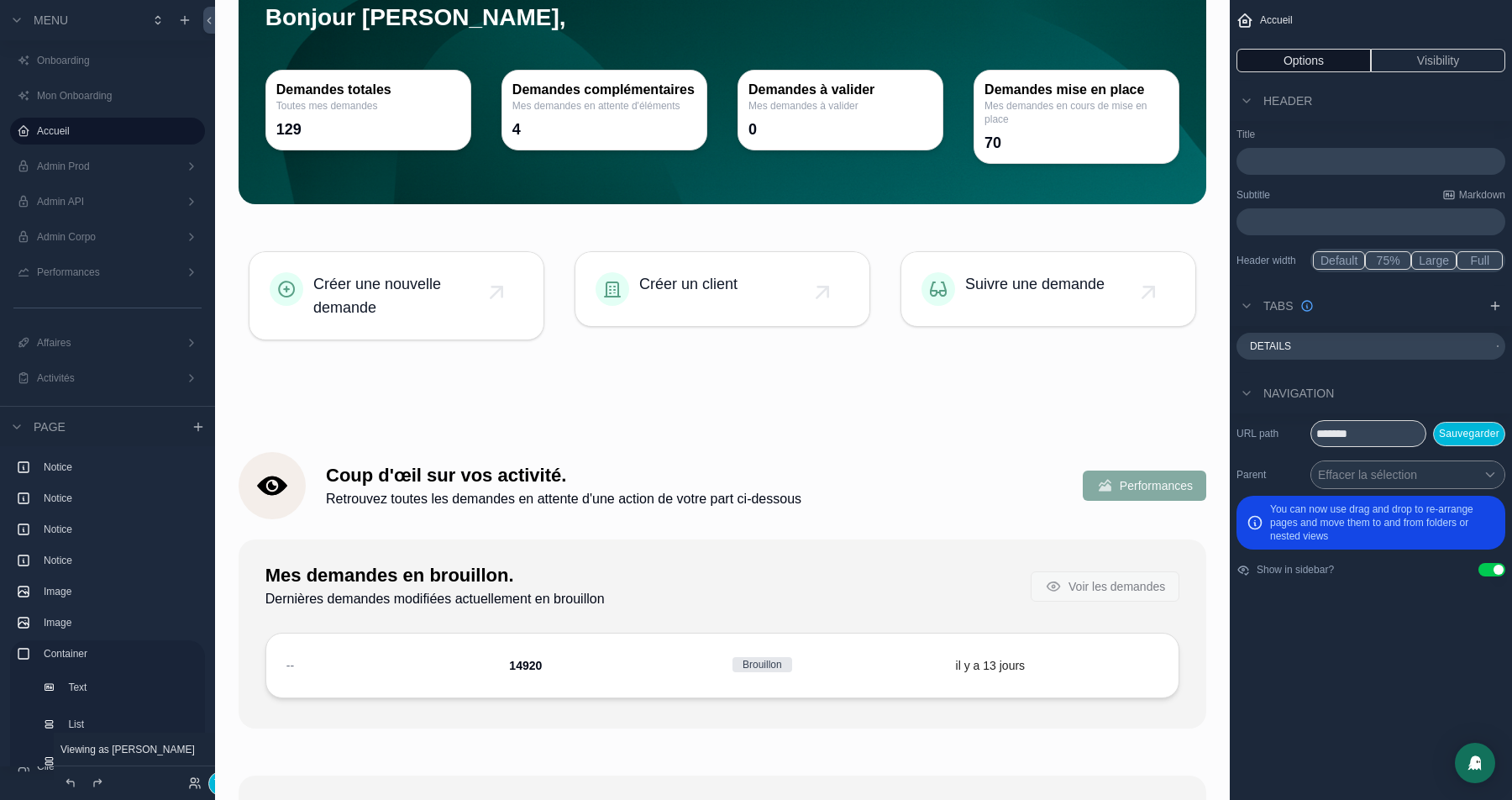
scroll to position [945, 0]
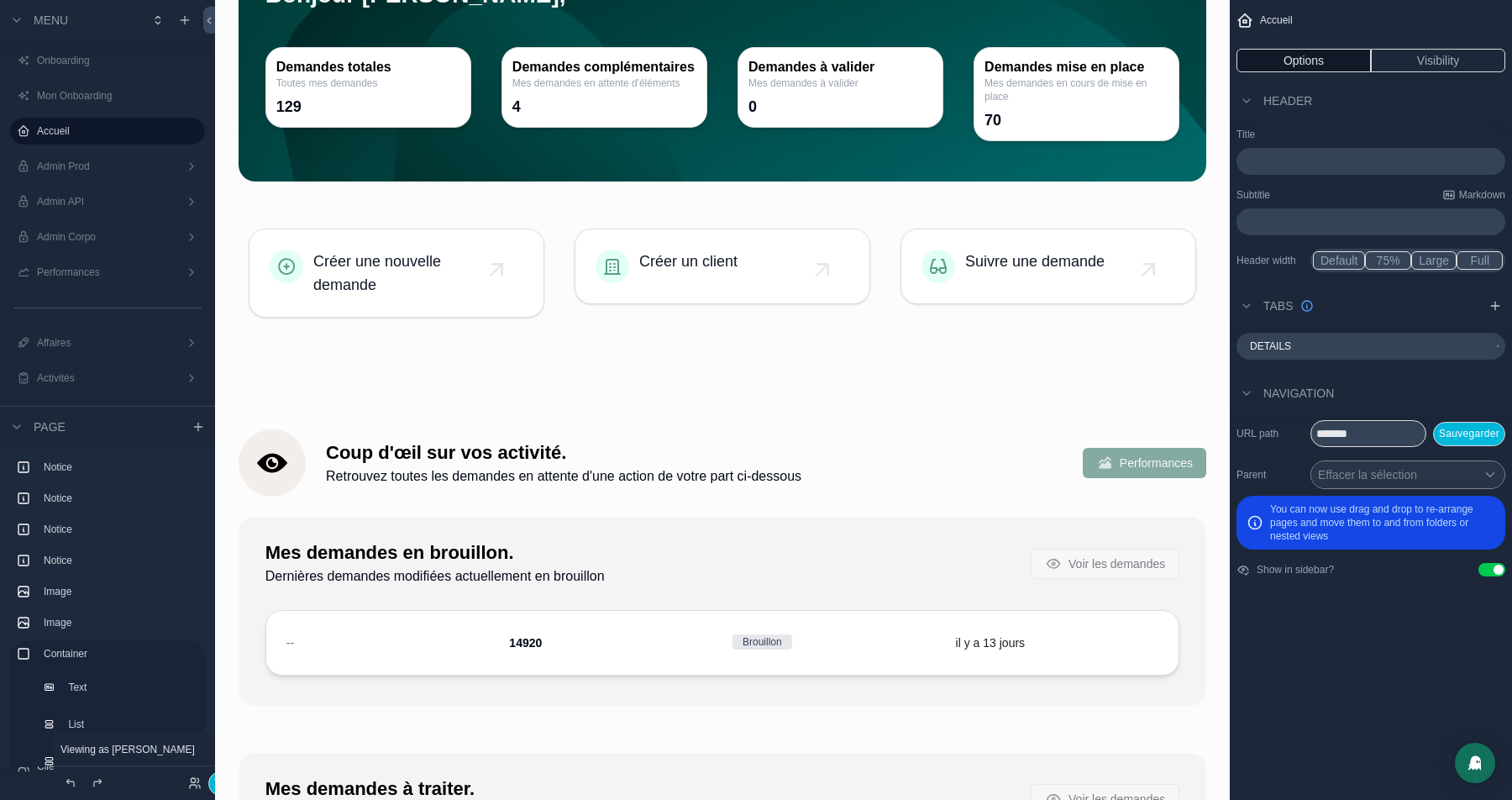
click at [388, 321] on div "scrollable content" at bounding box center [722, 273] width 988 height 123
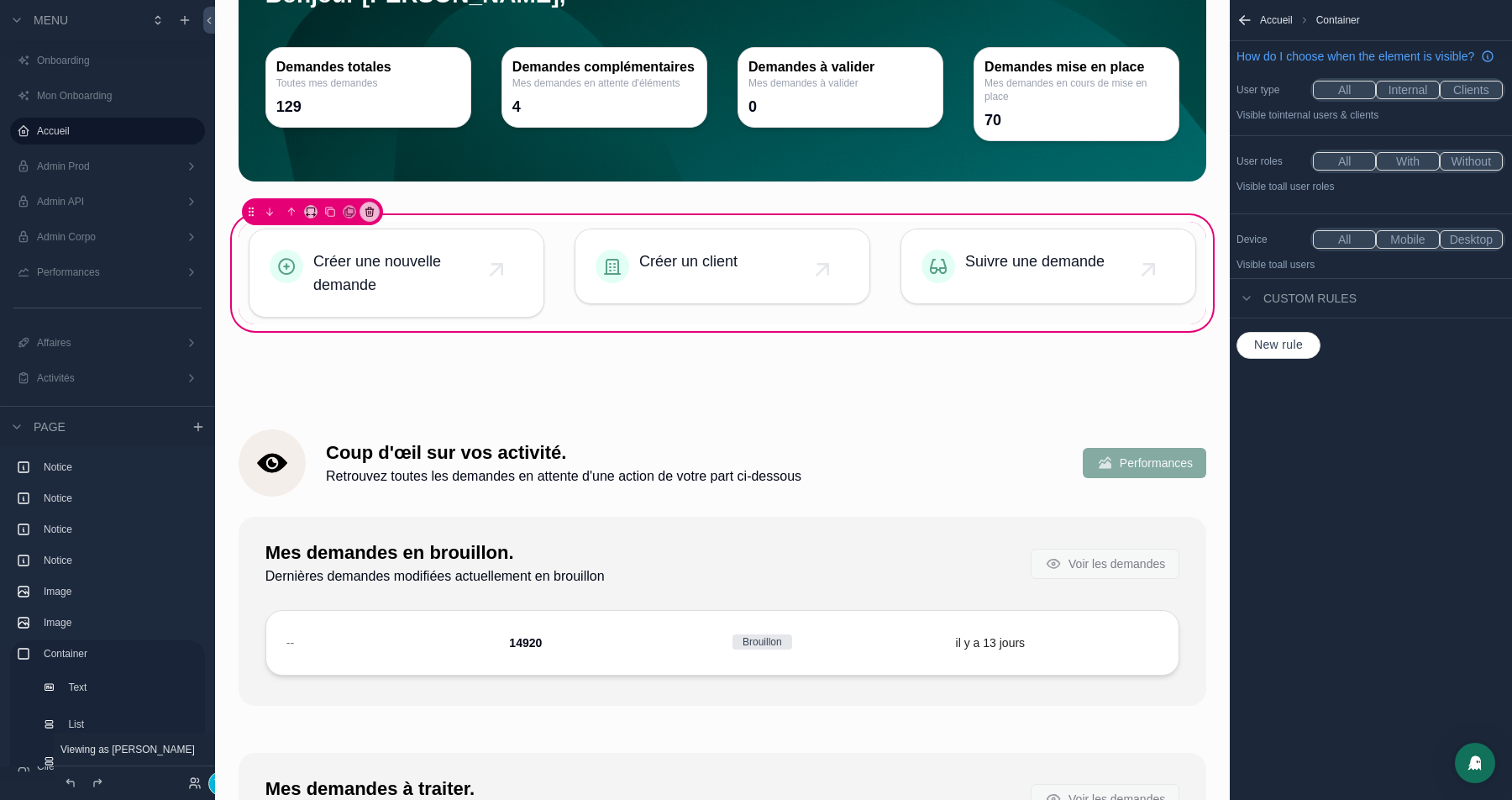
click at [390, 261] on div "scrollable content" at bounding box center [396, 272] width 316 height 102
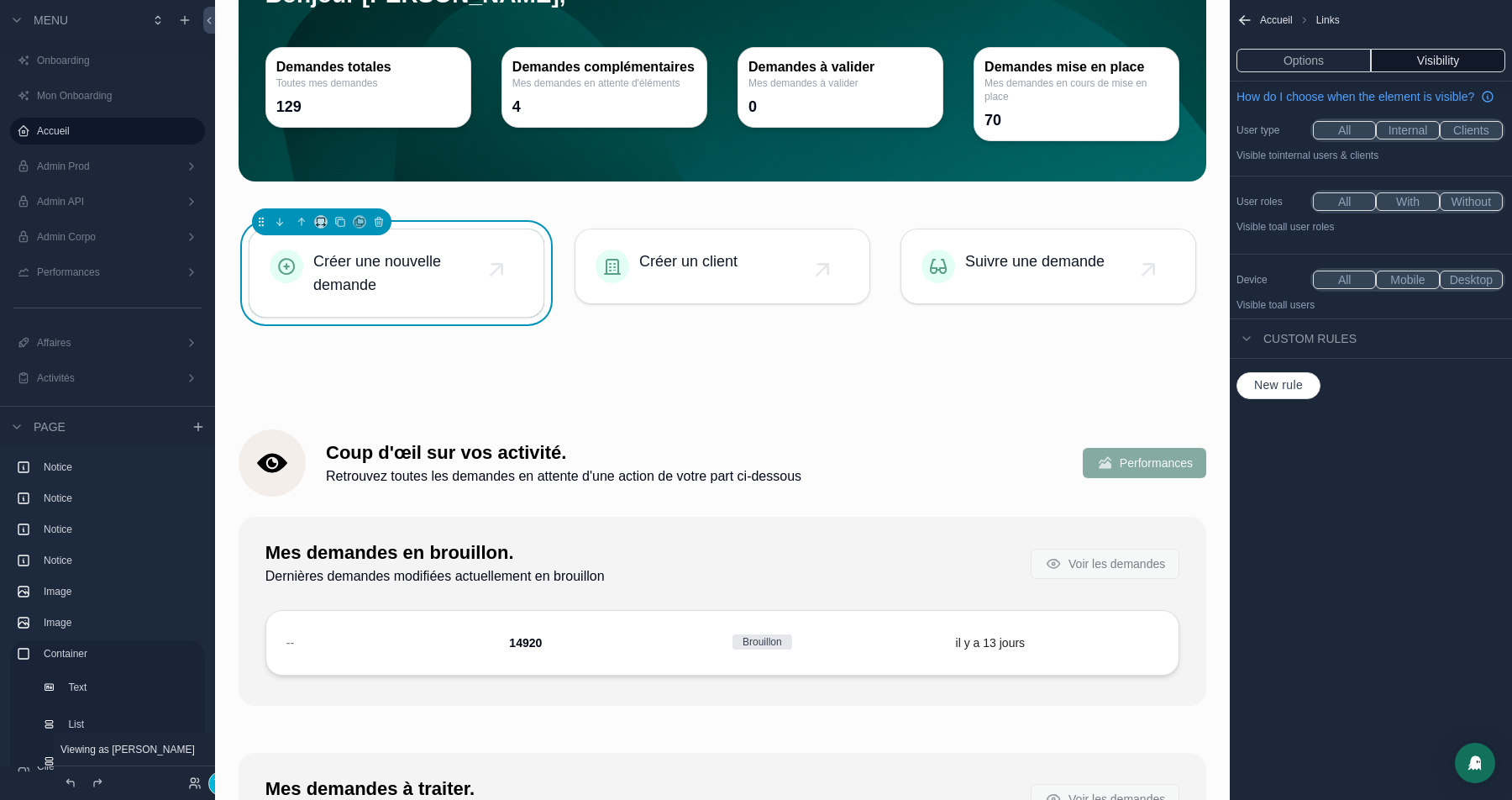
click at [701, 334] on div "Créer une nouvelle demande Créer un client Suivre une demande" at bounding box center [722, 273] width 988 height 123
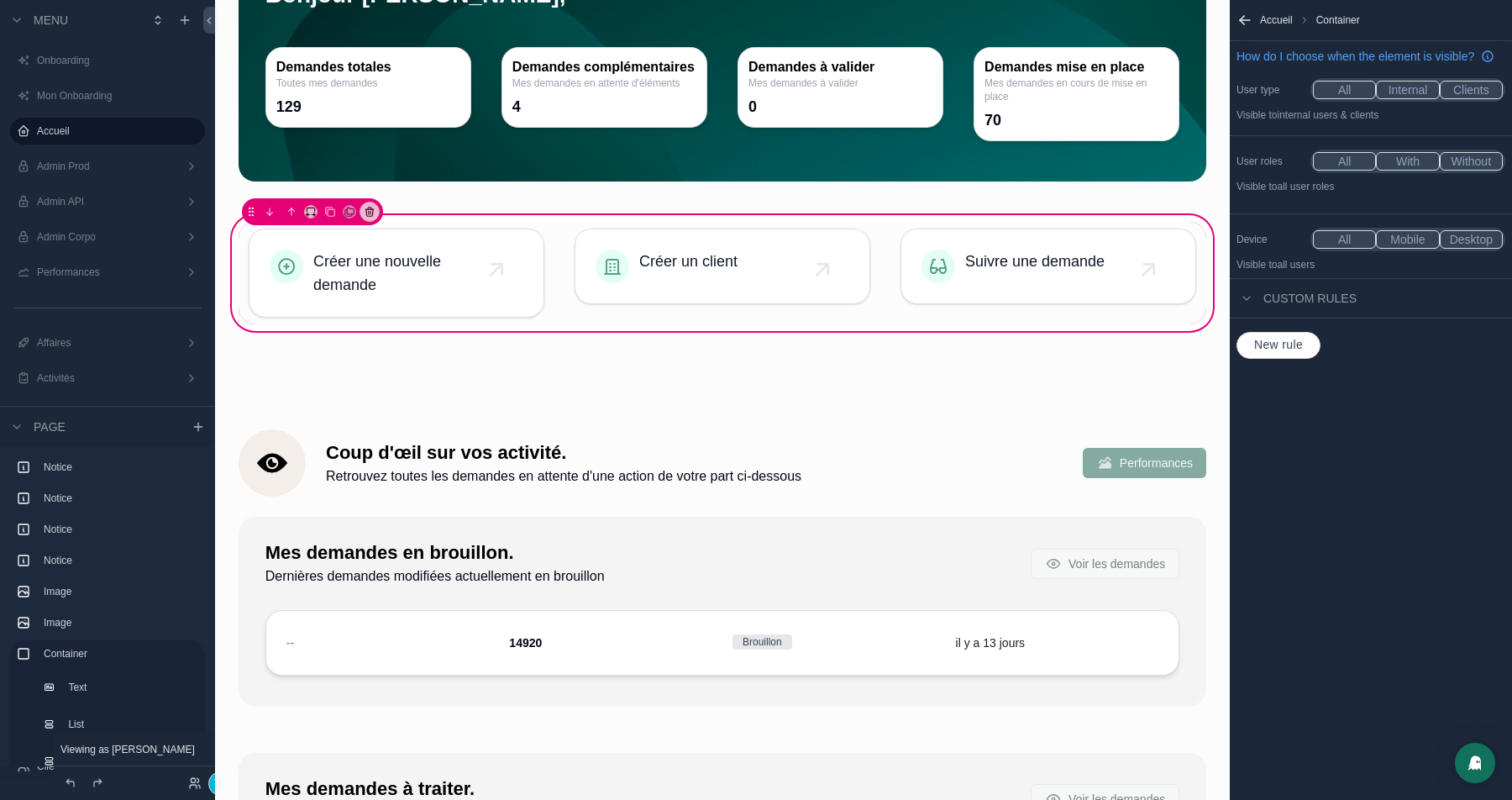
click at [614, 334] on div "Créer une nouvelle demande Créer un client Suivre une demande" at bounding box center [722, 273] width 988 height 123
click at [208, 785] on button "Terminer" at bounding box center [234, 783] width 52 height 25
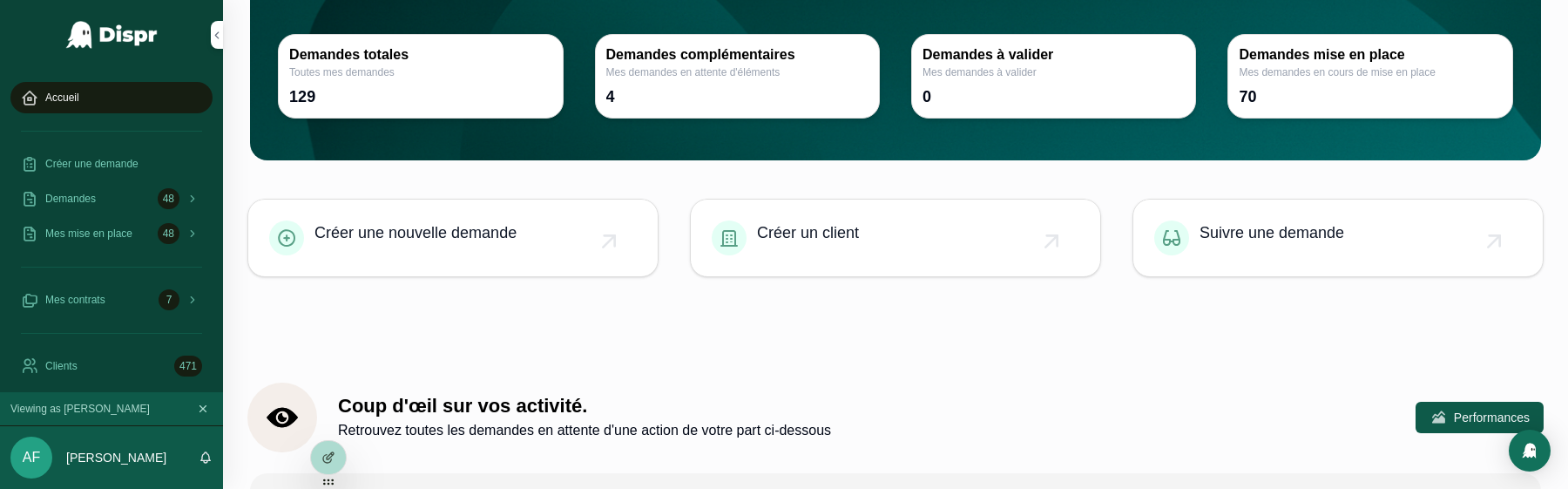
scroll to position [89, 0]
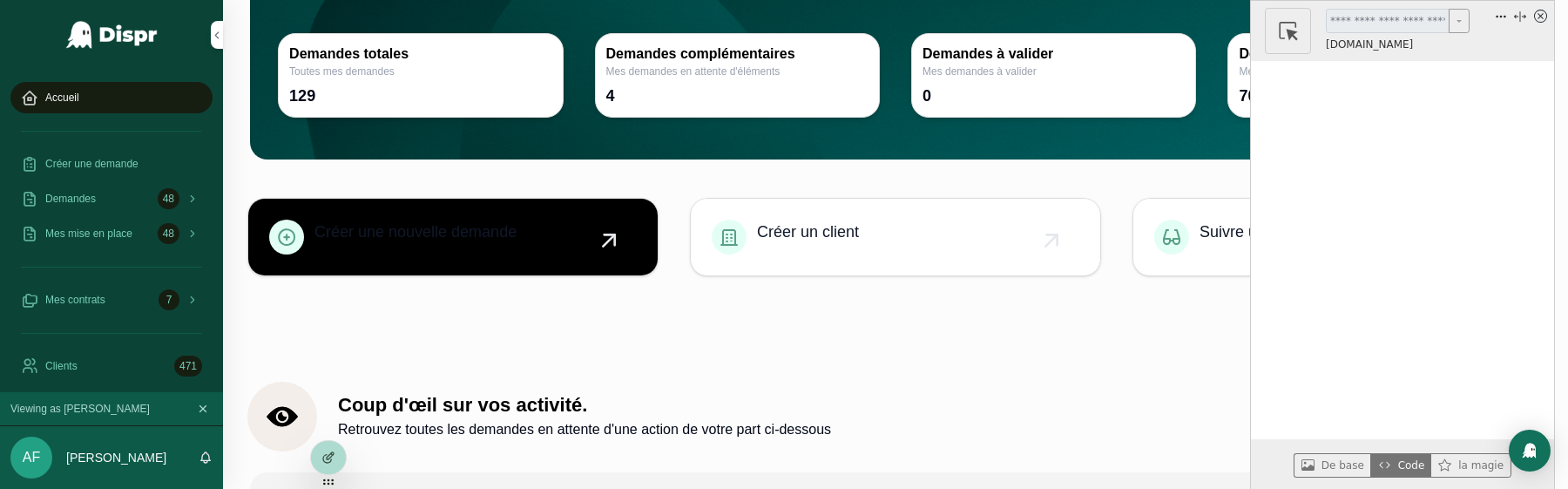
drag, startPoint x: 659, startPoint y: 446, endPoint x: 1244, endPoint y: 354, distance: 592.2
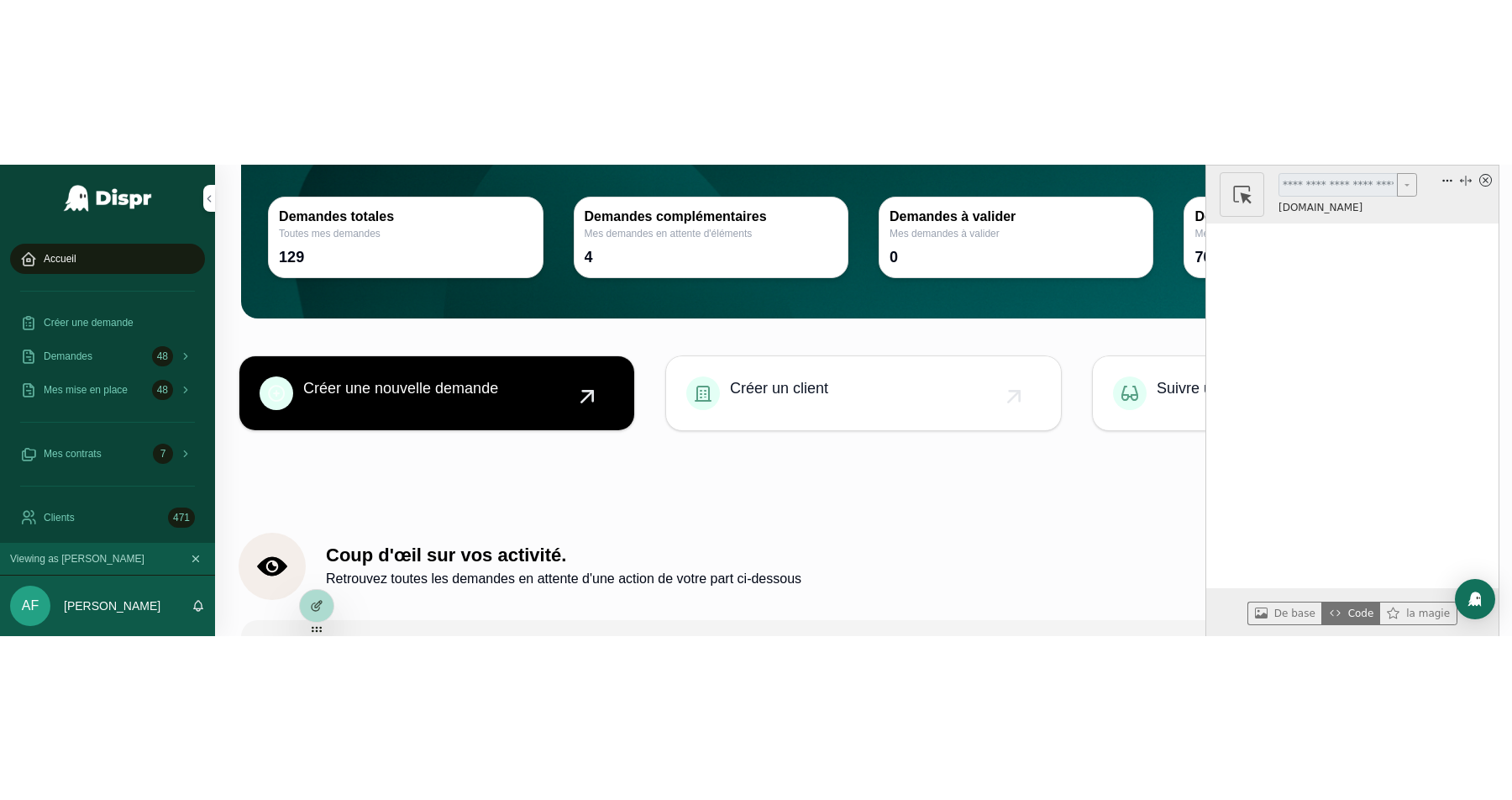
scroll to position [0, 0]
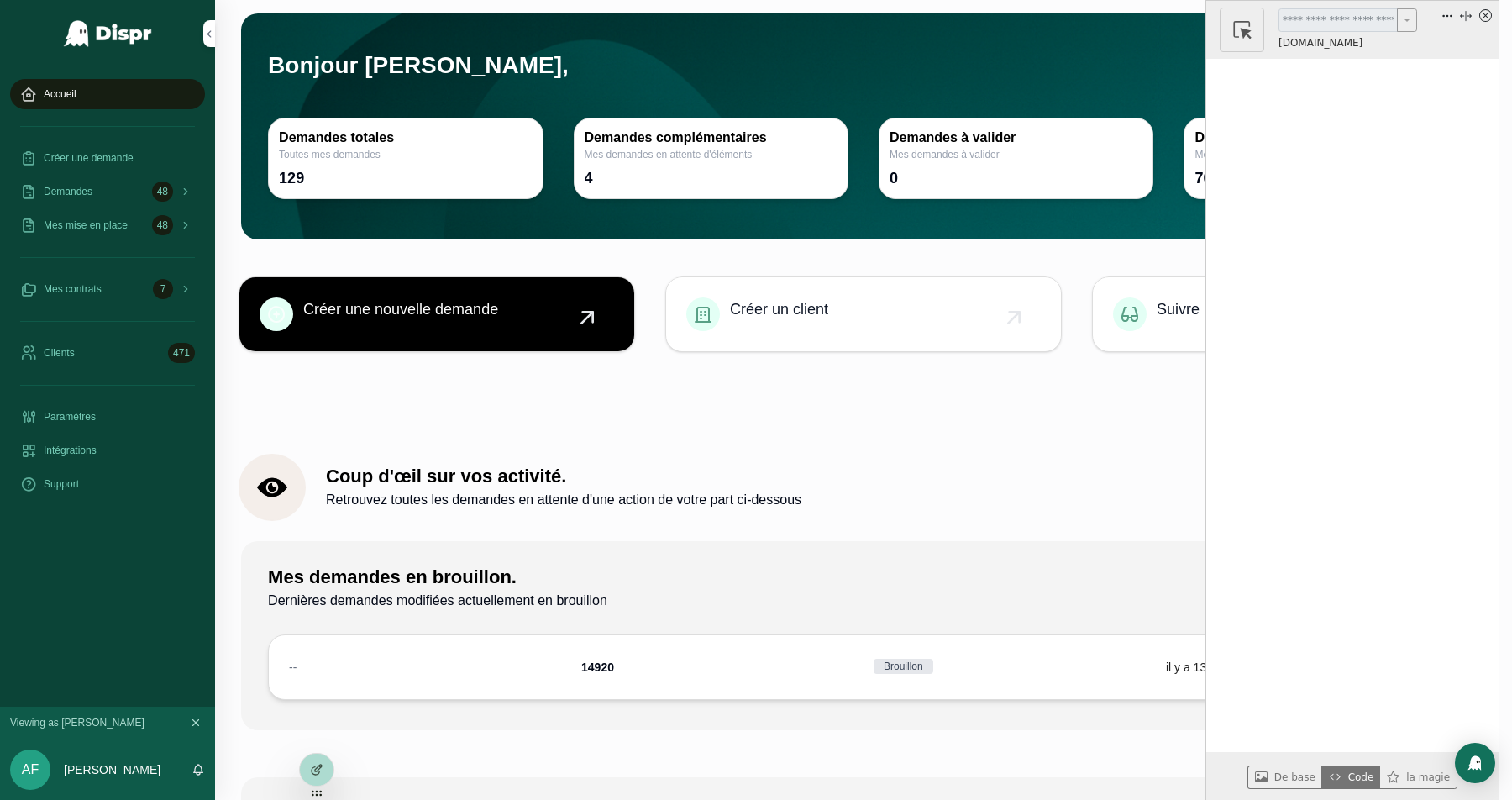
click at [1486, 20] on icon "x circle" at bounding box center [1485, 16] width 12 height 12
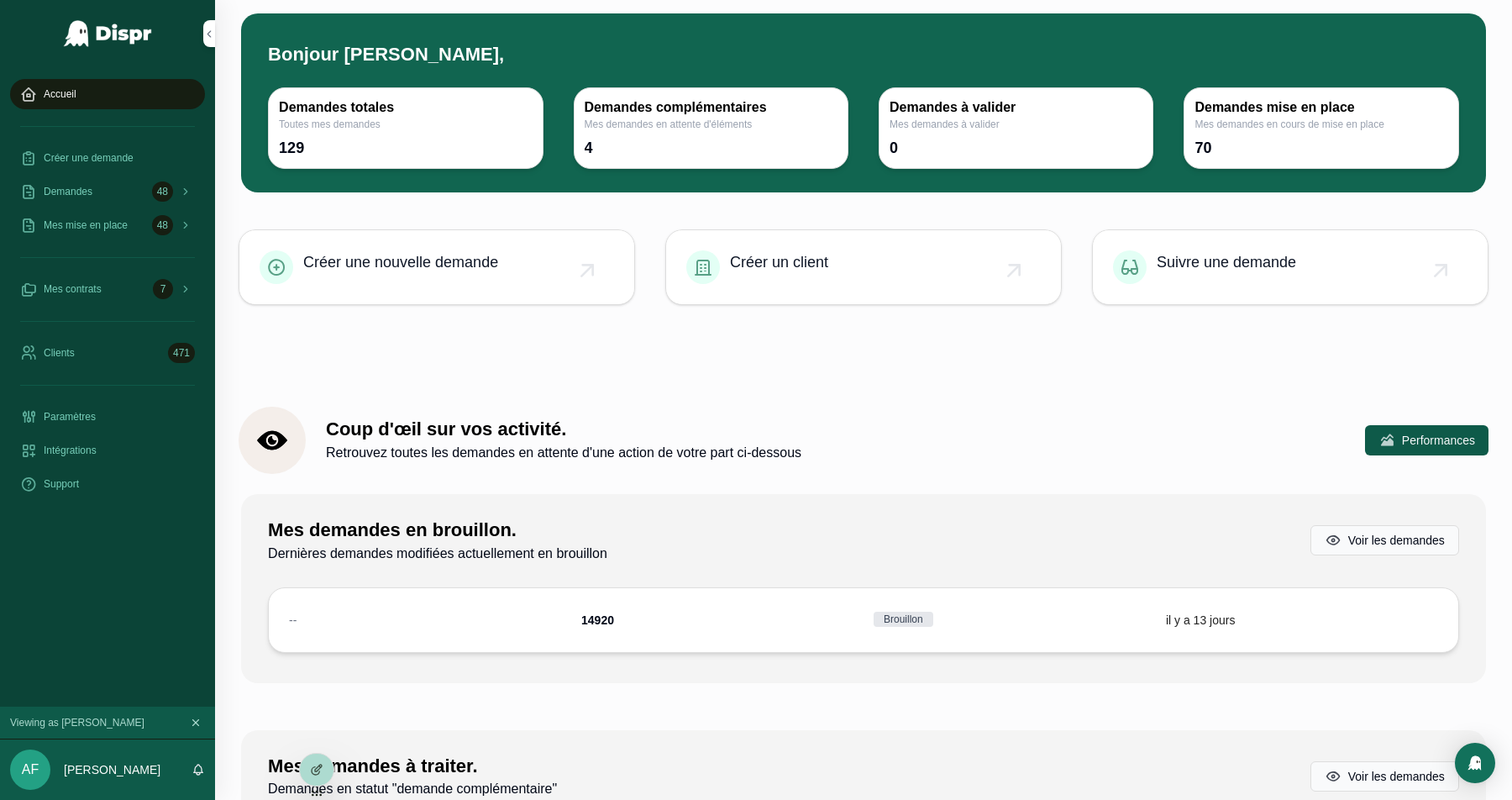
click at [1313, 799] on div at bounding box center [756, 800] width 1512 height 0
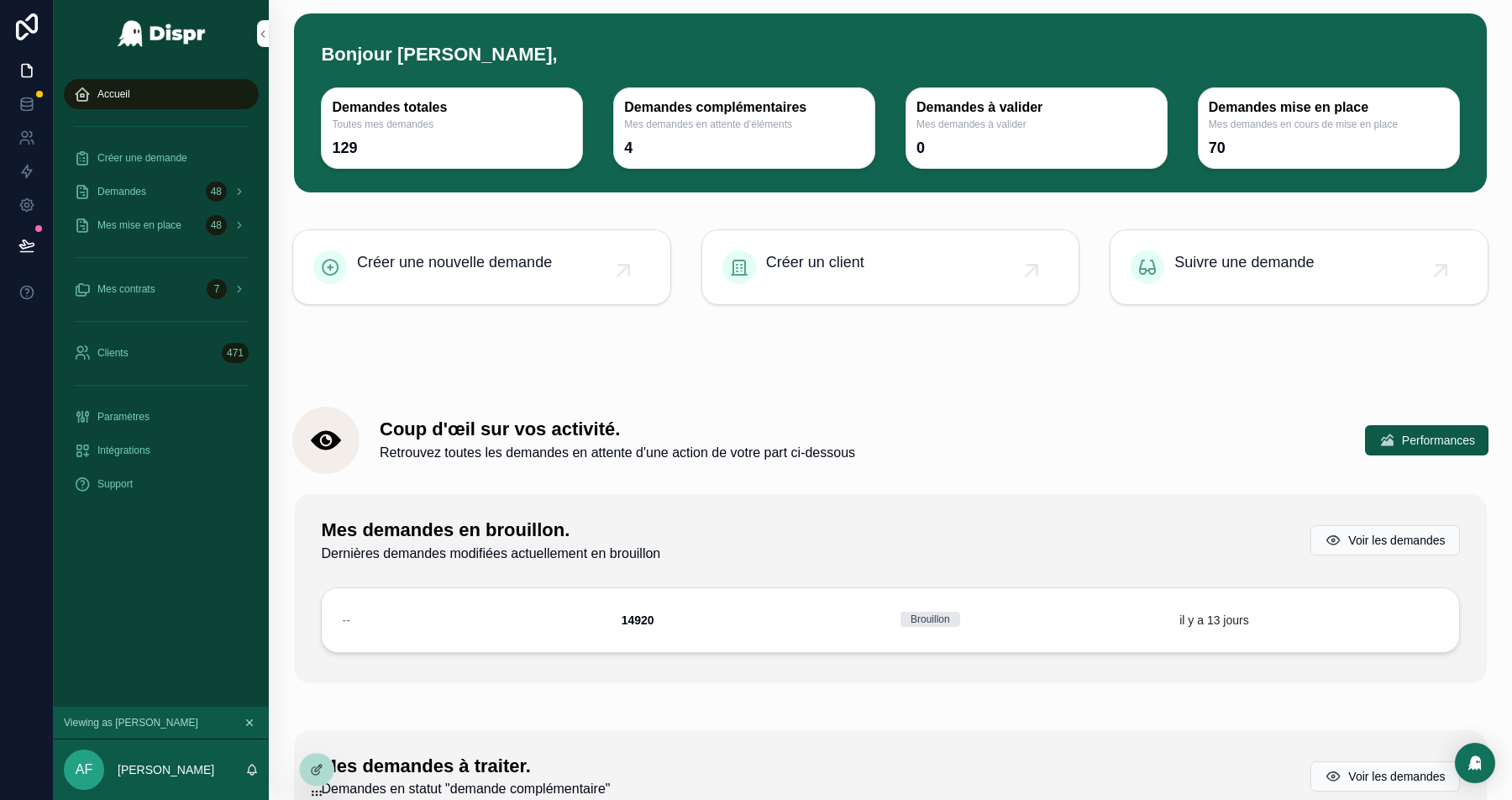
click at [952, 413] on div "Coup d'œil sur vos activité. Retrouvez toutes les demandes en attente d'une act…" at bounding box center [890, 440] width 1196 height 67
click at [1472, 799] on div at bounding box center [756, 800] width 1512 height 0
click at [312, 774] on icon at bounding box center [316, 769] width 13 height 13
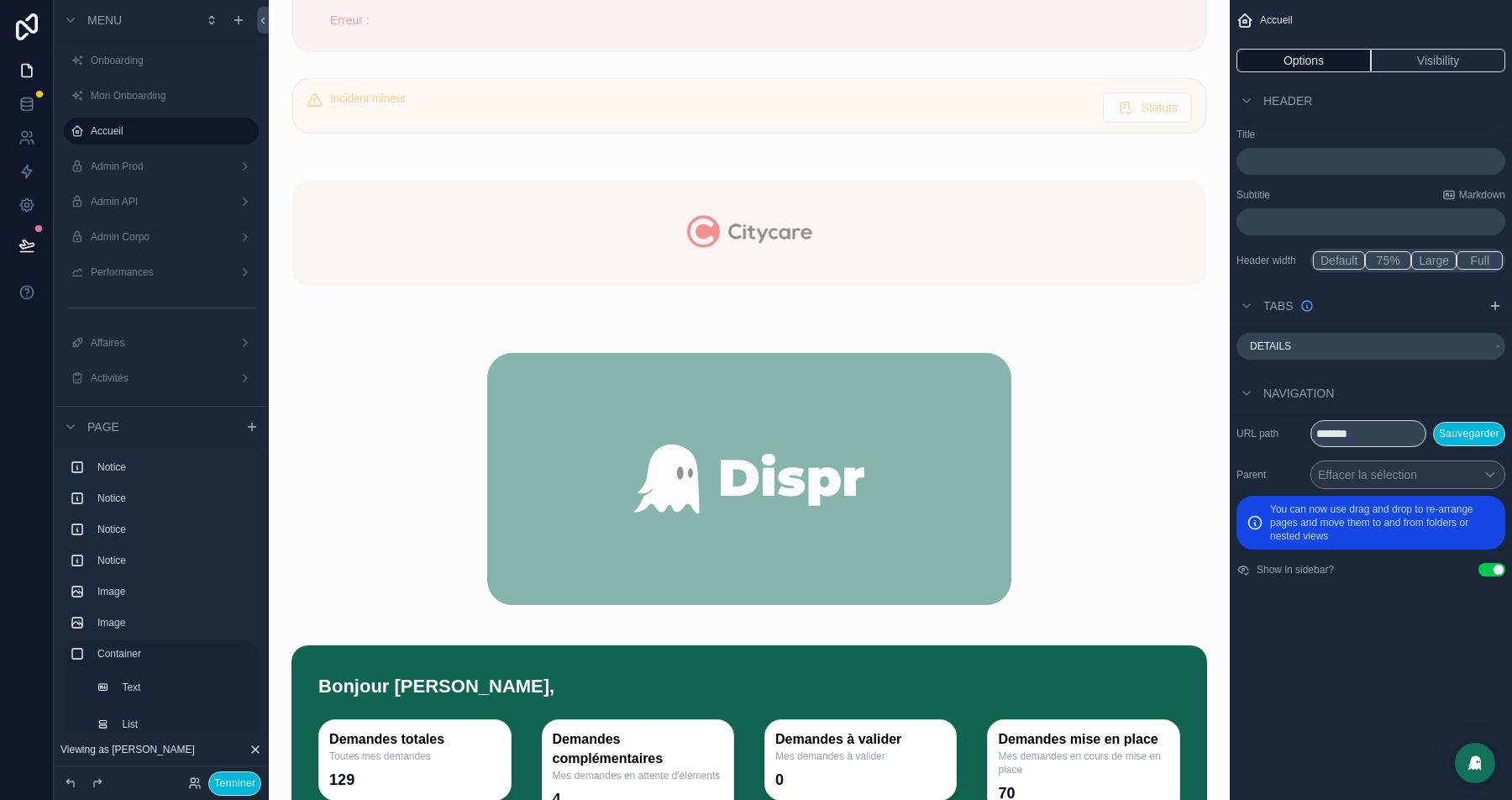
scroll to position [211, 0]
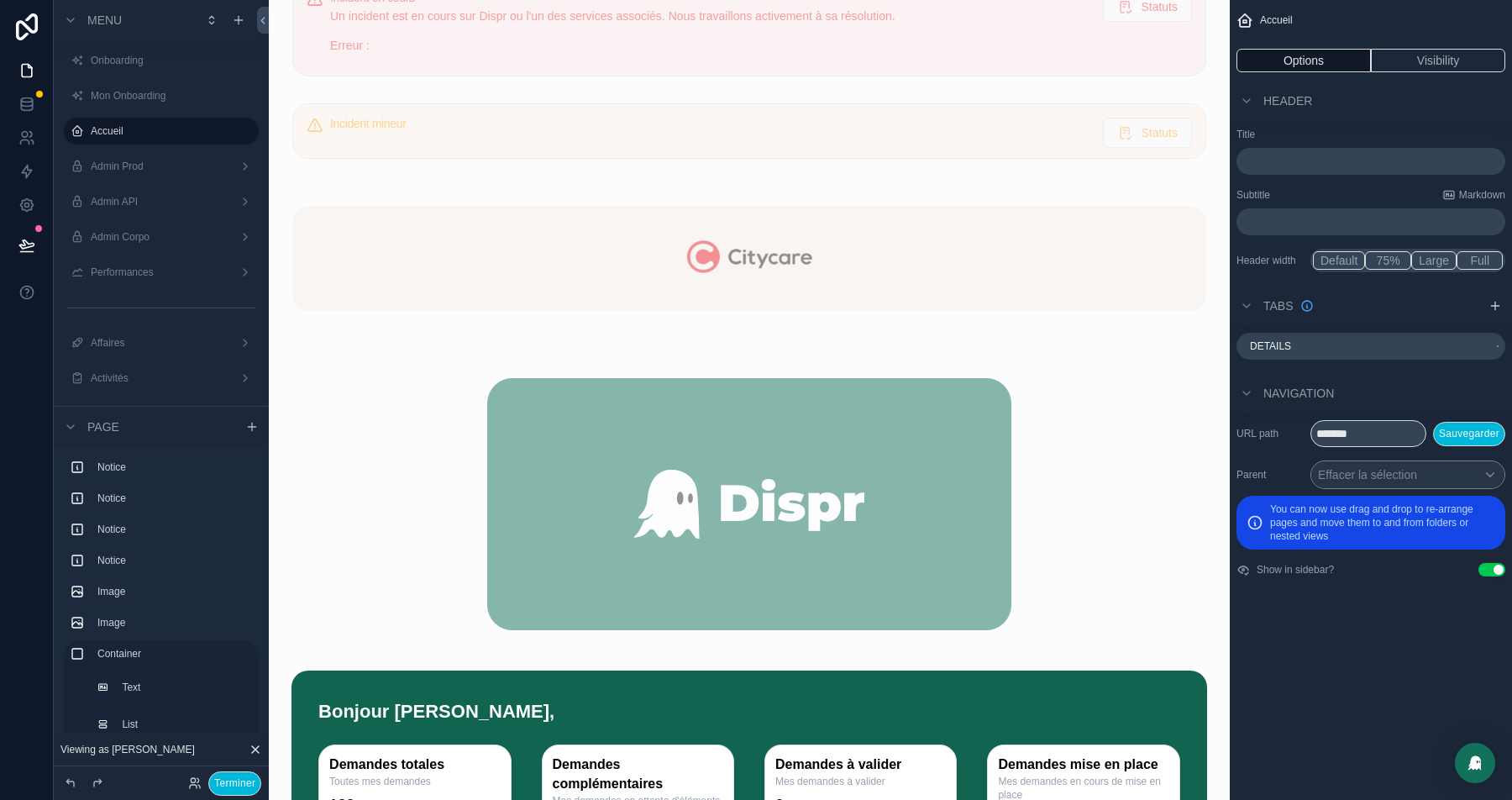
click at [810, 304] on div "scrollable content" at bounding box center [749, 258] width 934 height 159
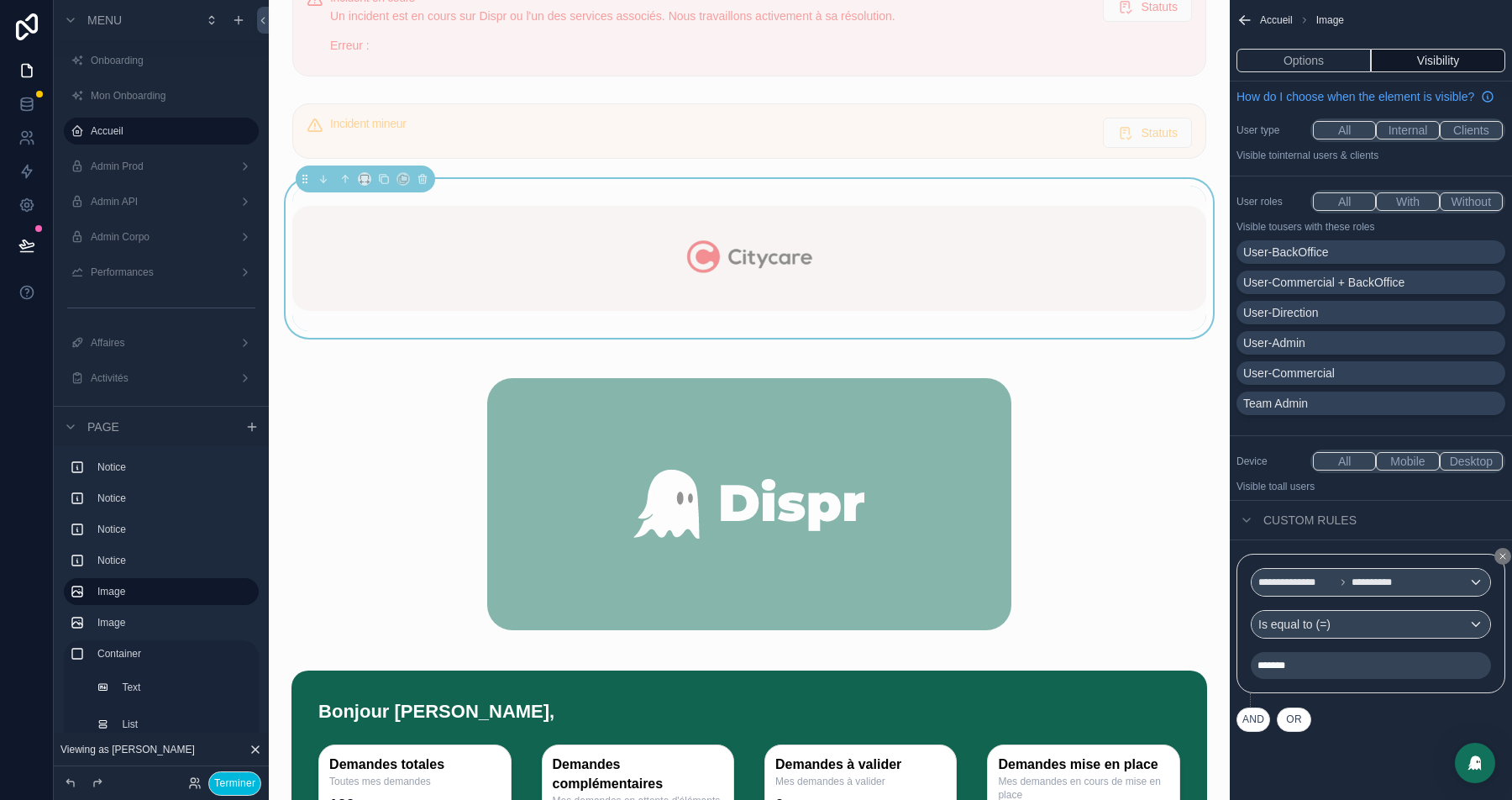
click at [1498, 561] on icon "scrollable content" at bounding box center [1503, 557] width 10 height 11
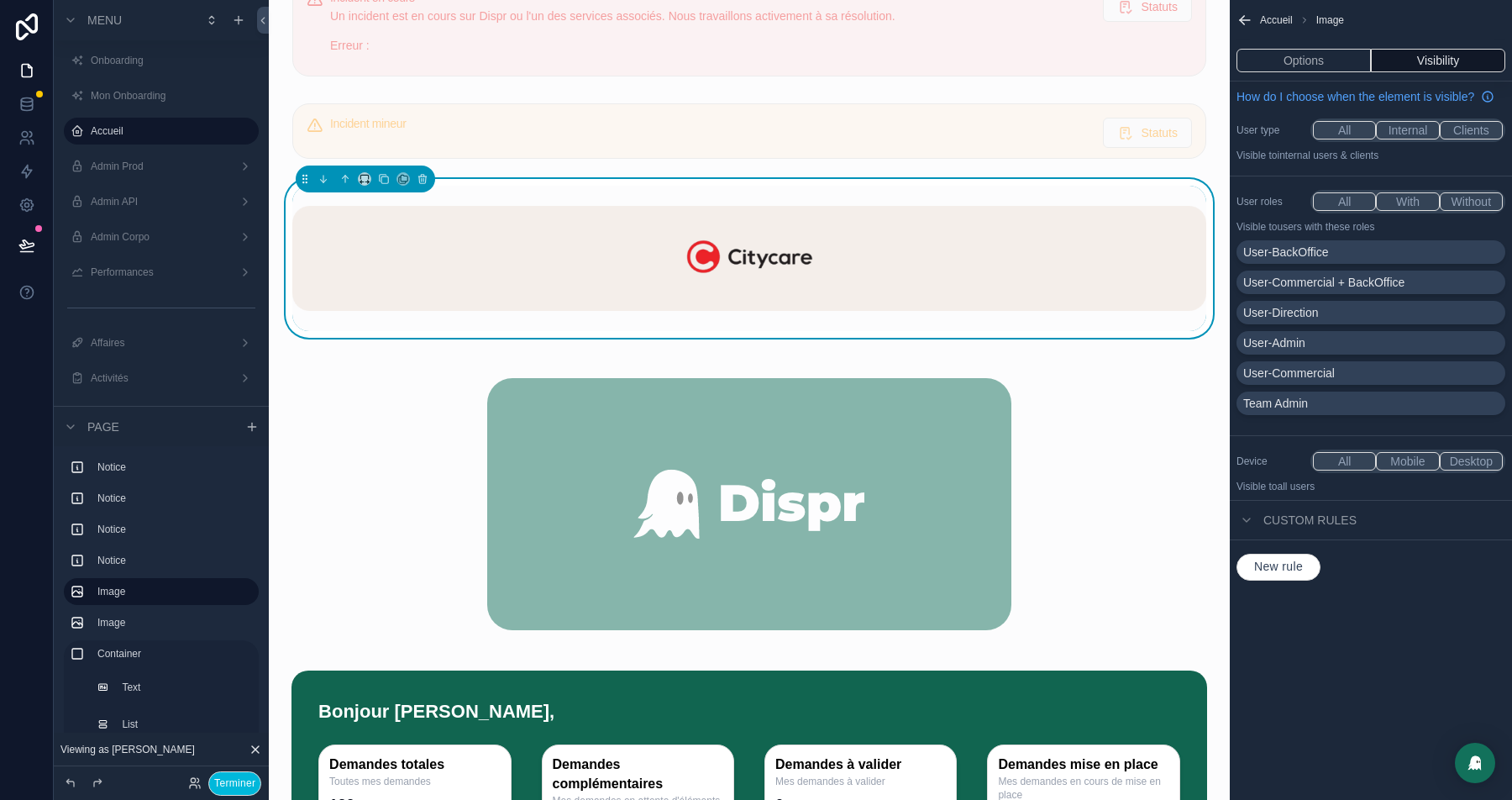
click at [1330, 211] on button "All" at bounding box center [1344, 201] width 63 height 18
click at [1336, 139] on button "All" at bounding box center [1344, 130] width 63 height 18
click at [1332, 211] on button "All" at bounding box center [1344, 201] width 63 height 18
click at [1330, 471] on button "All" at bounding box center [1344, 460] width 63 height 18
click at [228, 774] on button "Terminer" at bounding box center [234, 783] width 52 height 25
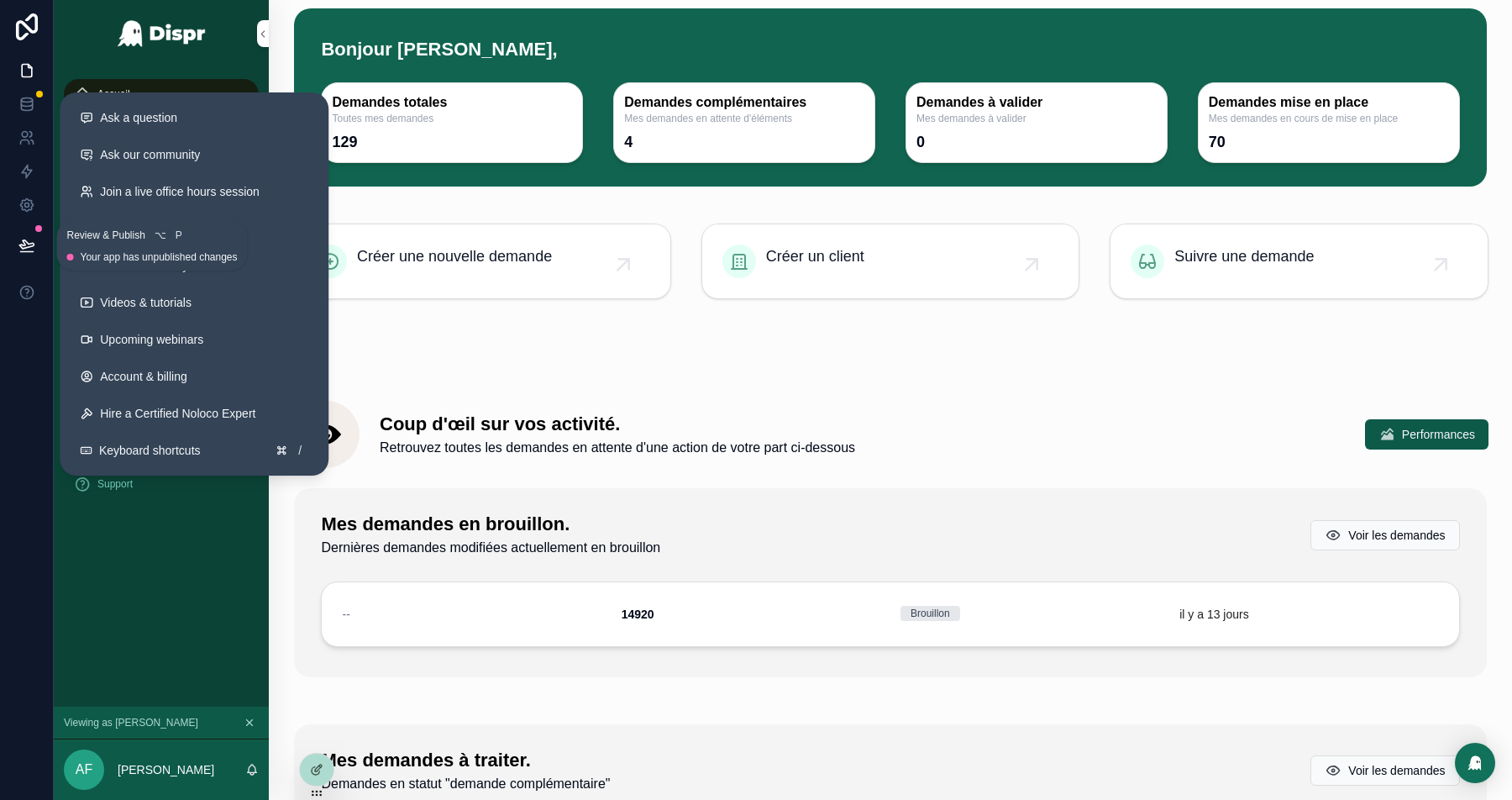
click at [18, 244] on icon at bounding box center [26, 245] width 17 height 17
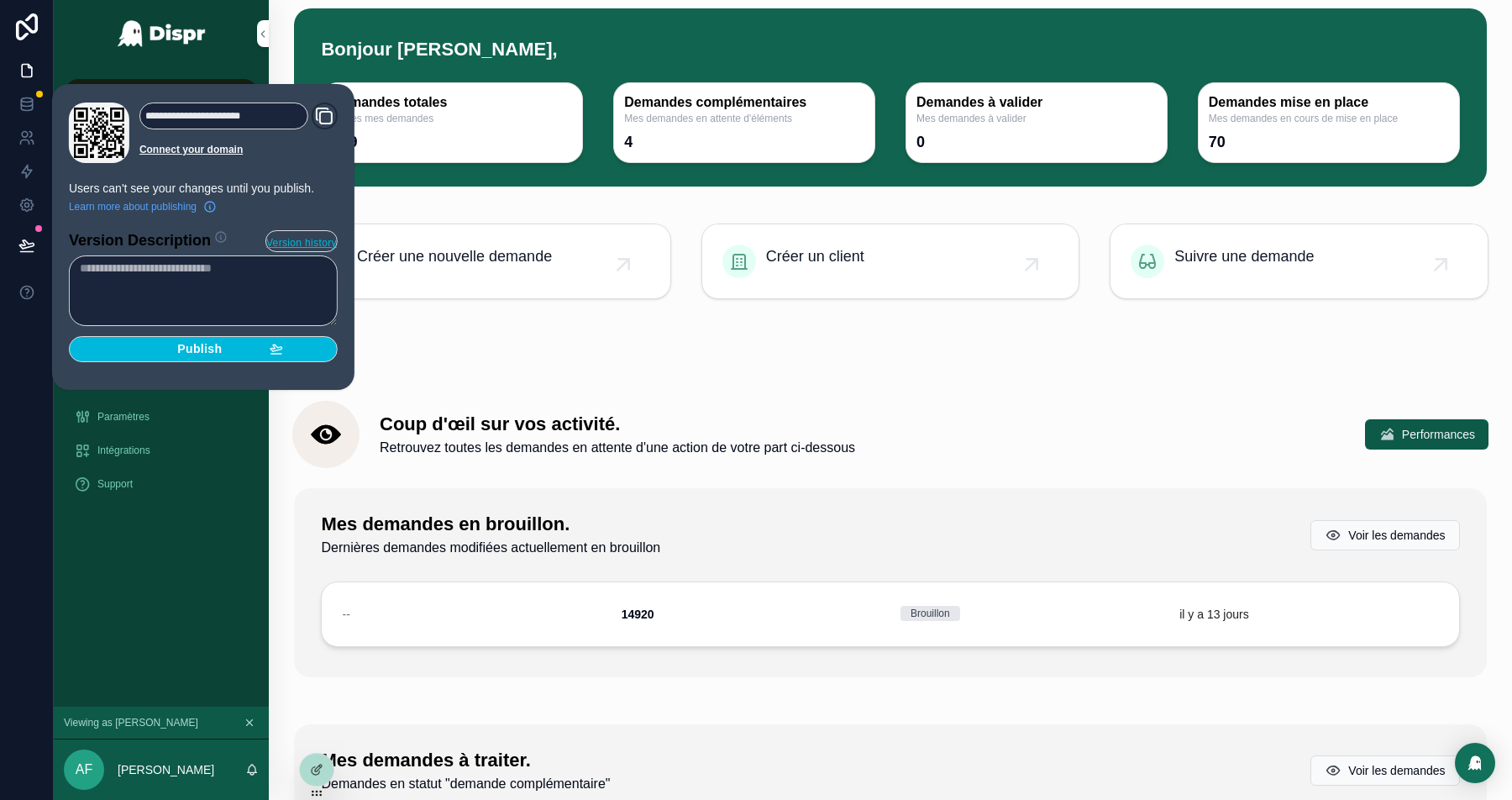
click at [229, 349] on div "Publish" at bounding box center [203, 349] width 159 height 15
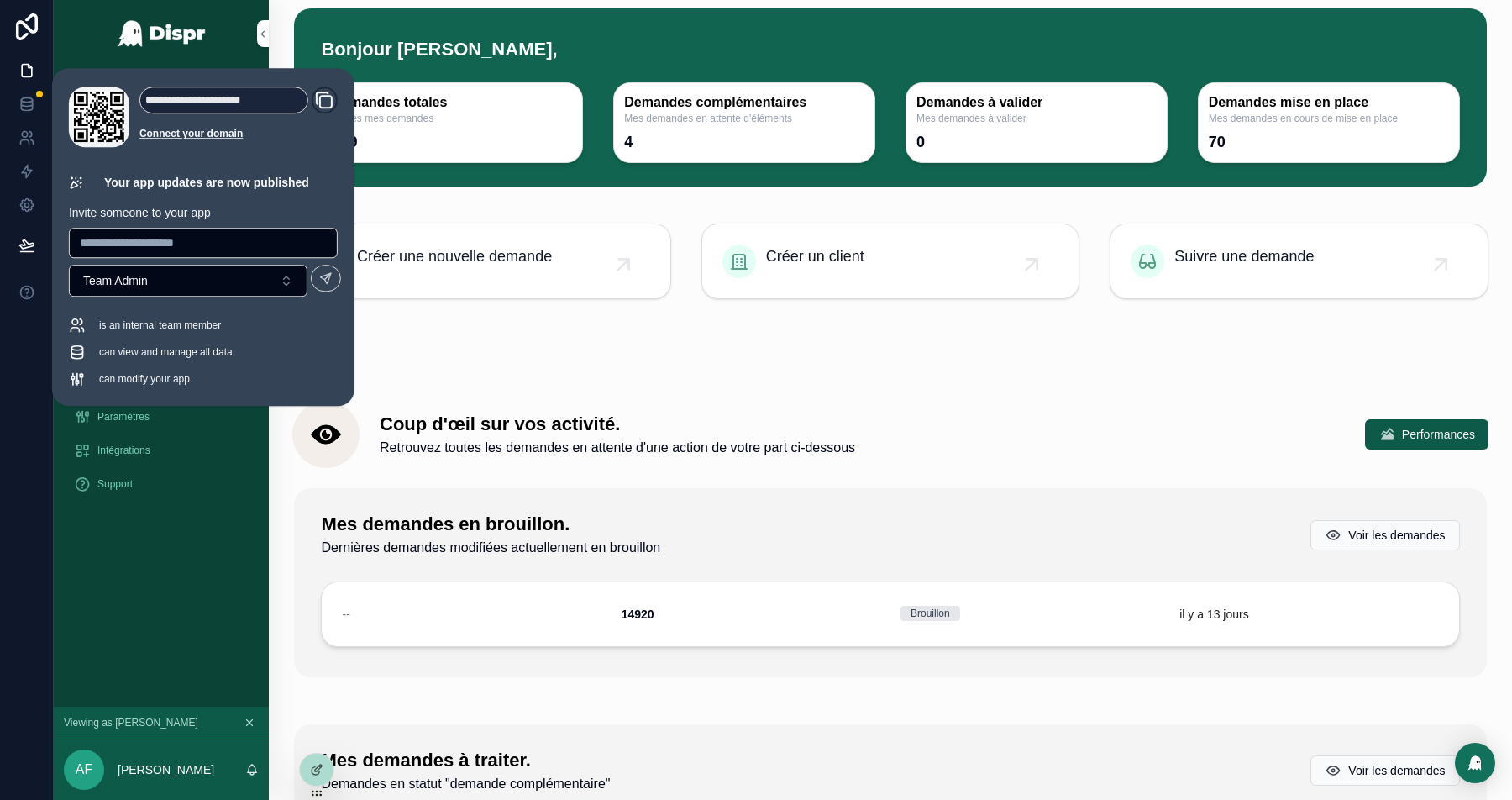
click at [592, 353] on div "scrollable content" at bounding box center [890, 346] width 1196 height 41
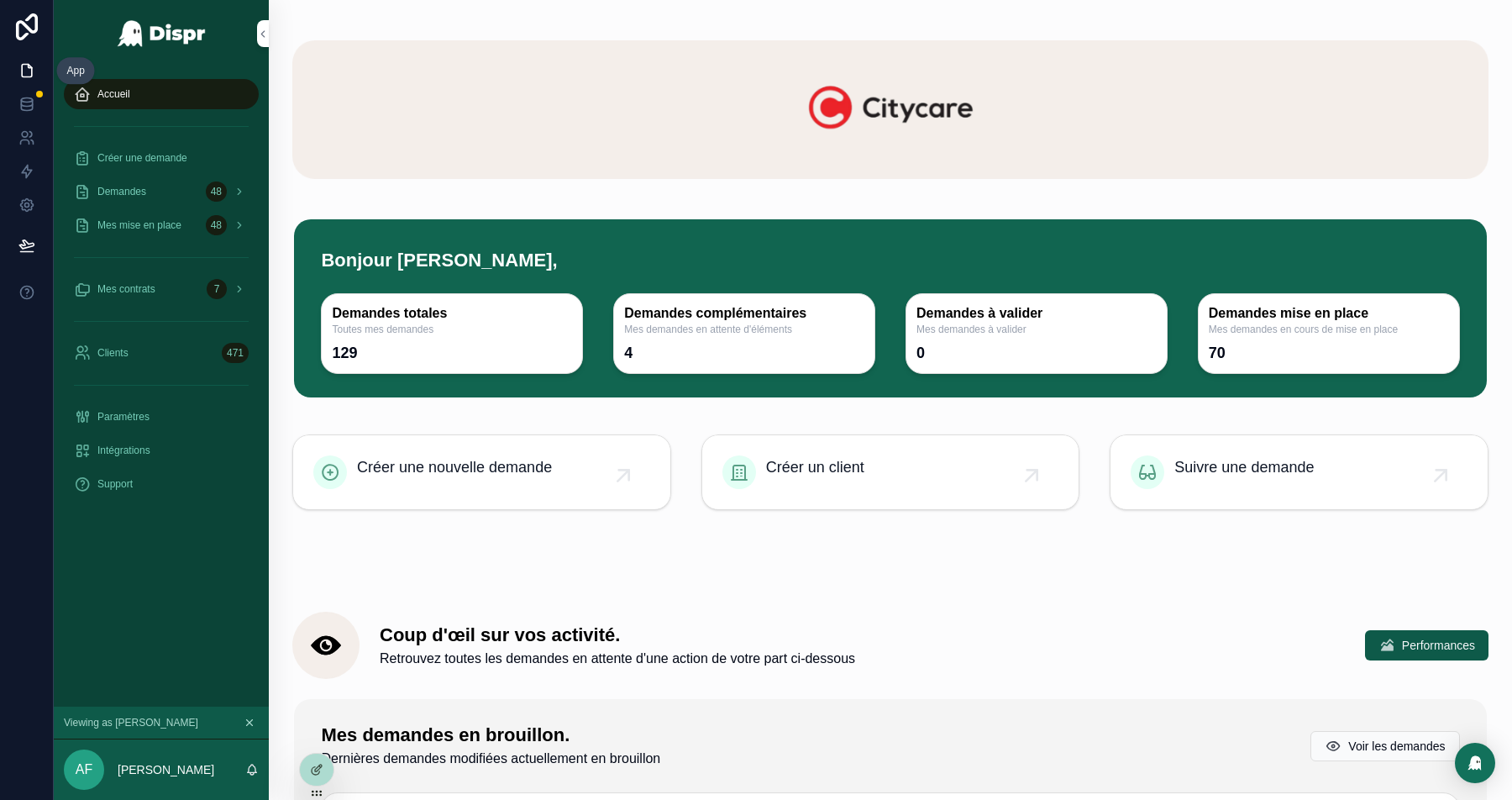
click at [31, 70] on icon at bounding box center [26, 70] width 17 height 17
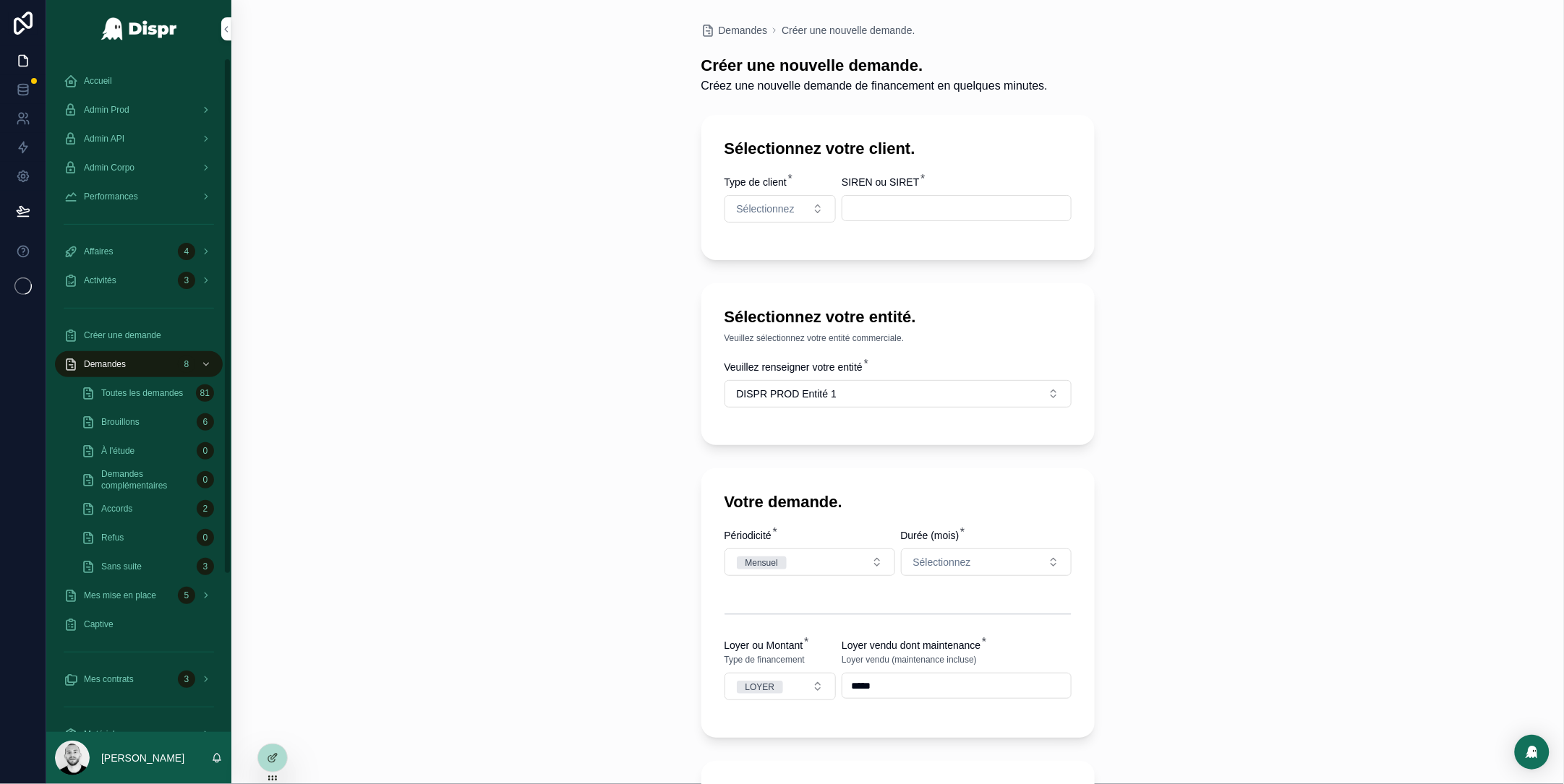
click at [75, 74] on icon "scrollable content" at bounding box center [70, 81] width 14 height 14
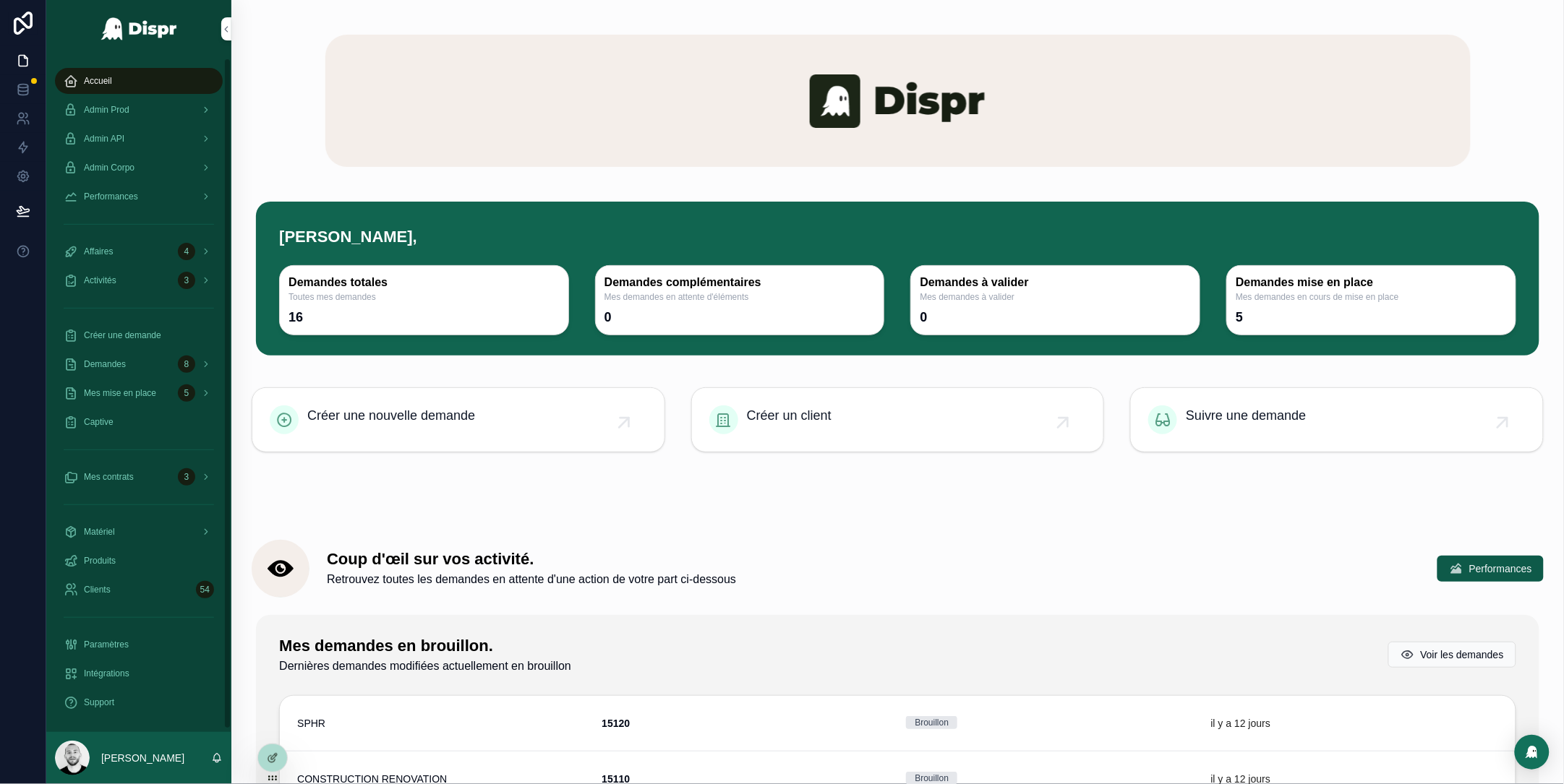
click at [111, 99] on div "Admin Prod" at bounding box center [139, 110] width 151 height 23
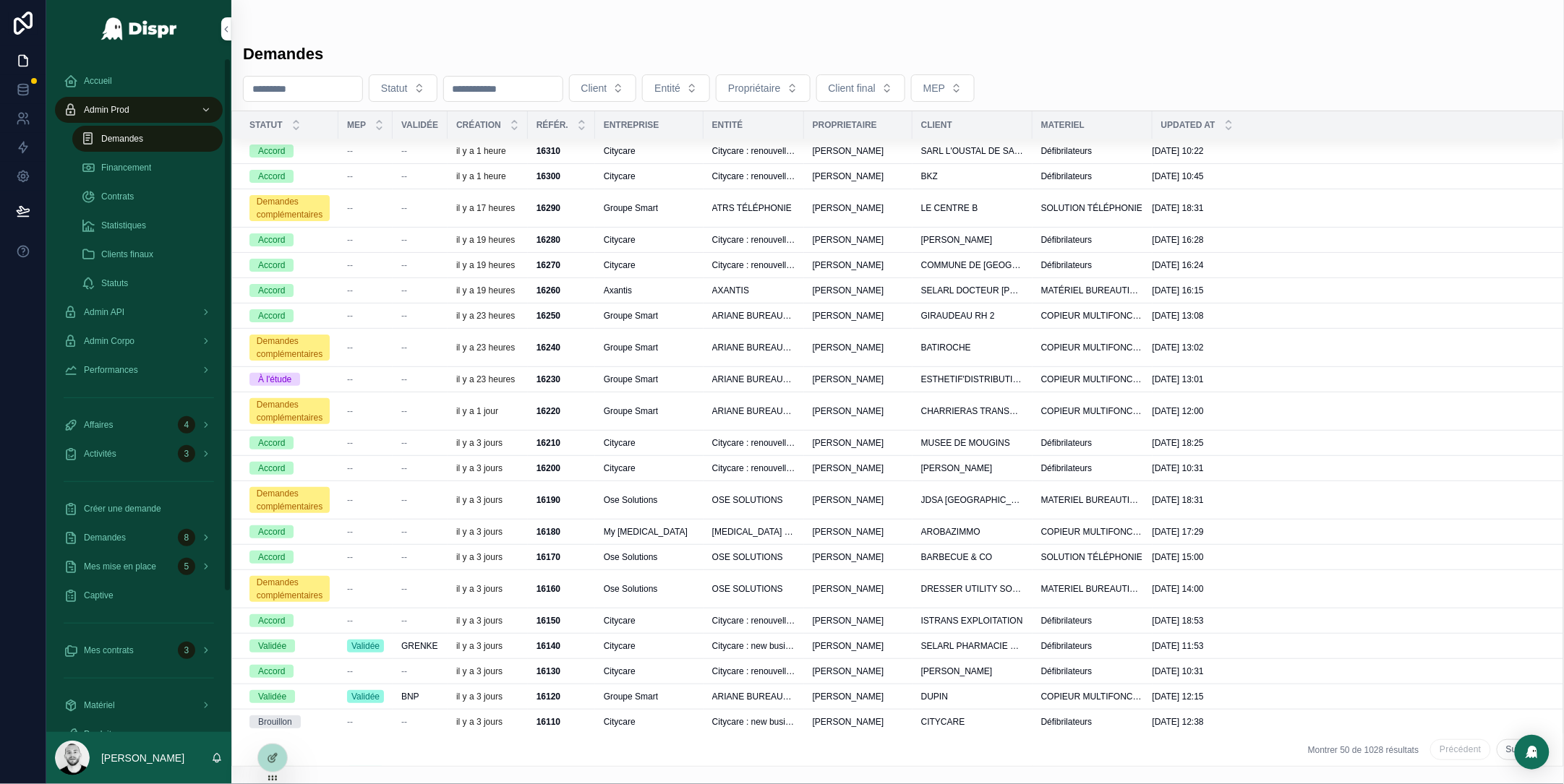
click at [139, 134] on span "Demandes" at bounding box center [122, 139] width 42 height 11
click at [295, 81] on input "scrollable content" at bounding box center [302, 89] width 118 height 20
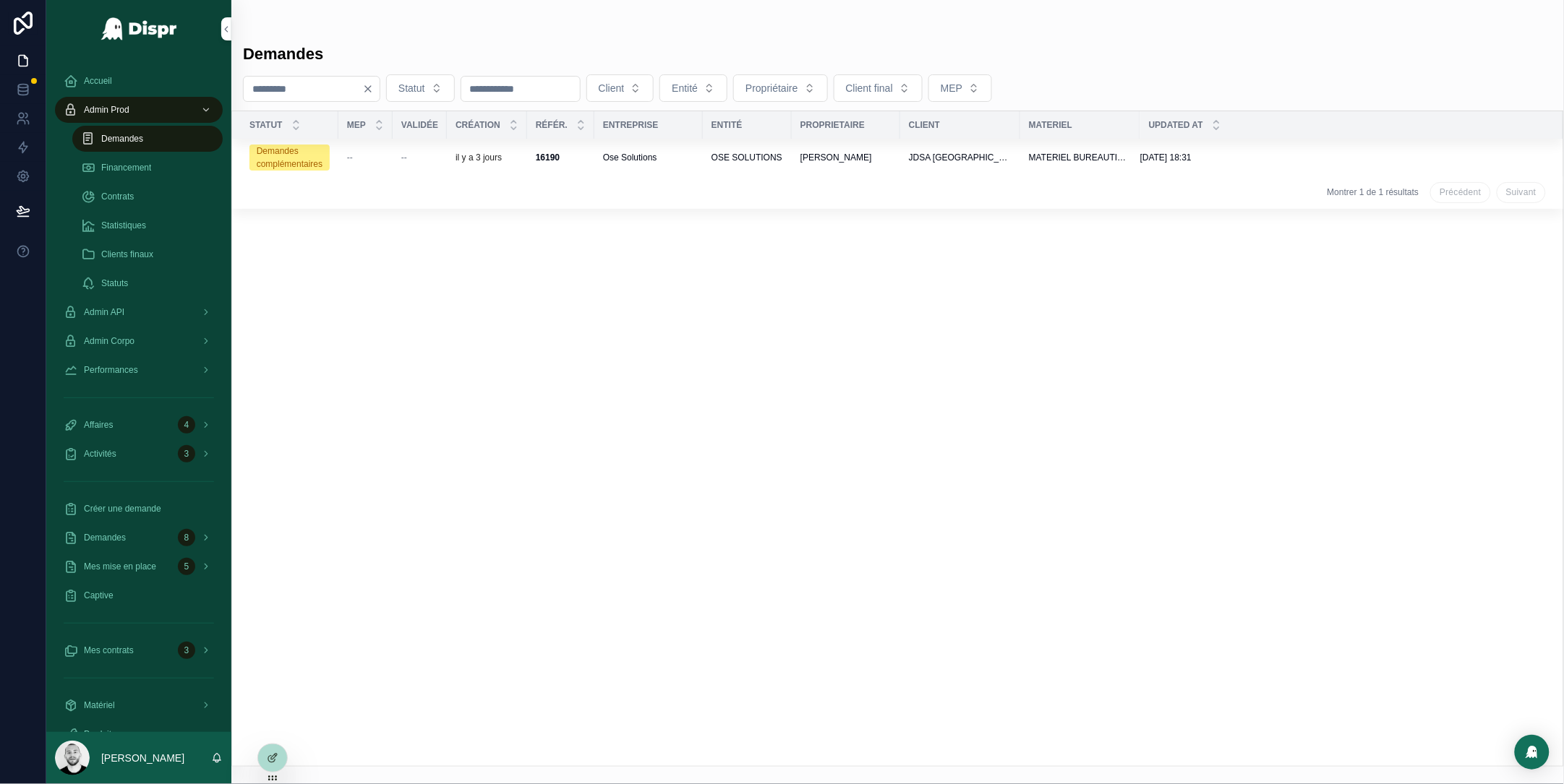
type input "****"
click at [658, 153] on span "Ose Solutions" at bounding box center [631, 157] width 54 height 11
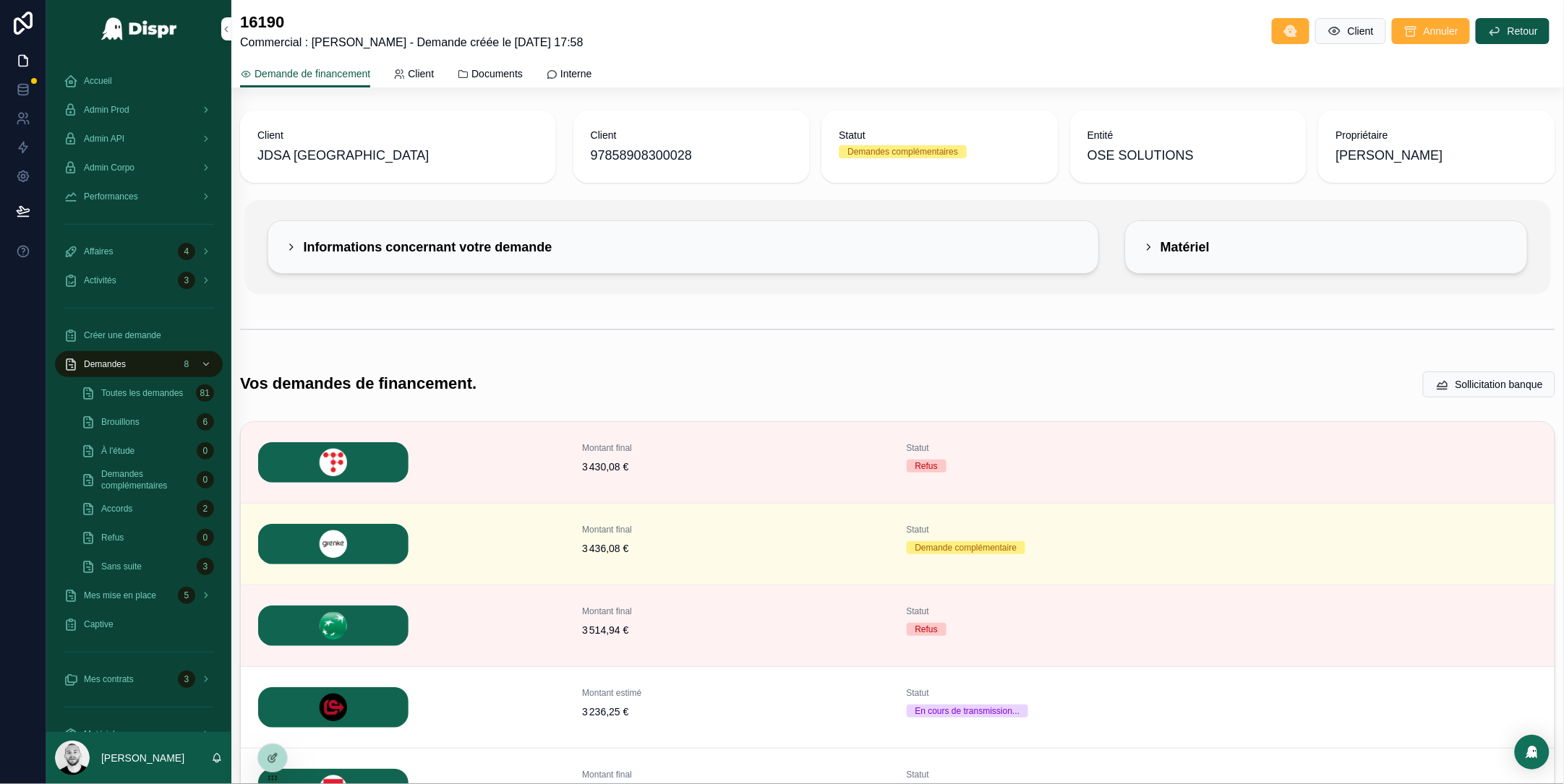
scroll to position [151, 0]
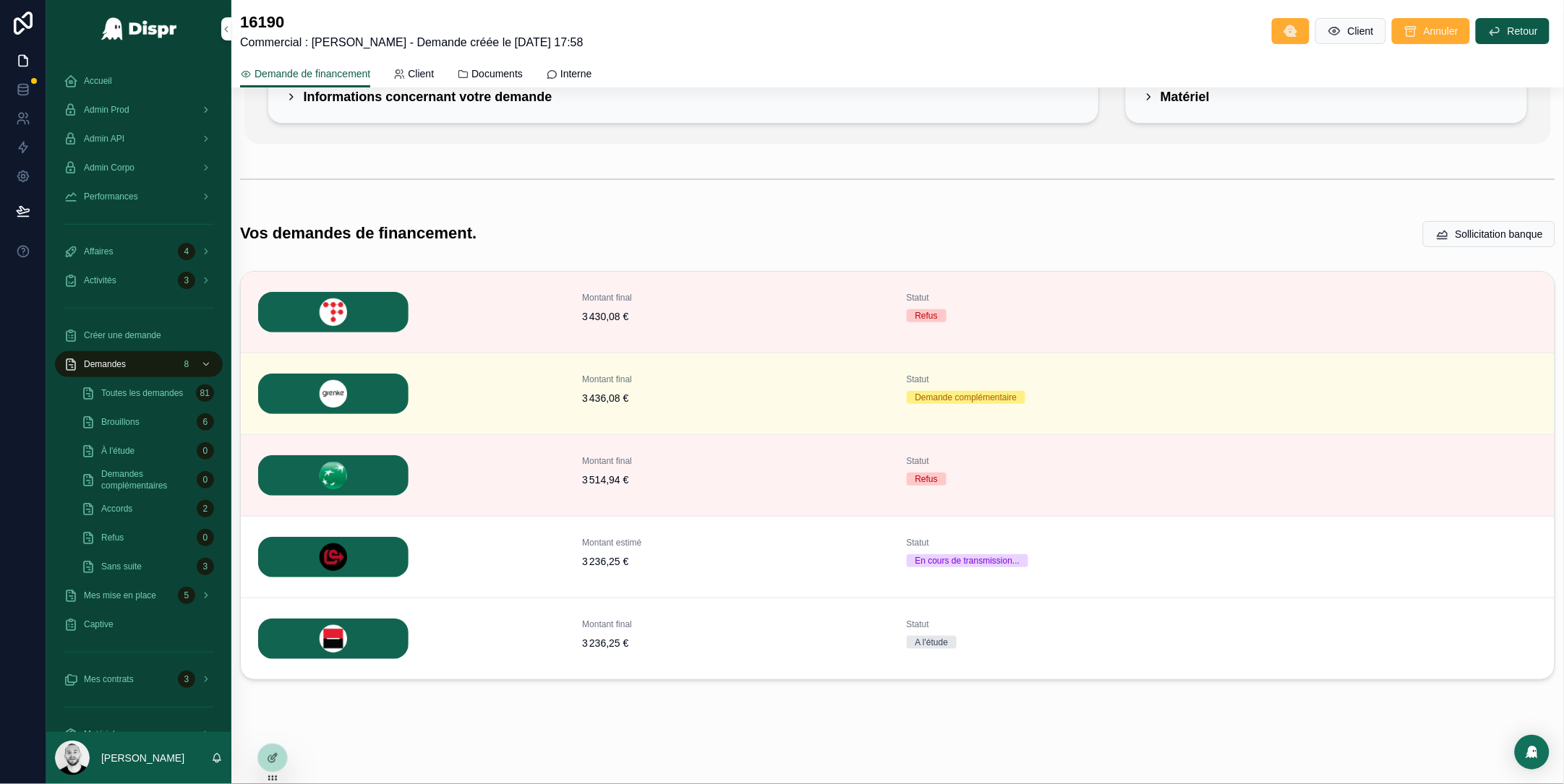
click at [0, 0] on button "Détails" at bounding box center [0, 0] width 0 height 0
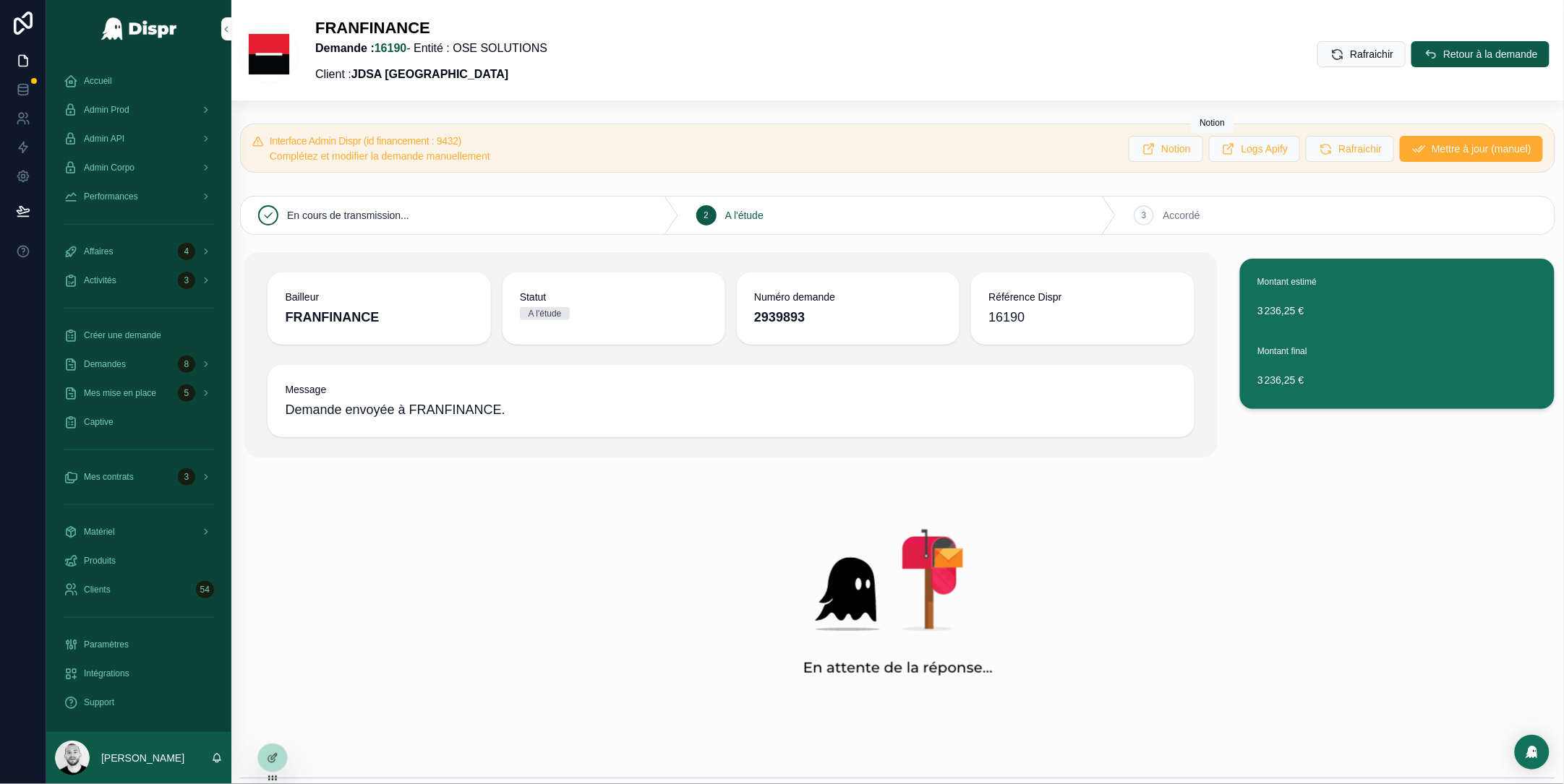
click at [1242, 146] on span "Logs Apify" at bounding box center [1265, 148] width 47 height 14
click at [1242, 151] on span "Logs Apify" at bounding box center [1265, 148] width 47 height 14
click at [0, 0] on div "Accueil Admin Prod Admin API Admin Corpo Performances Affaires 4 Activités 3 Cr…" at bounding box center [782, 392] width 1564 height 784
click at [784, 316] on strong "2939893" at bounding box center [779, 317] width 50 height 14
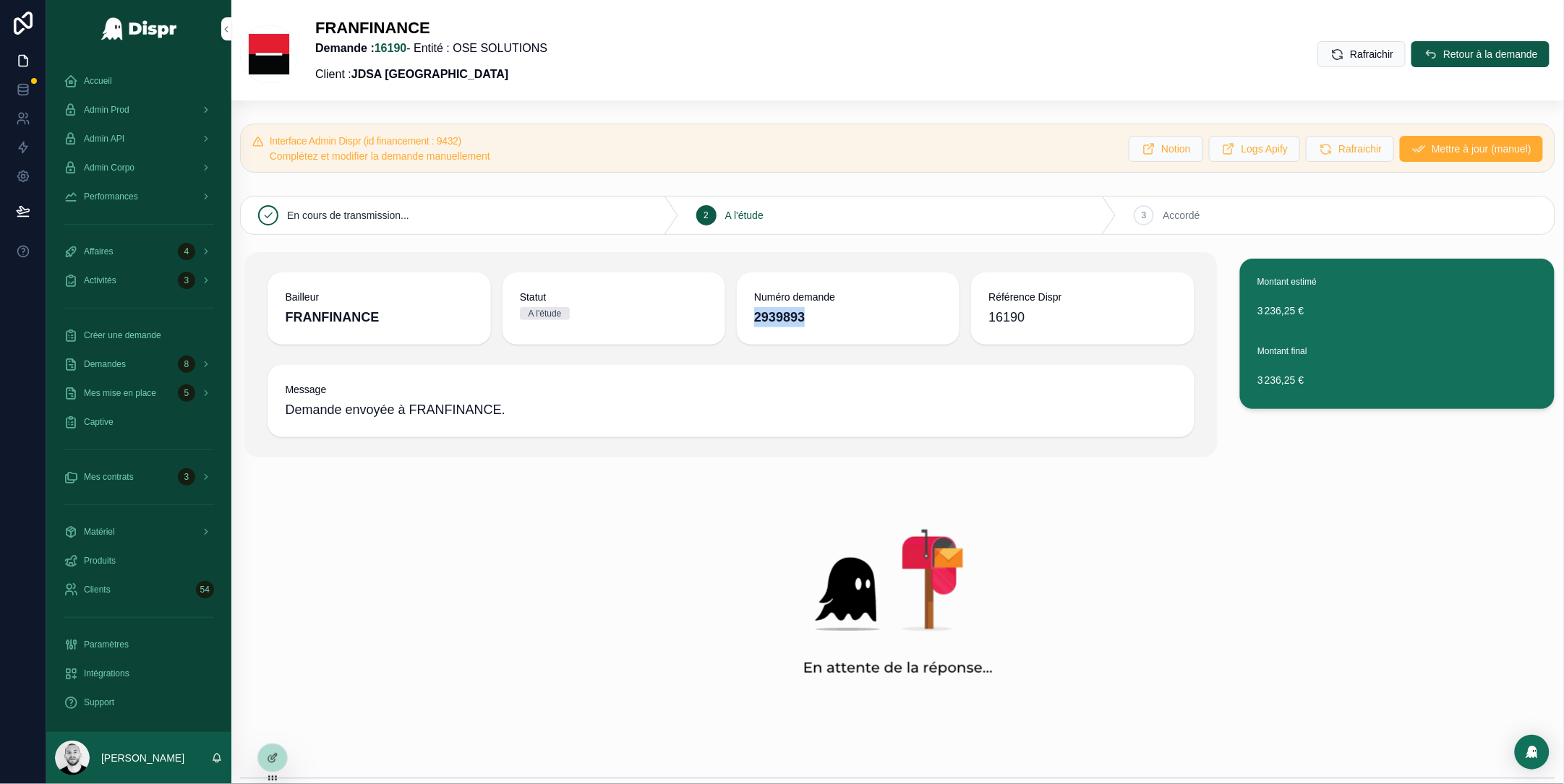
copy strong "2939893"
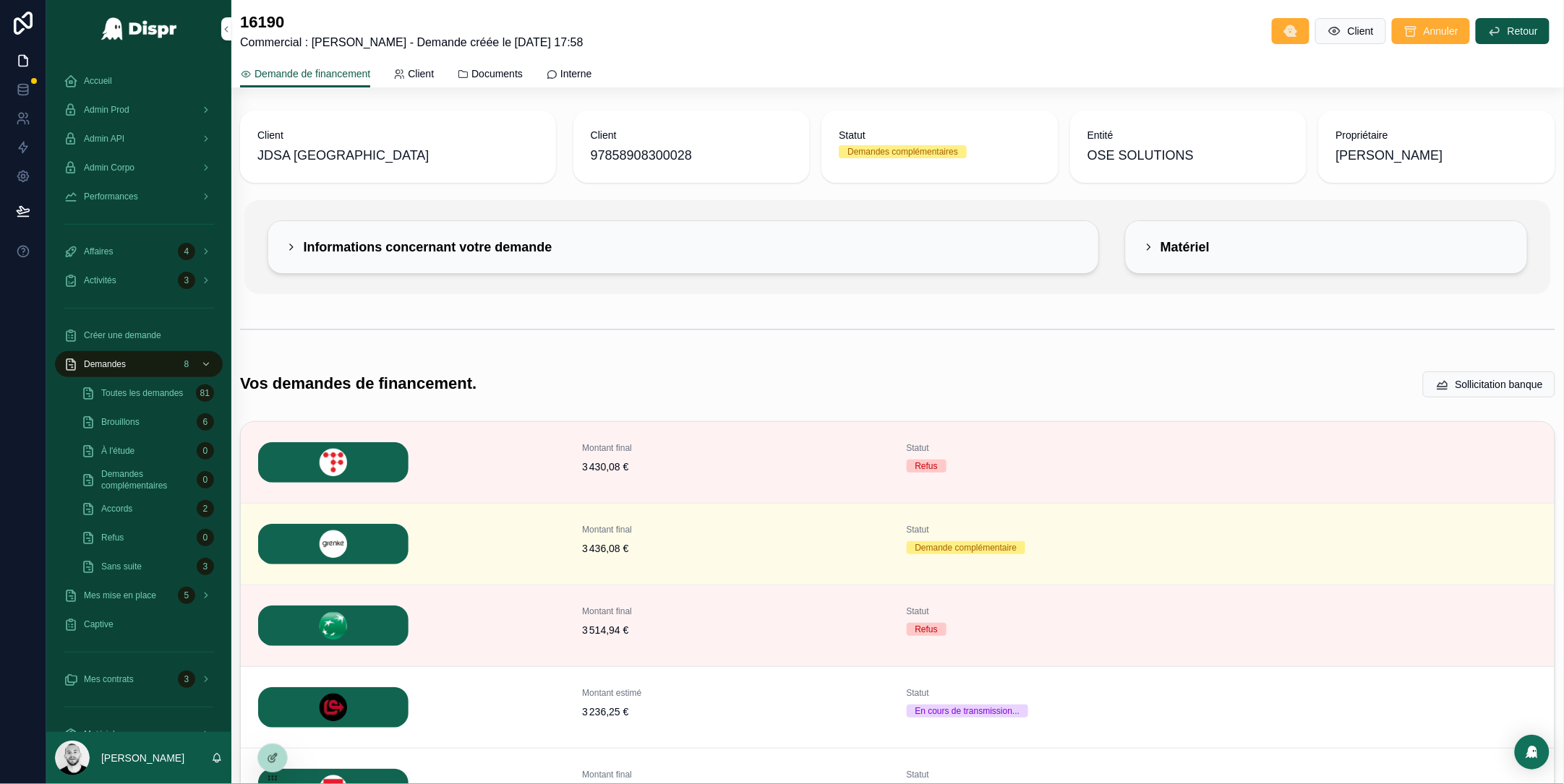
scroll to position [151, 0]
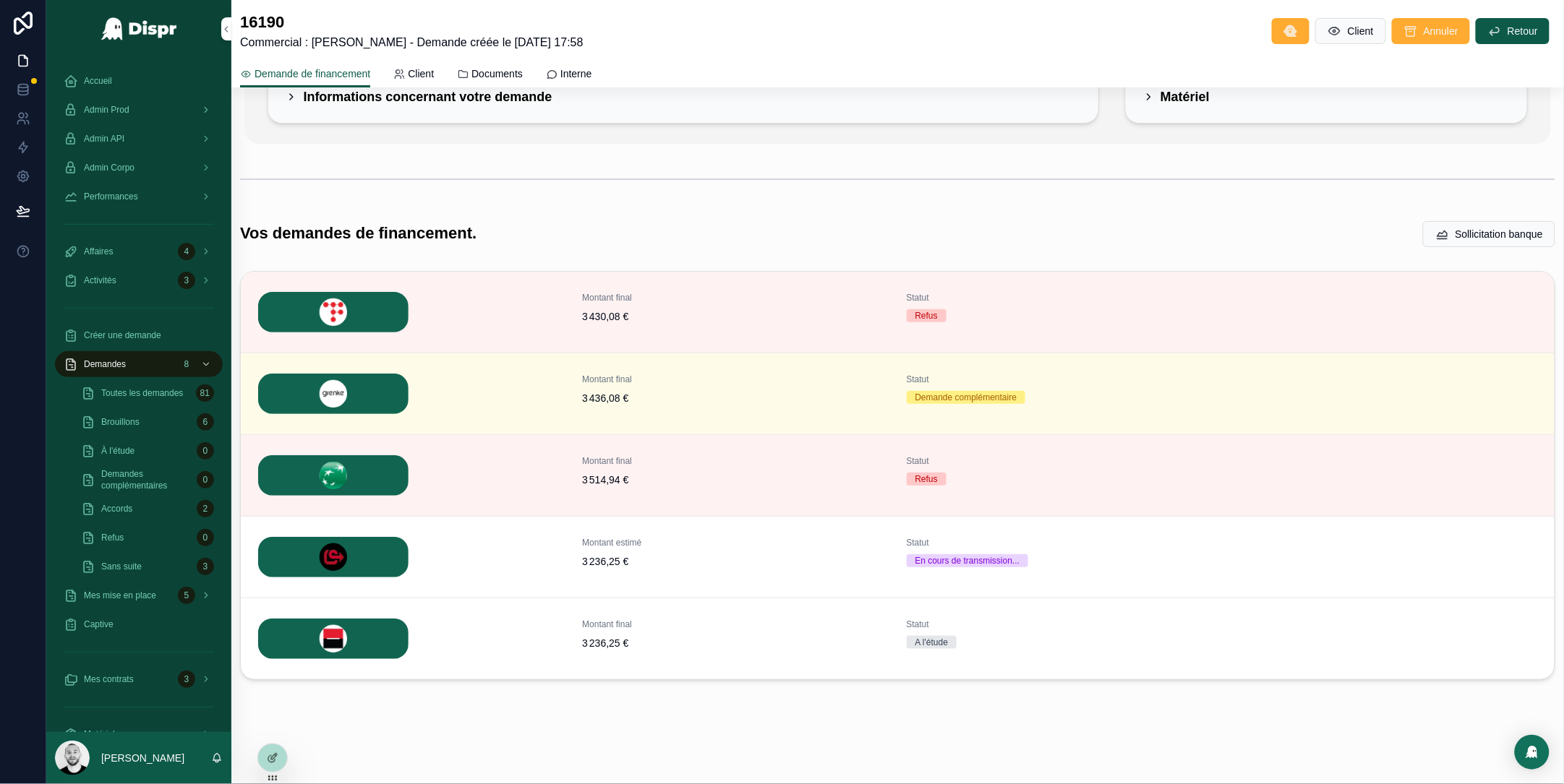
click at [0, 0] on span "Détails" at bounding box center [0, 0] width 0 height 0
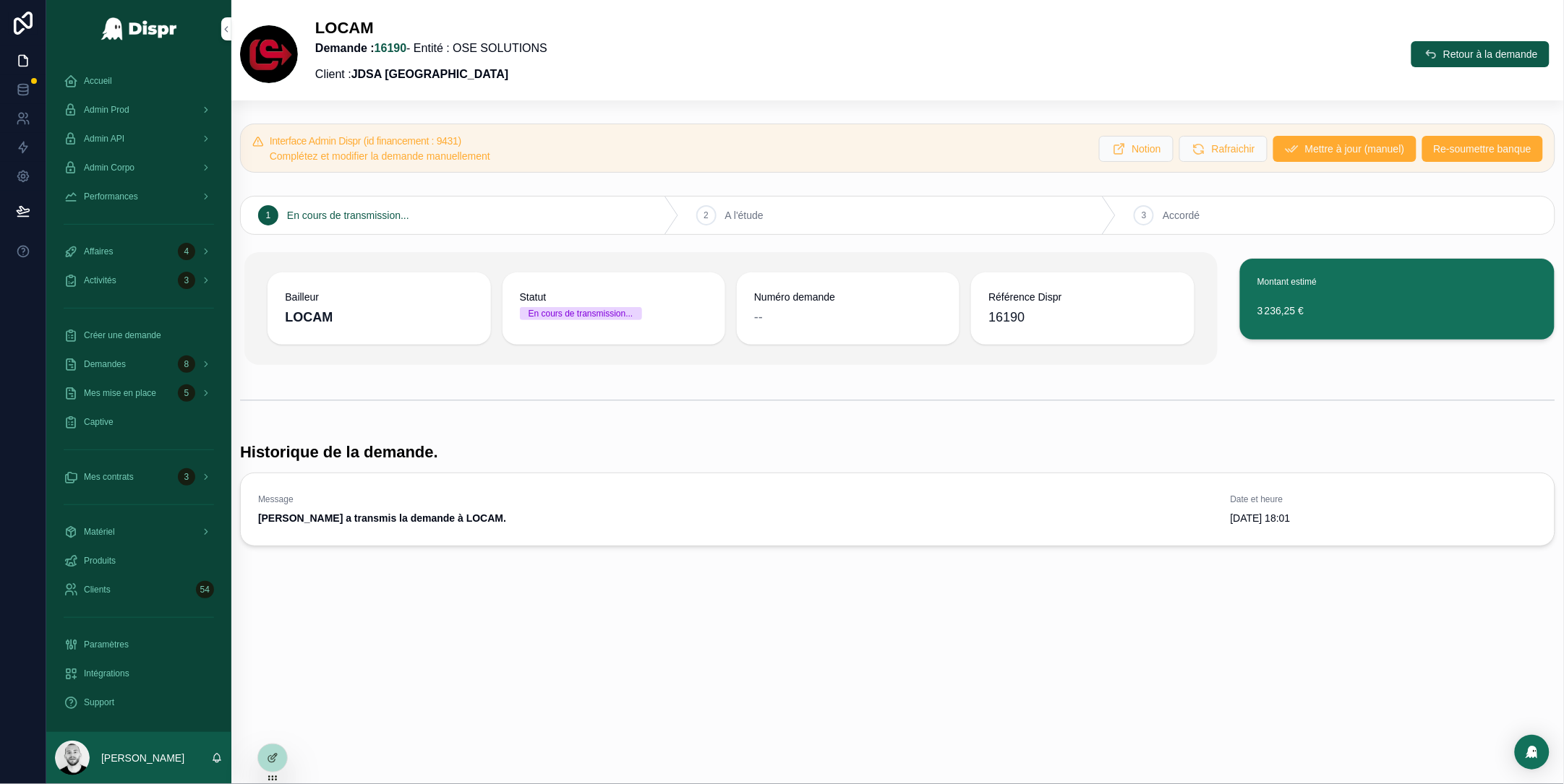
click at [1306, 154] on span "Mettre à jour (manuel)" at bounding box center [1355, 148] width 99 height 14
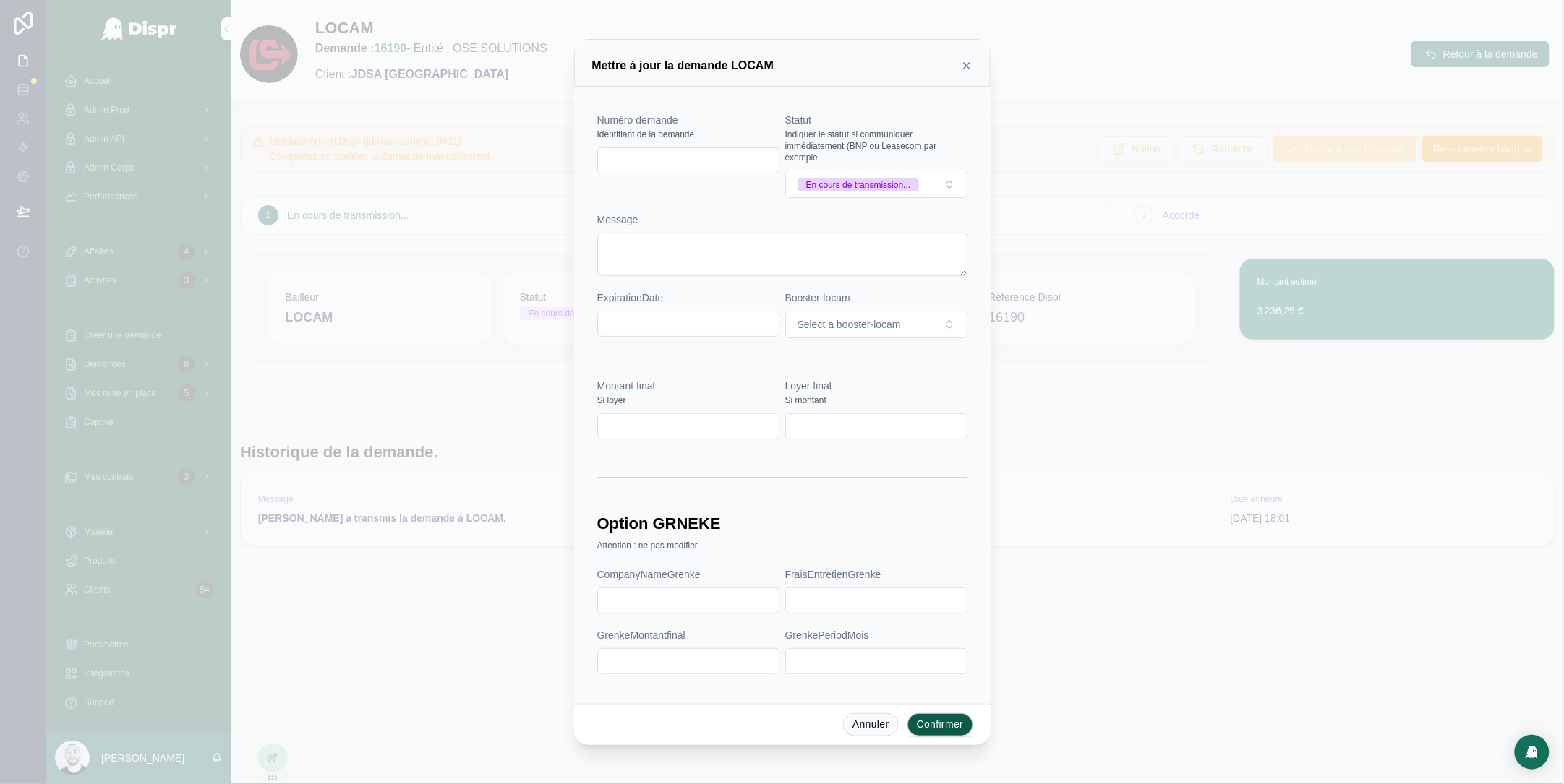
click at [904, 185] on div "En cours de transmission..." at bounding box center [858, 185] width 105 height 13
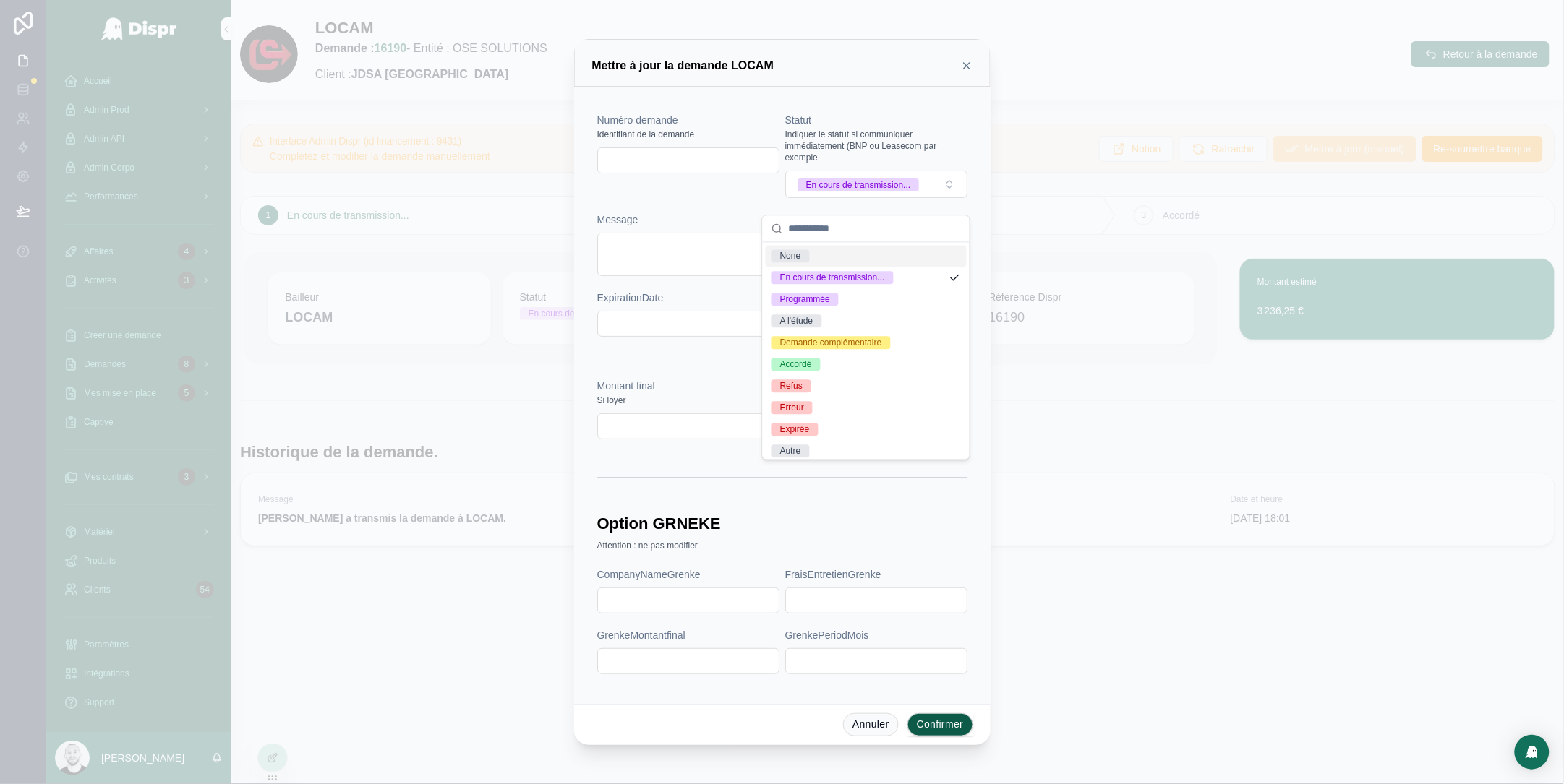
click at [779, 260] on span "None" at bounding box center [790, 256] width 38 height 13
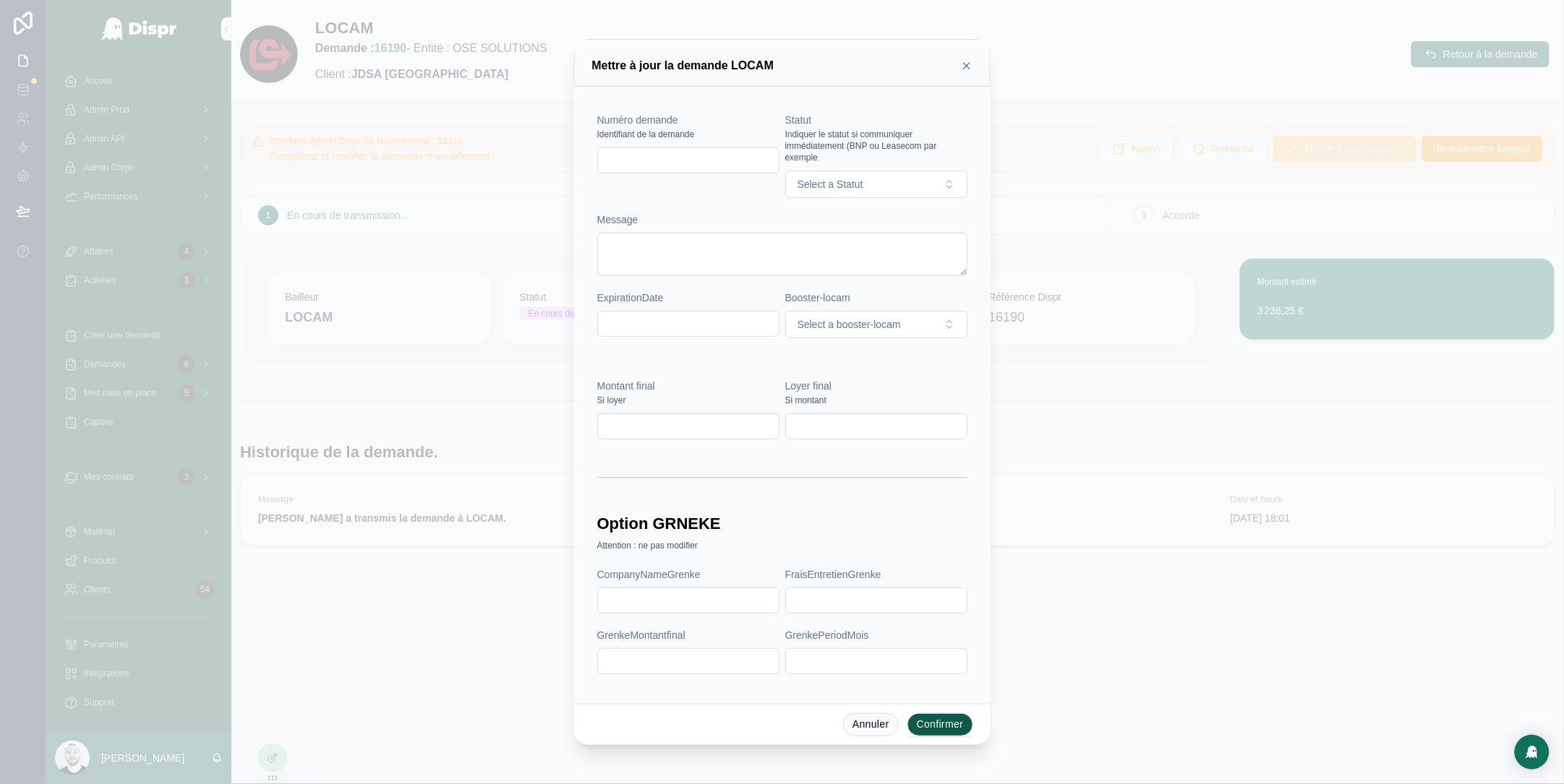
click at [945, 727] on button "Confirmer" at bounding box center [940, 725] width 66 height 23
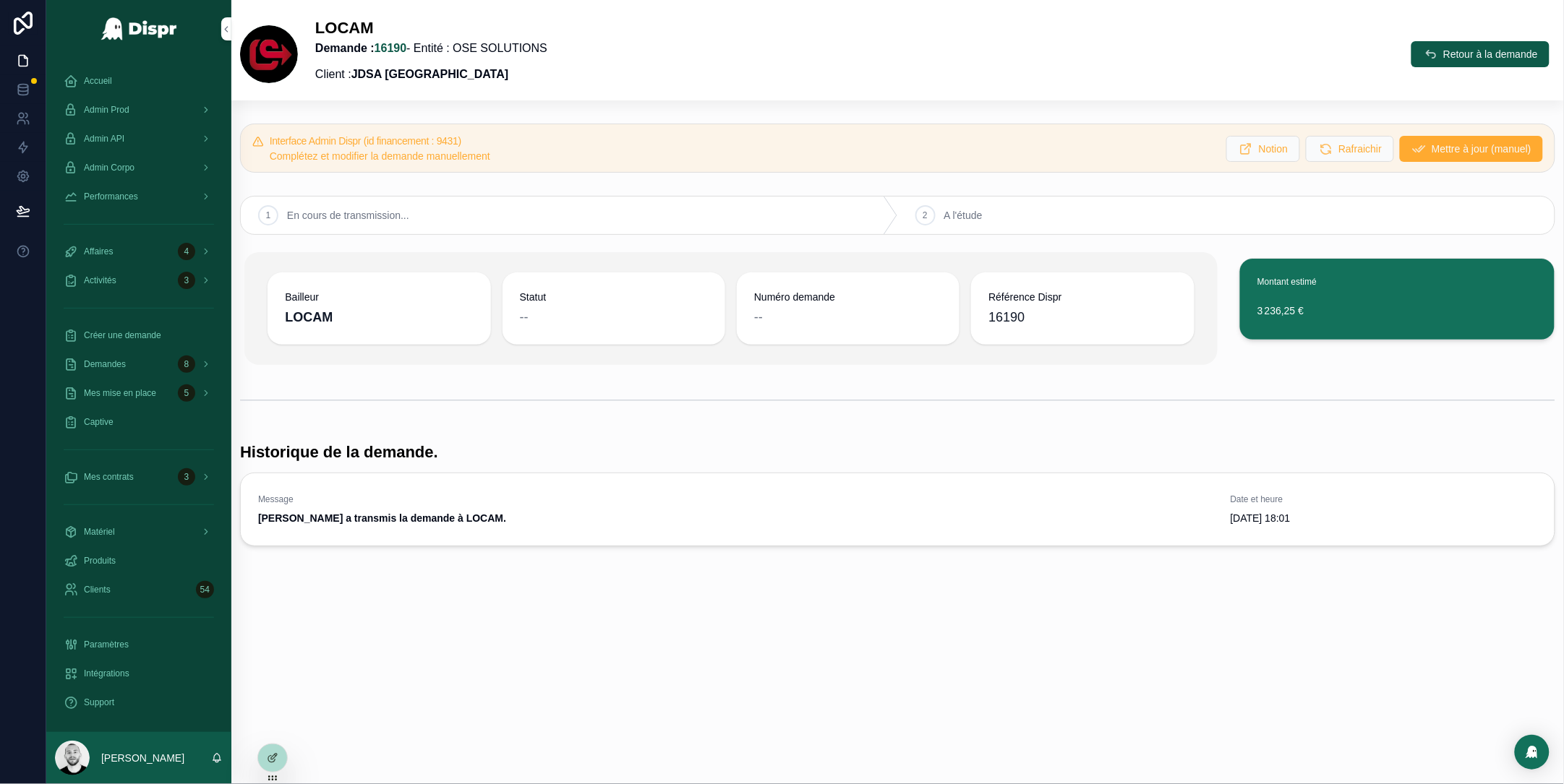
click at [0, 0] on icon "scrollable content" at bounding box center [0, 0] width 0 height 0
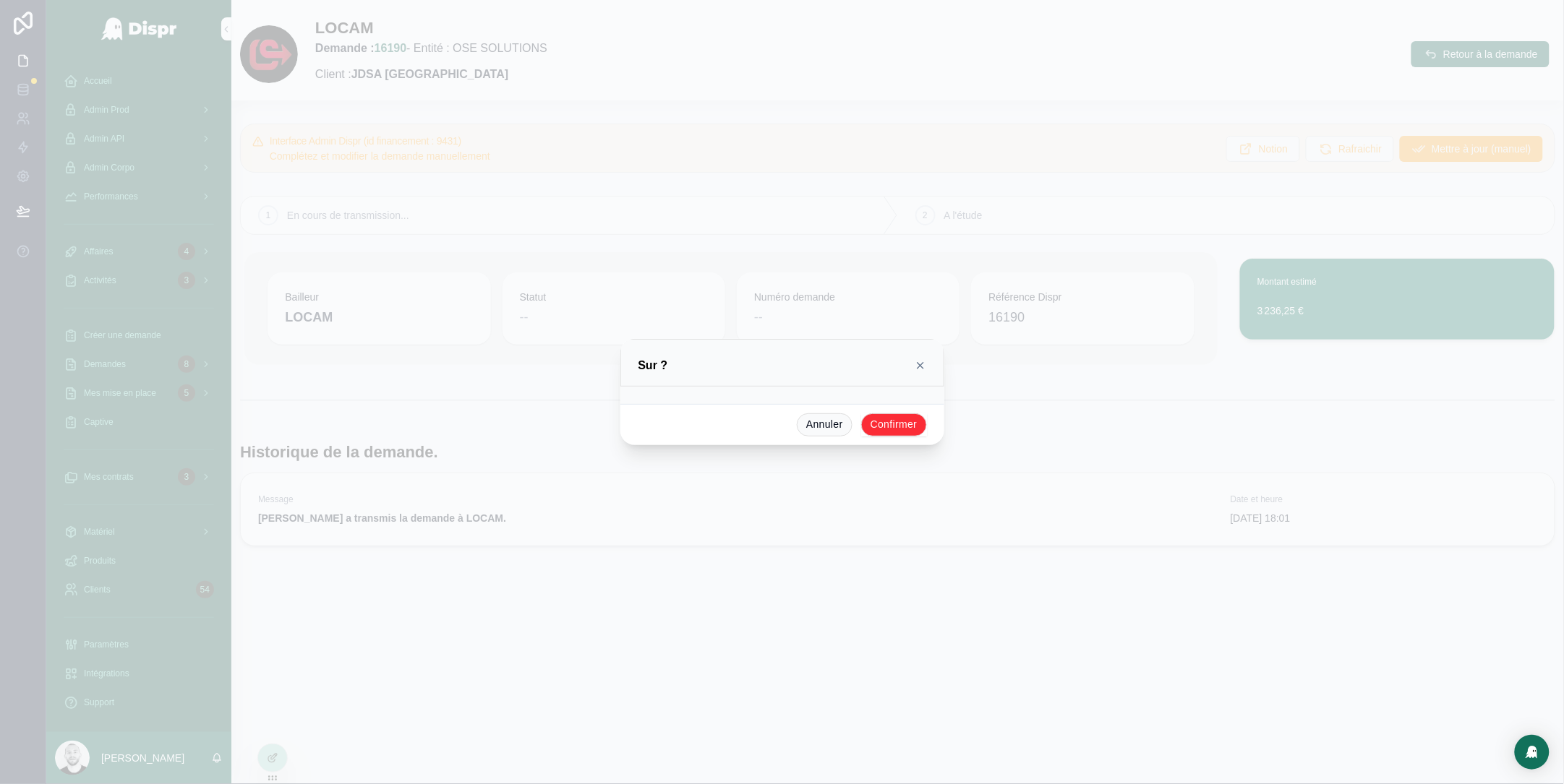
click at [891, 416] on button "Confirmer" at bounding box center [893, 425] width 66 height 23
